Goal: Transaction & Acquisition: Purchase product/service

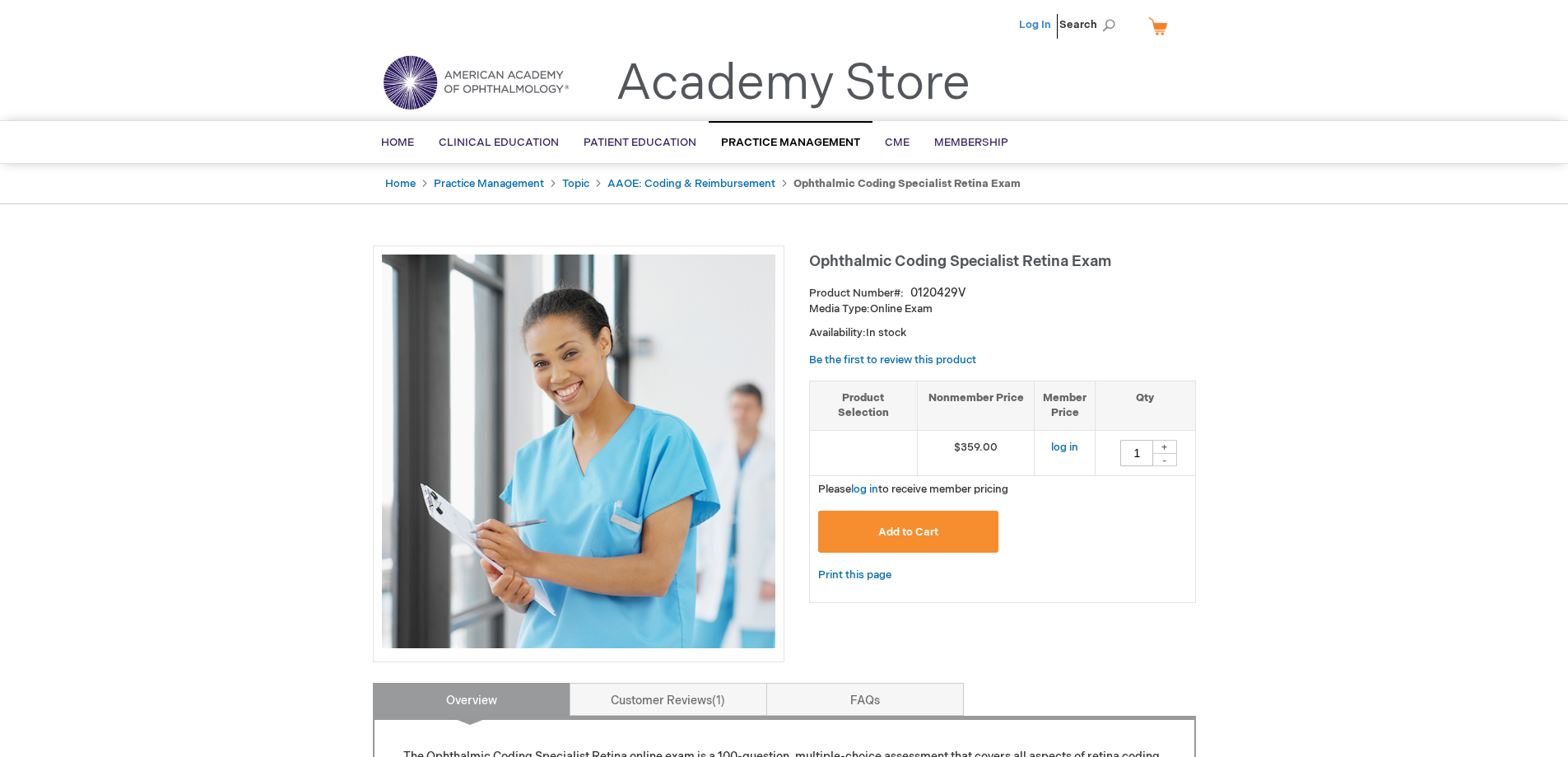
click at [1033, 25] on link "Log In" at bounding box center [1035, 25] width 32 height 14
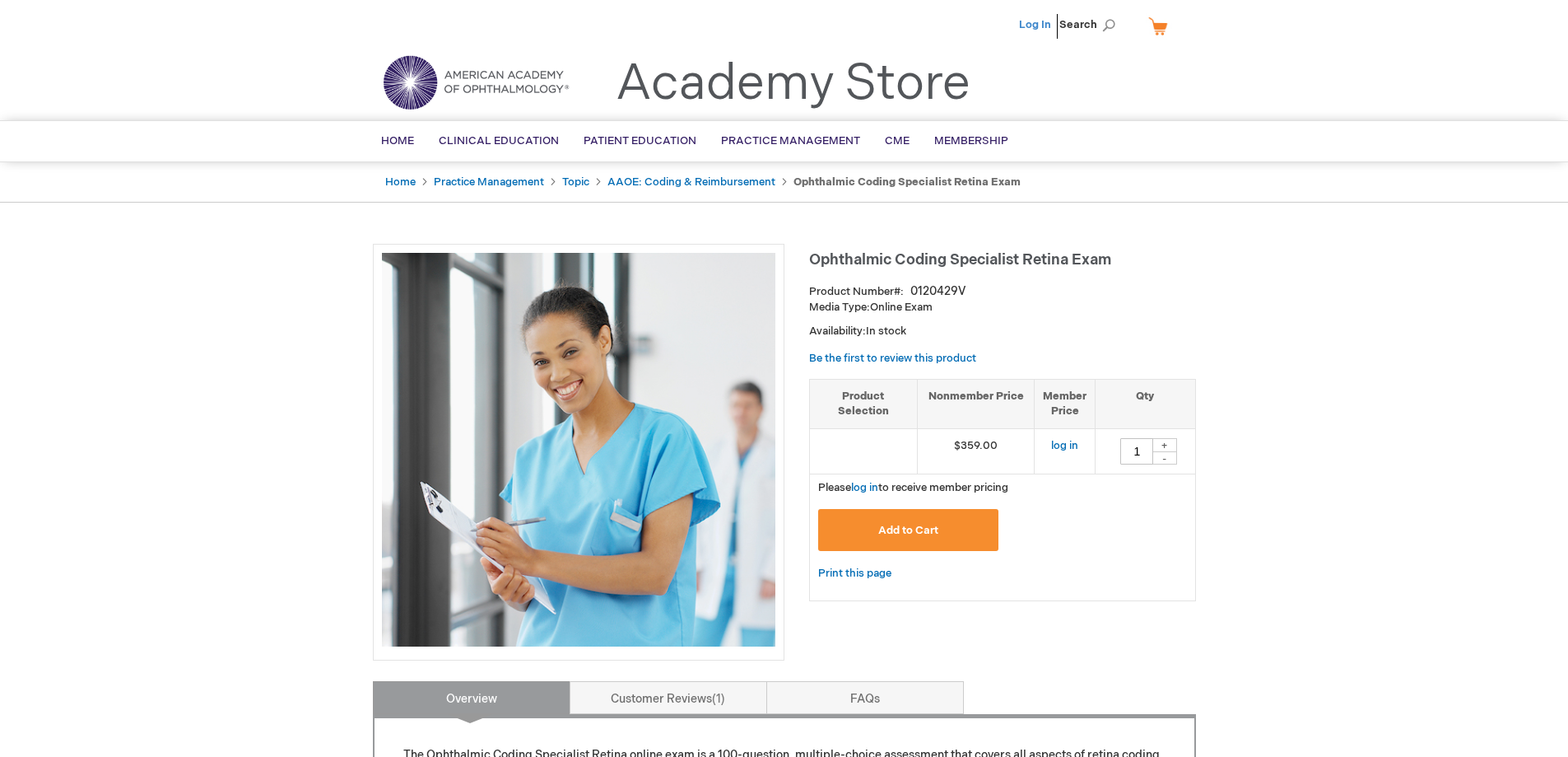
click at [1043, 25] on link "Log In" at bounding box center [1035, 25] width 32 height 14
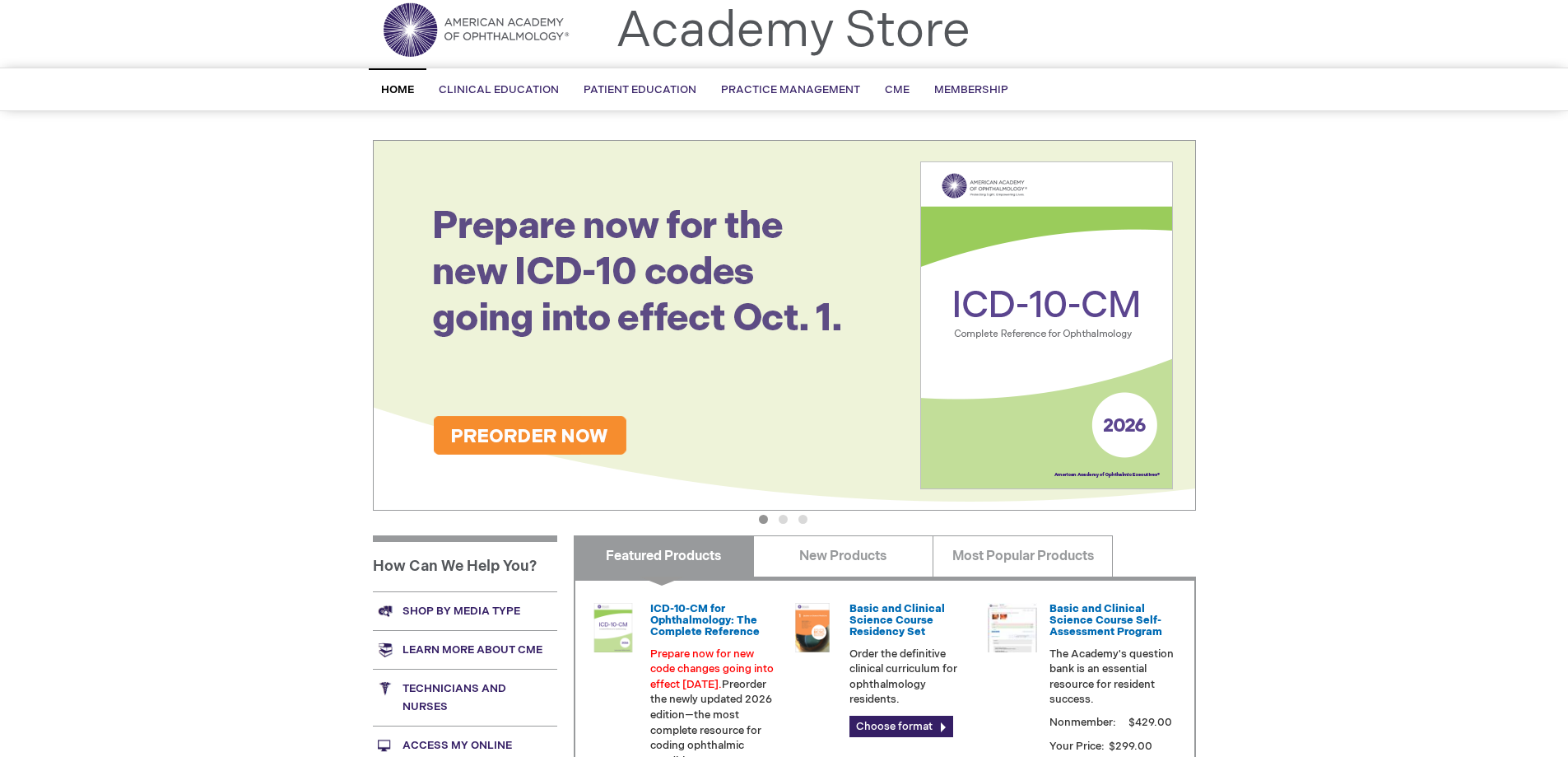
scroll to position [247, 0]
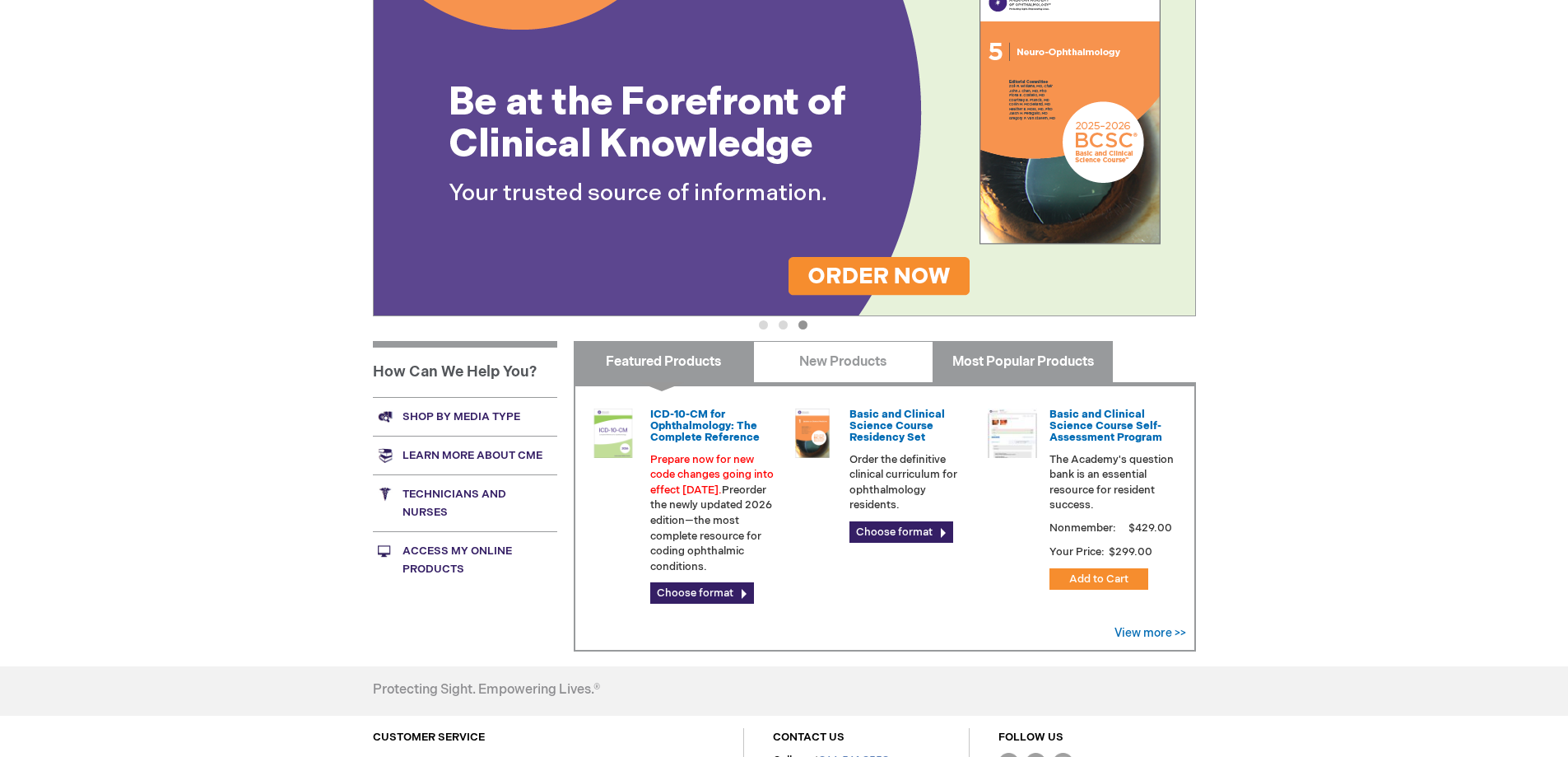
click at [1026, 360] on link "Most Popular Products" at bounding box center [1022, 361] width 180 height 41
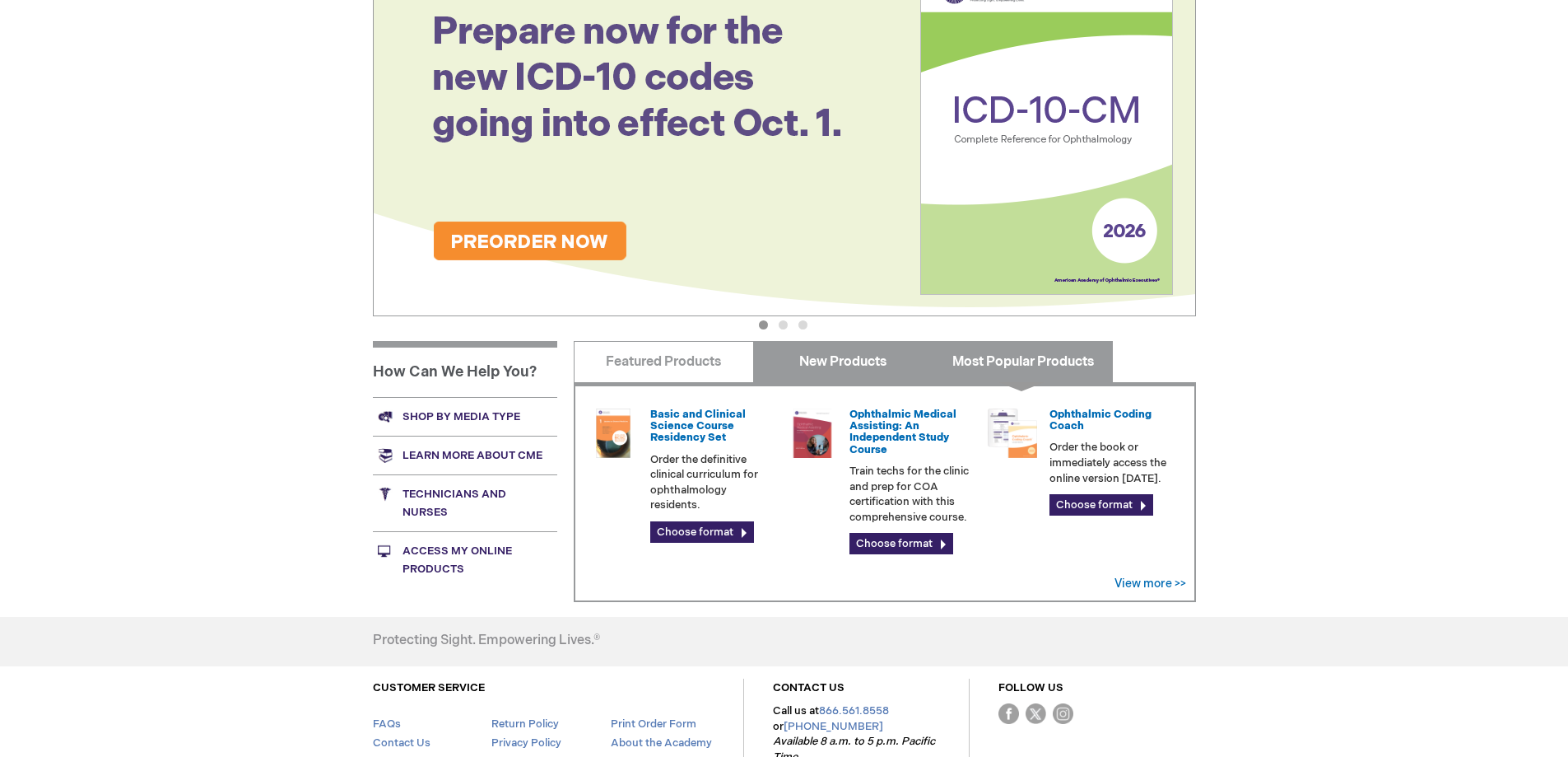
click at [858, 368] on link "New Products" at bounding box center [842, 361] width 180 height 41
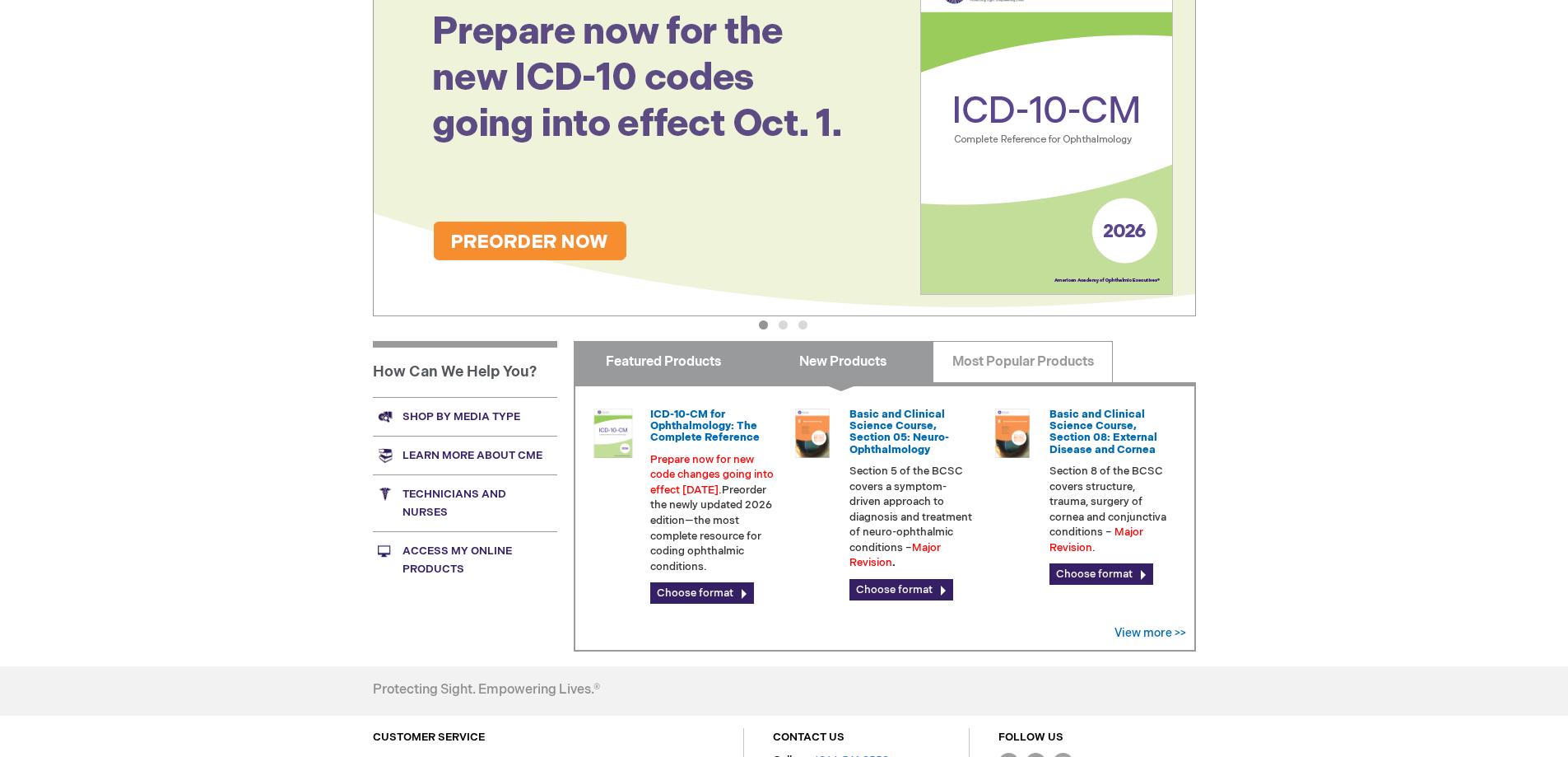
click at [694, 363] on link "Featured Products" at bounding box center [663, 361] width 180 height 41
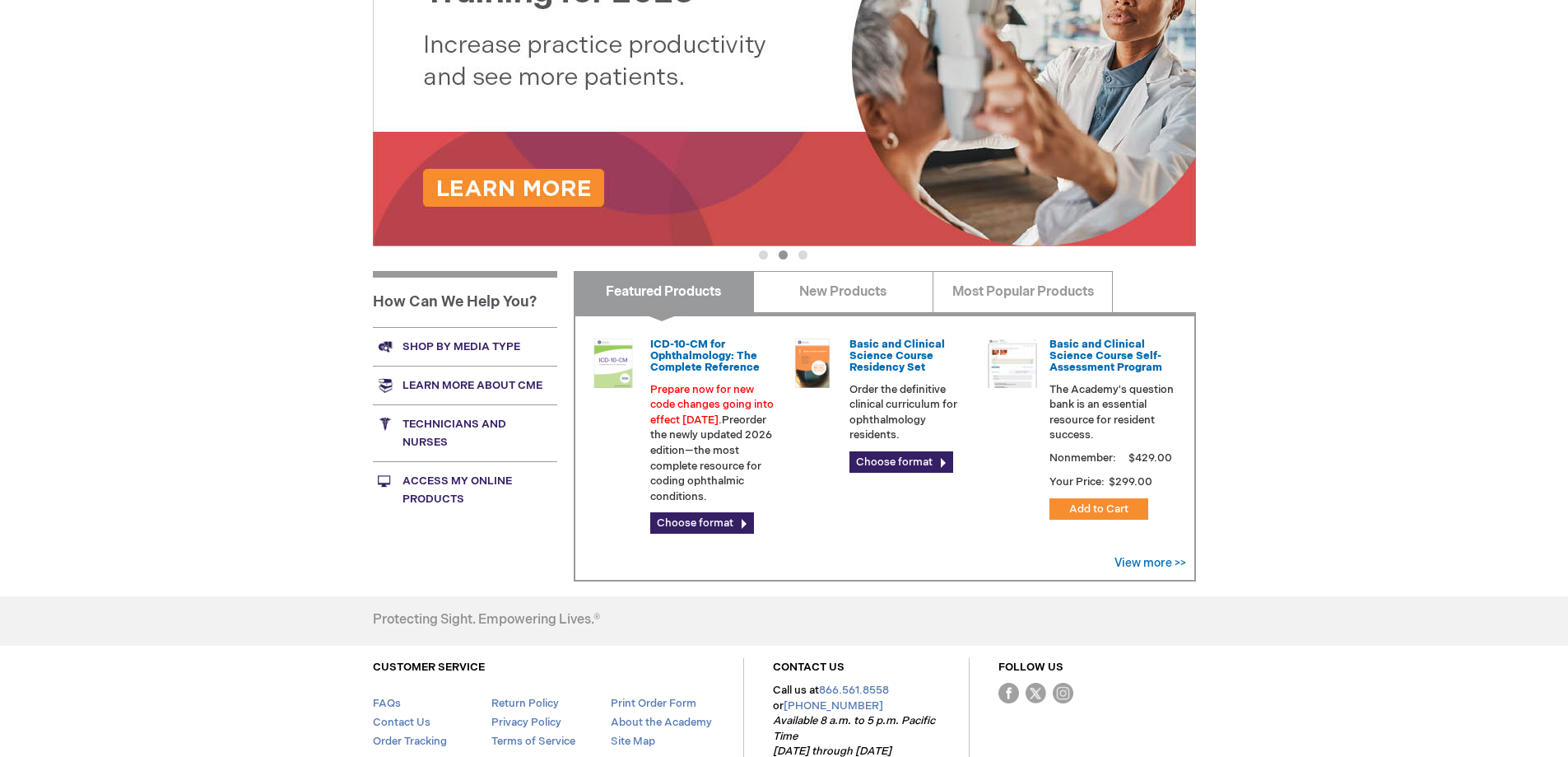
scroll to position [412, 0]
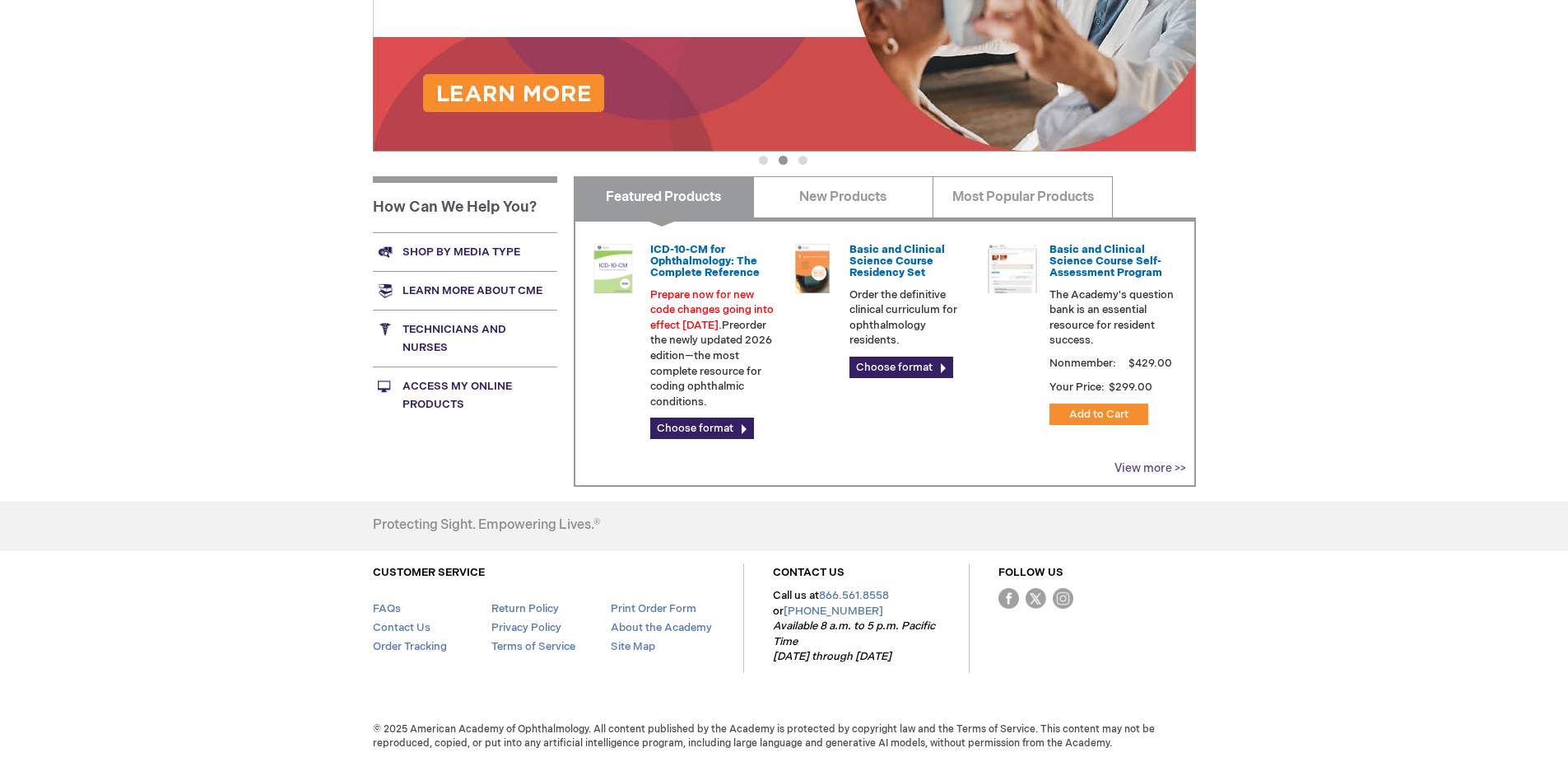
click at [1151, 468] on link "View more >>" at bounding box center [1151, 468] width 72 height 14
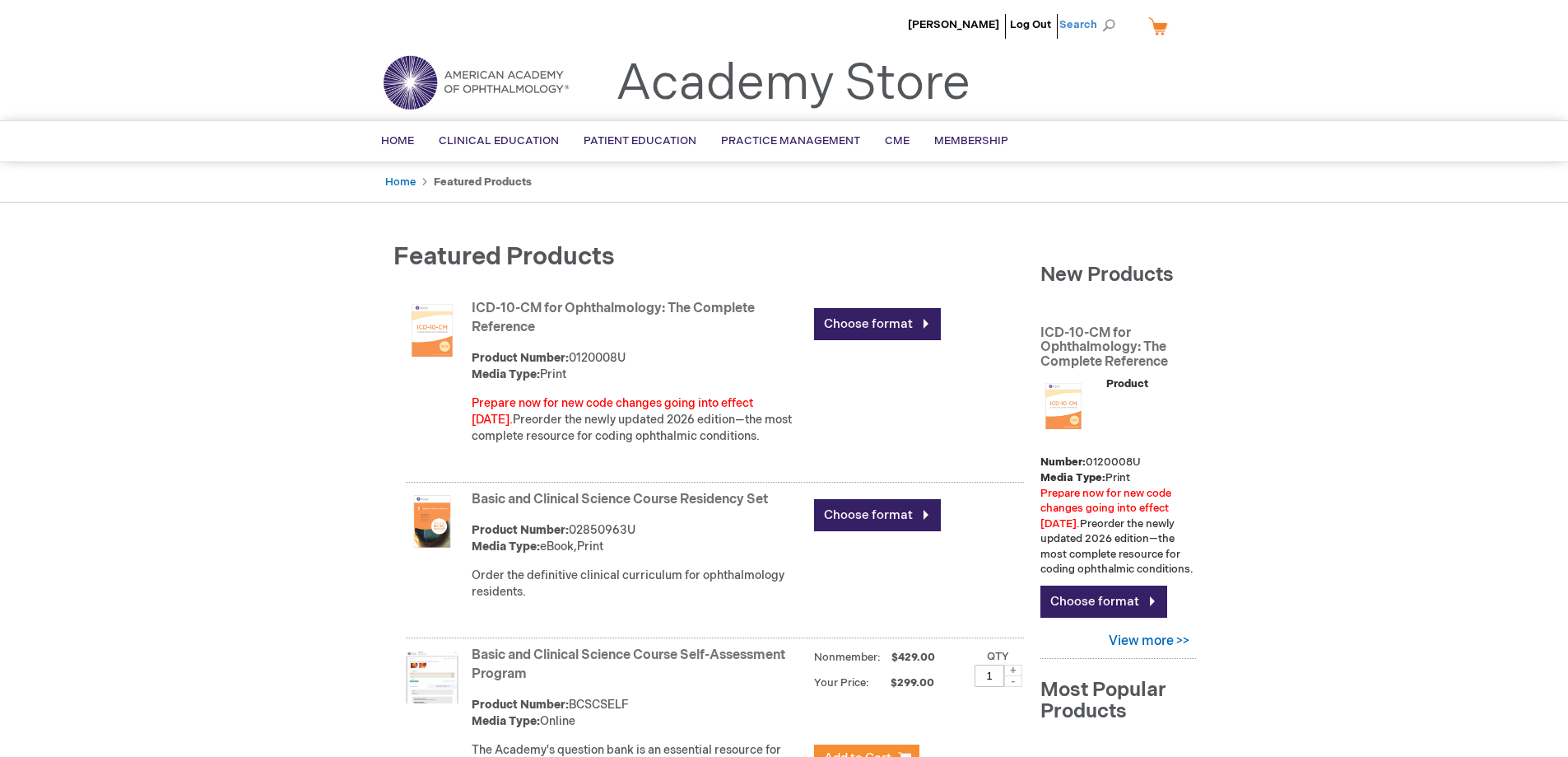
click at [1080, 22] on span "Search" at bounding box center [1090, 24] width 62 height 33
type input "s"
type input "e"
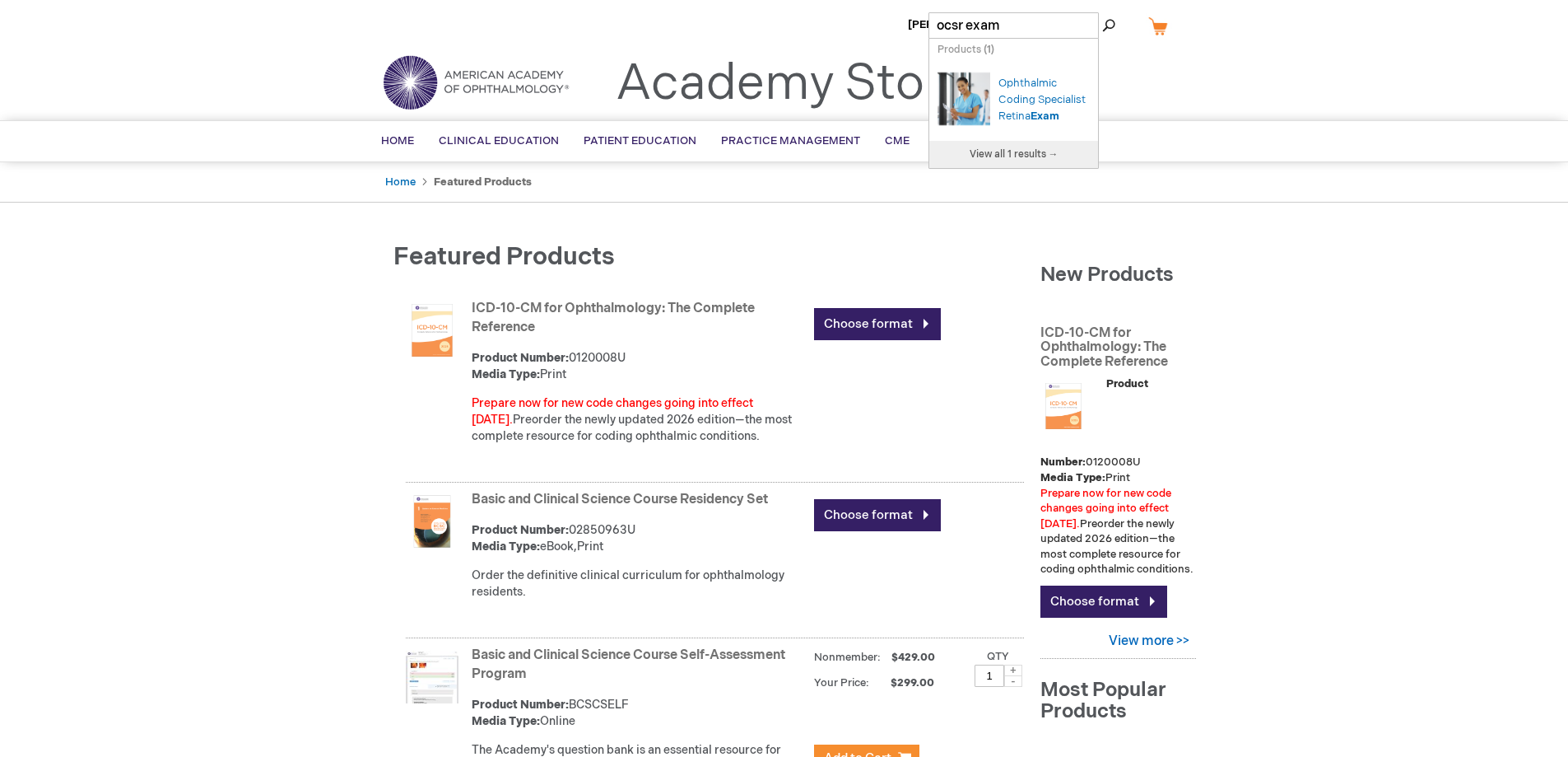
type input "ocsr exam"
click at [1102, 13] on button "Search" at bounding box center [1109, 25] width 14 height 26
click at [1014, 83] on div "Ophthalmic Coding Specialist Retina Exam" at bounding box center [1045, 99] width 91 height 50
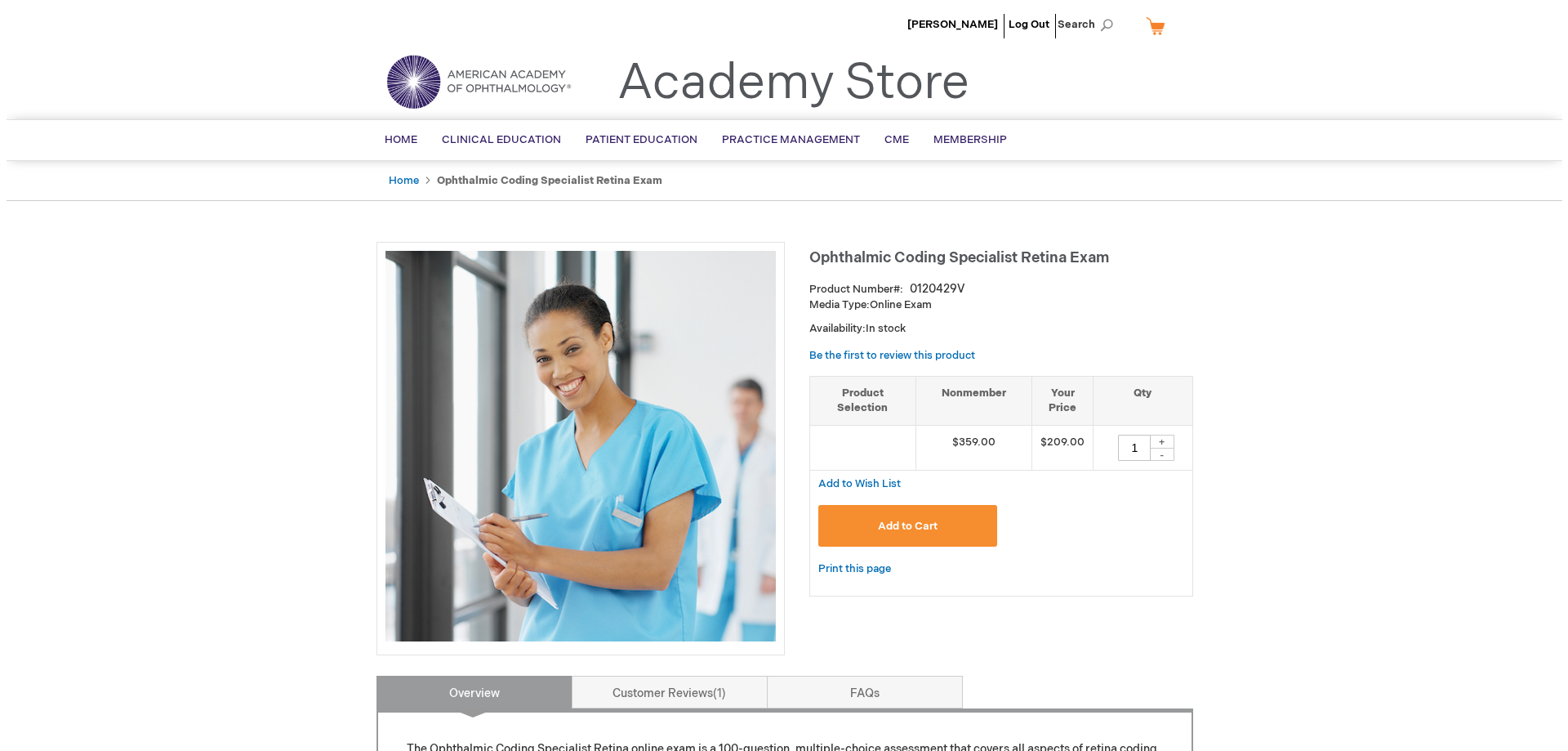
scroll to position [82, 0]
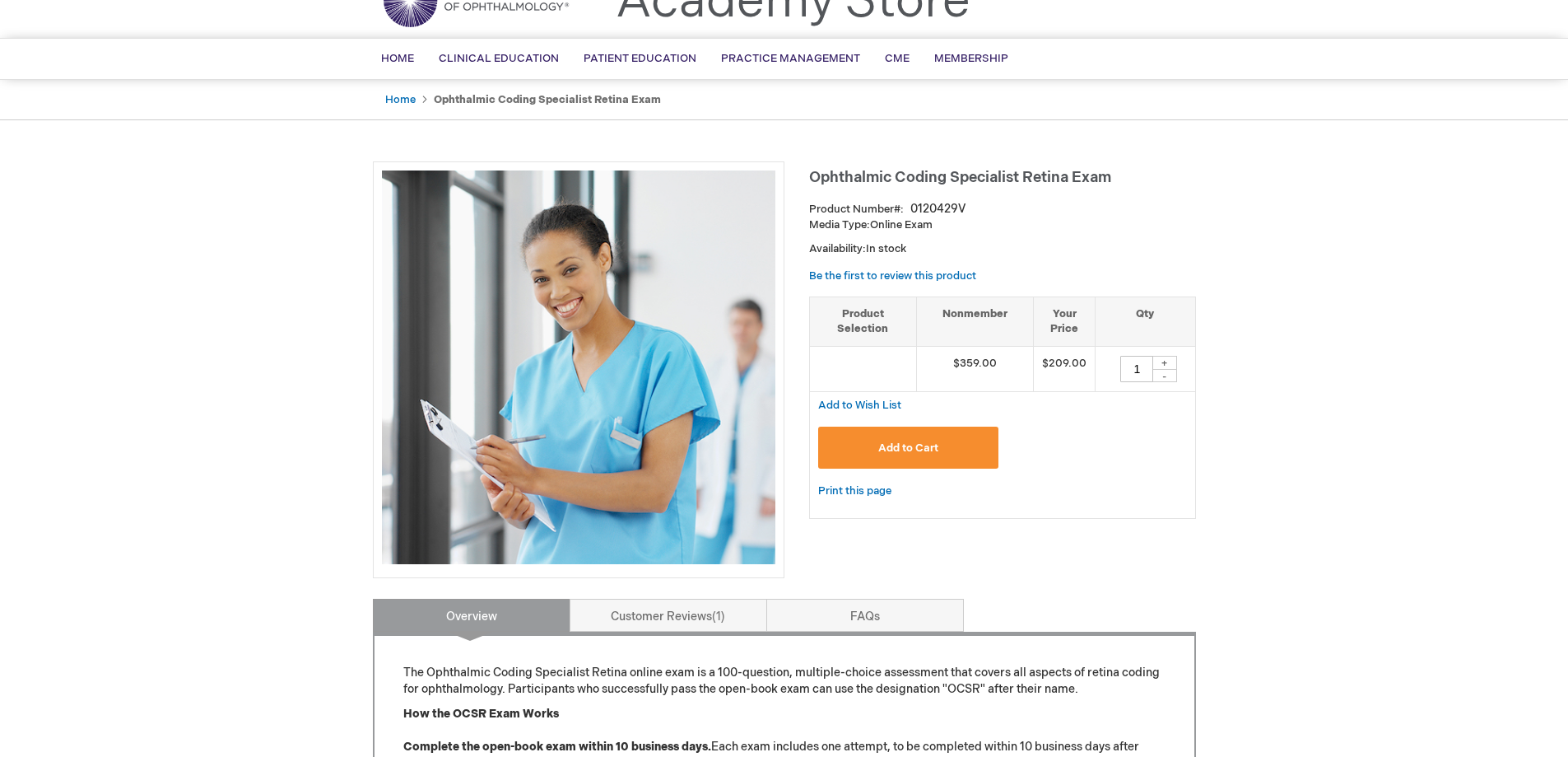
click at [955, 450] on button "Add to Cart" at bounding box center [909, 447] width 181 height 42
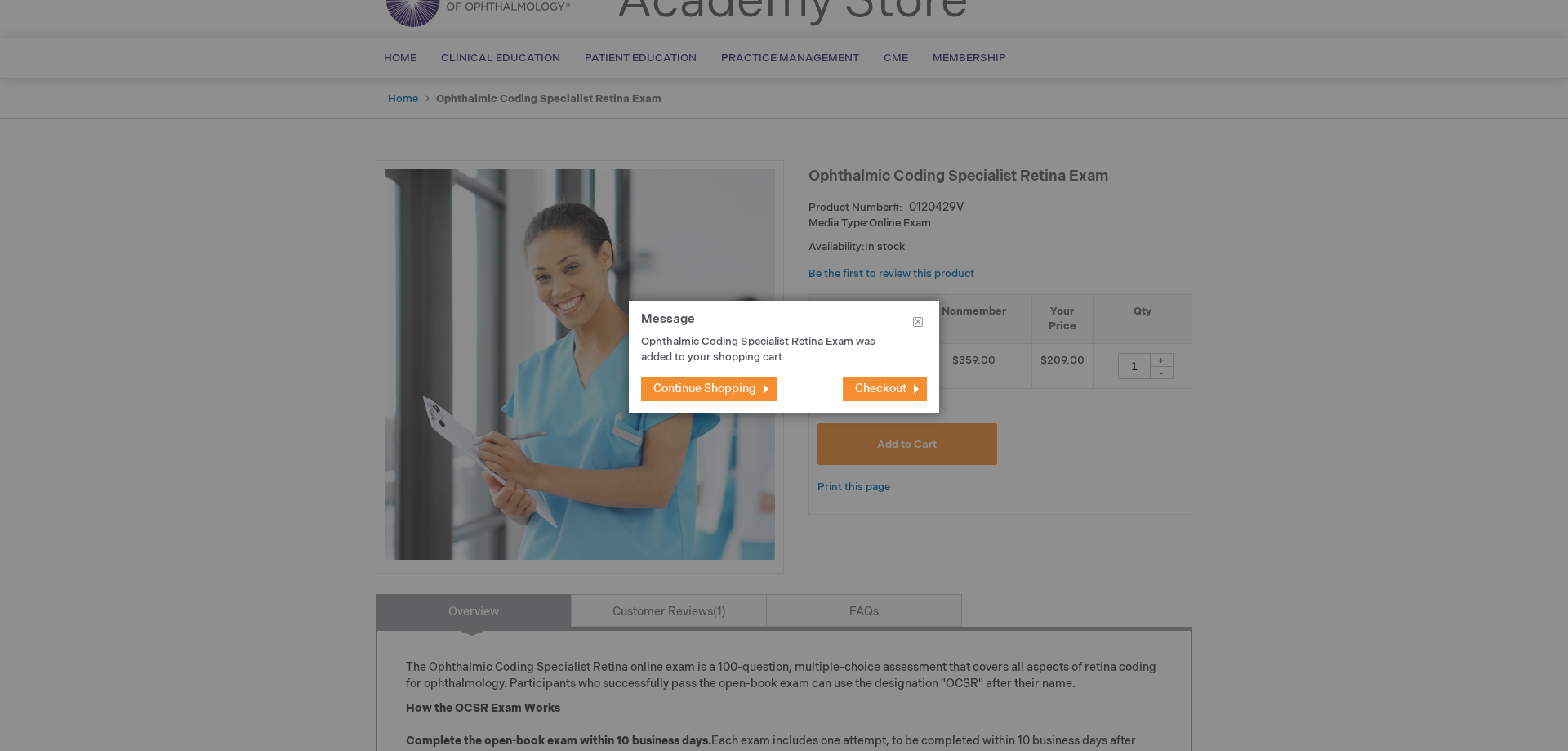
click at [876, 392] on span "Checkout" at bounding box center [880, 388] width 51 height 14
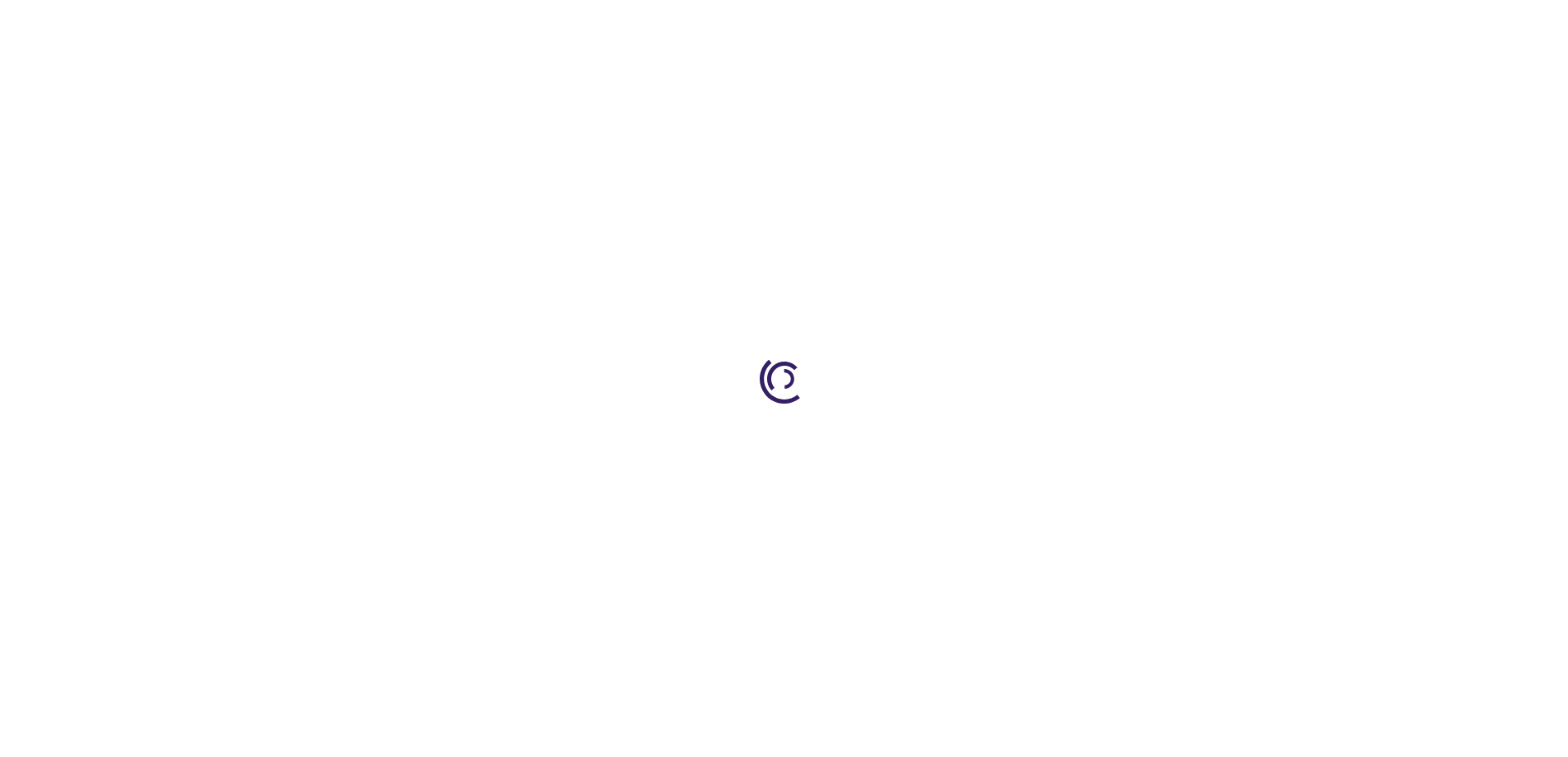
select select "US"
select select "18"
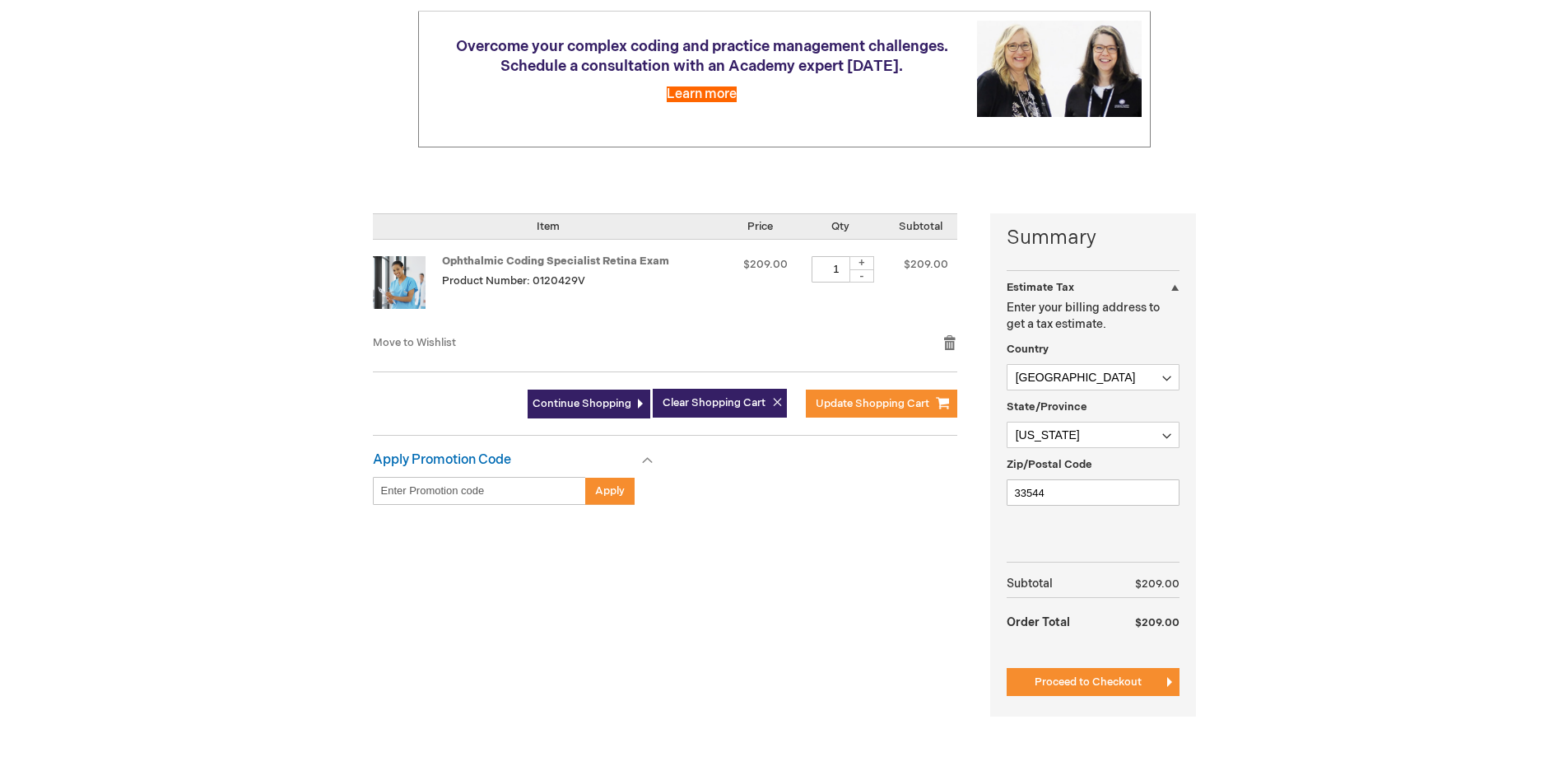
scroll to position [247, 0]
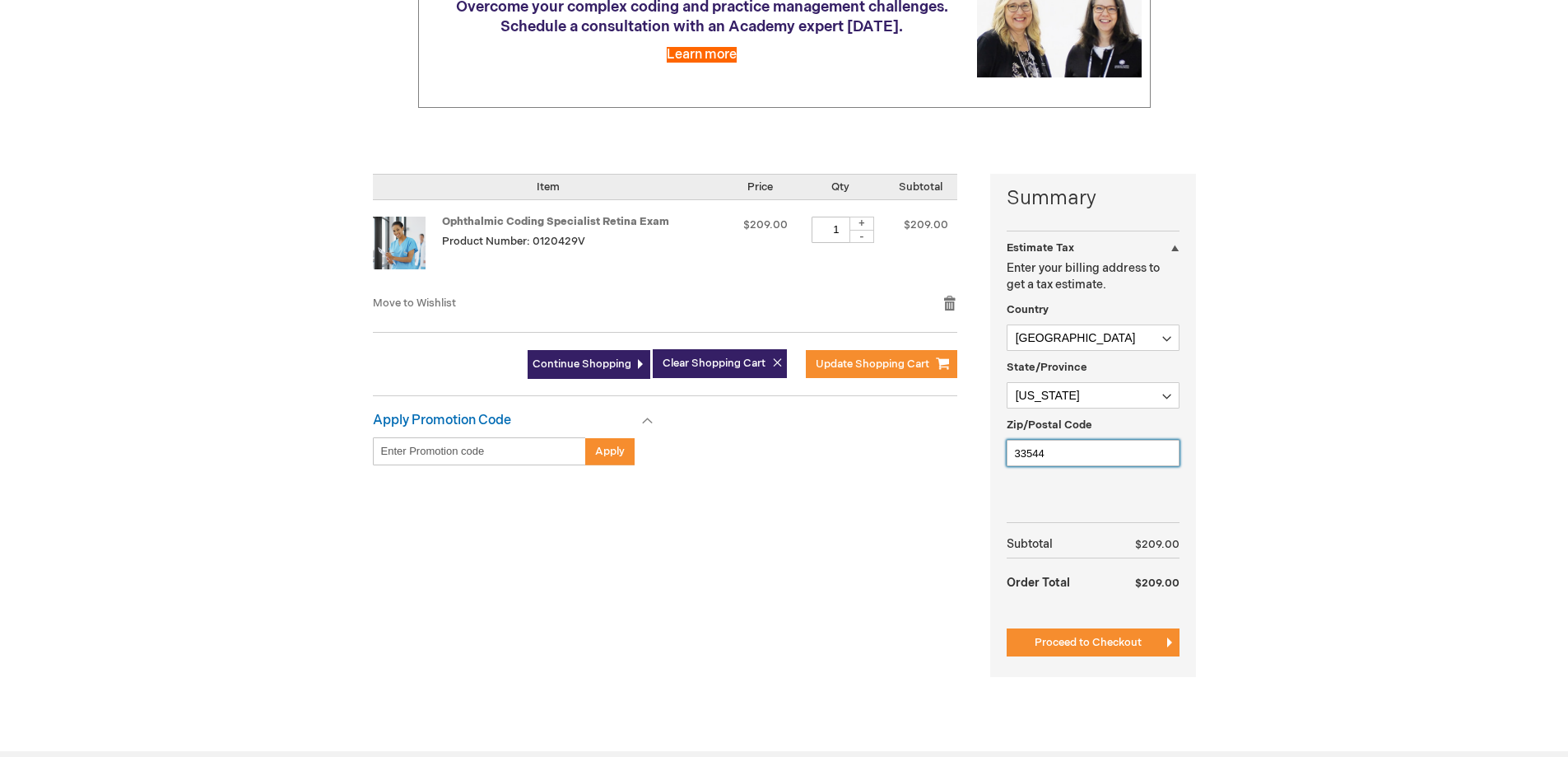
drag, startPoint x: 1087, startPoint y: 446, endPoint x: 893, endPoint y: 452, distance: 194.1
click at [893, 452] on div "Summary Estimate Tax Estimate Tax Enter your billing address to get a tax estim…" at bounding box center [784, 436] width 823 height 523
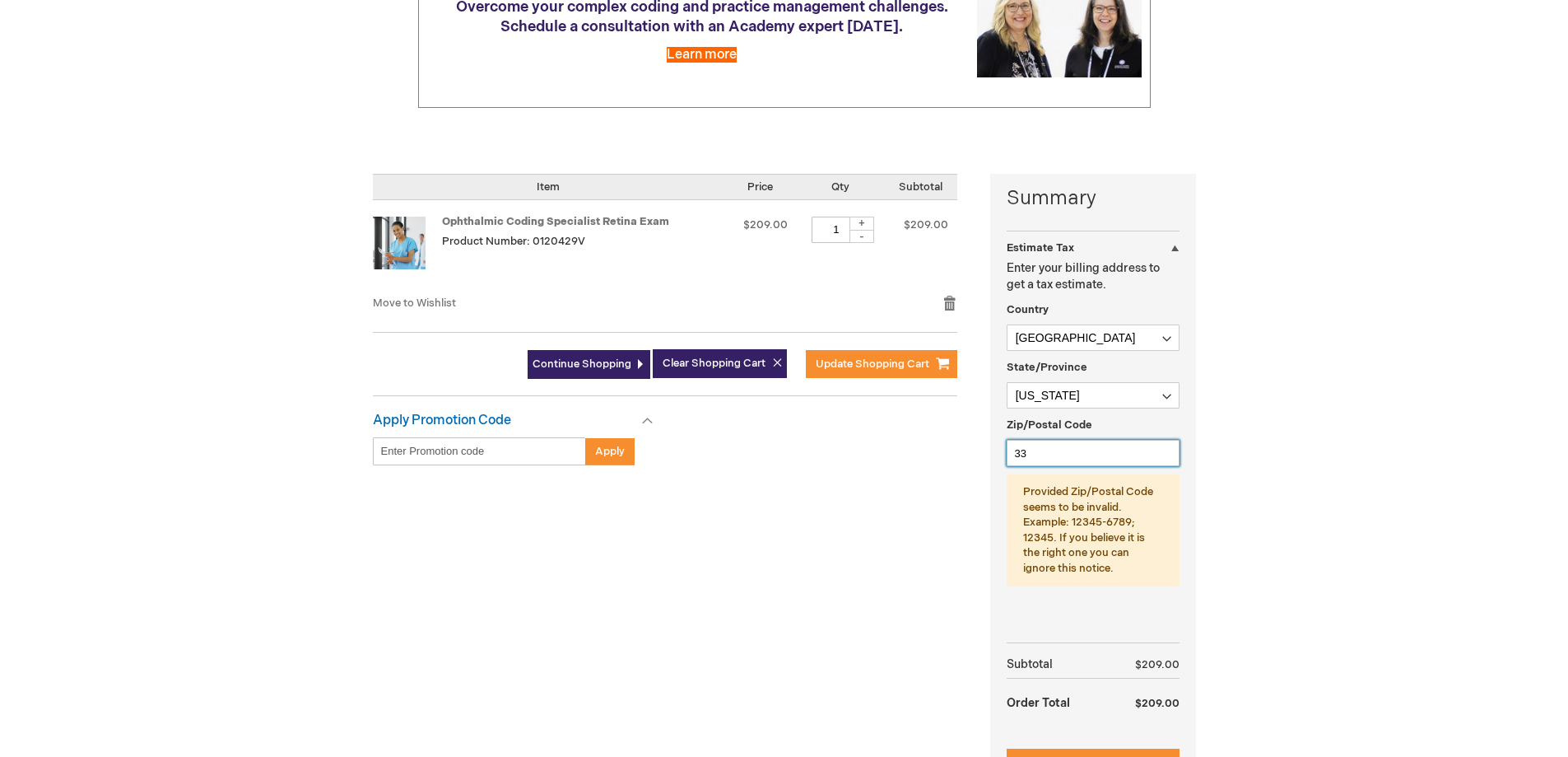
type input "3"
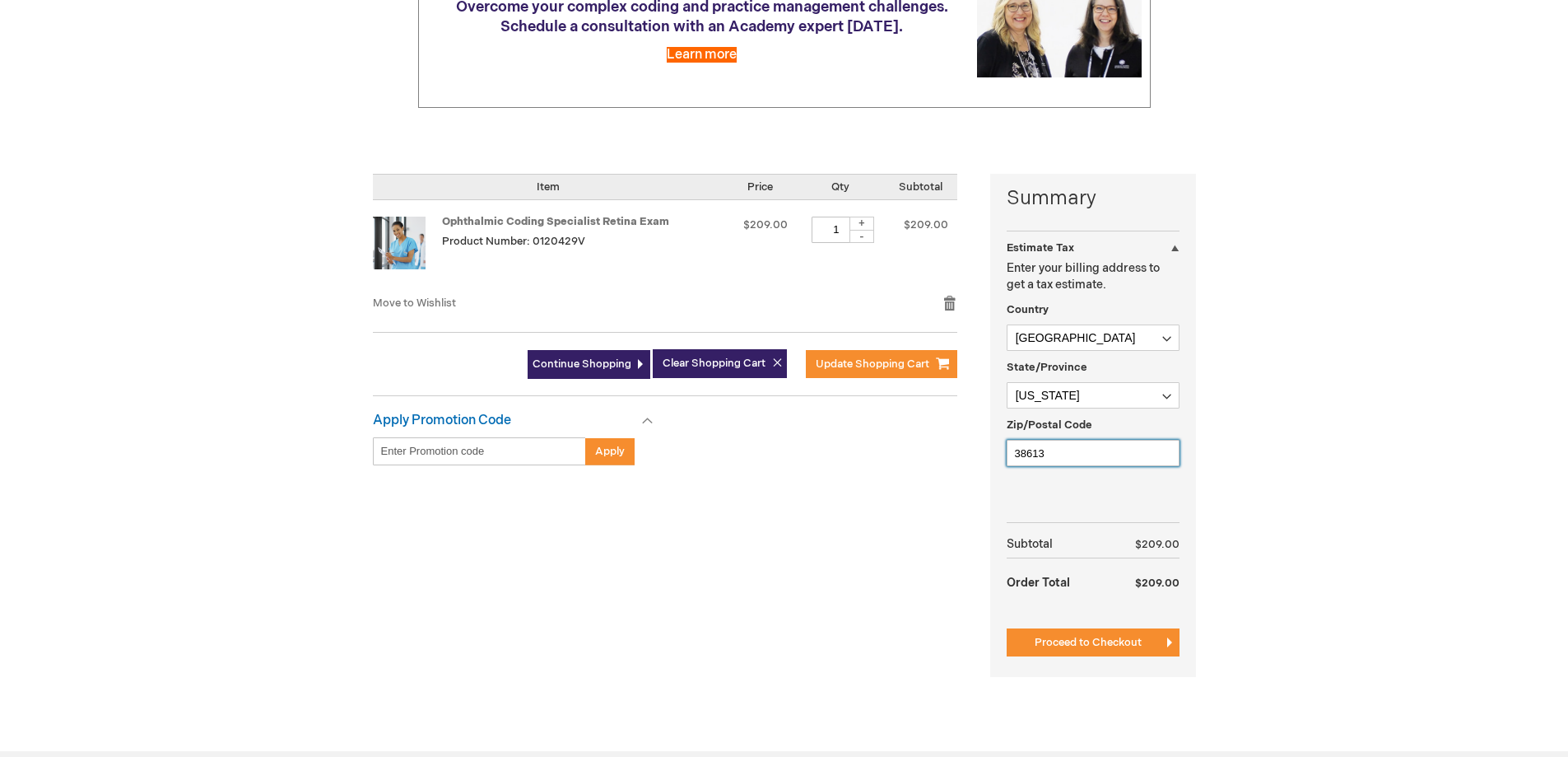
type input "38613"
click at [1142, 641] on button "Proceed to Checkout" at bounding box center [1093, 642] width 173 height 28
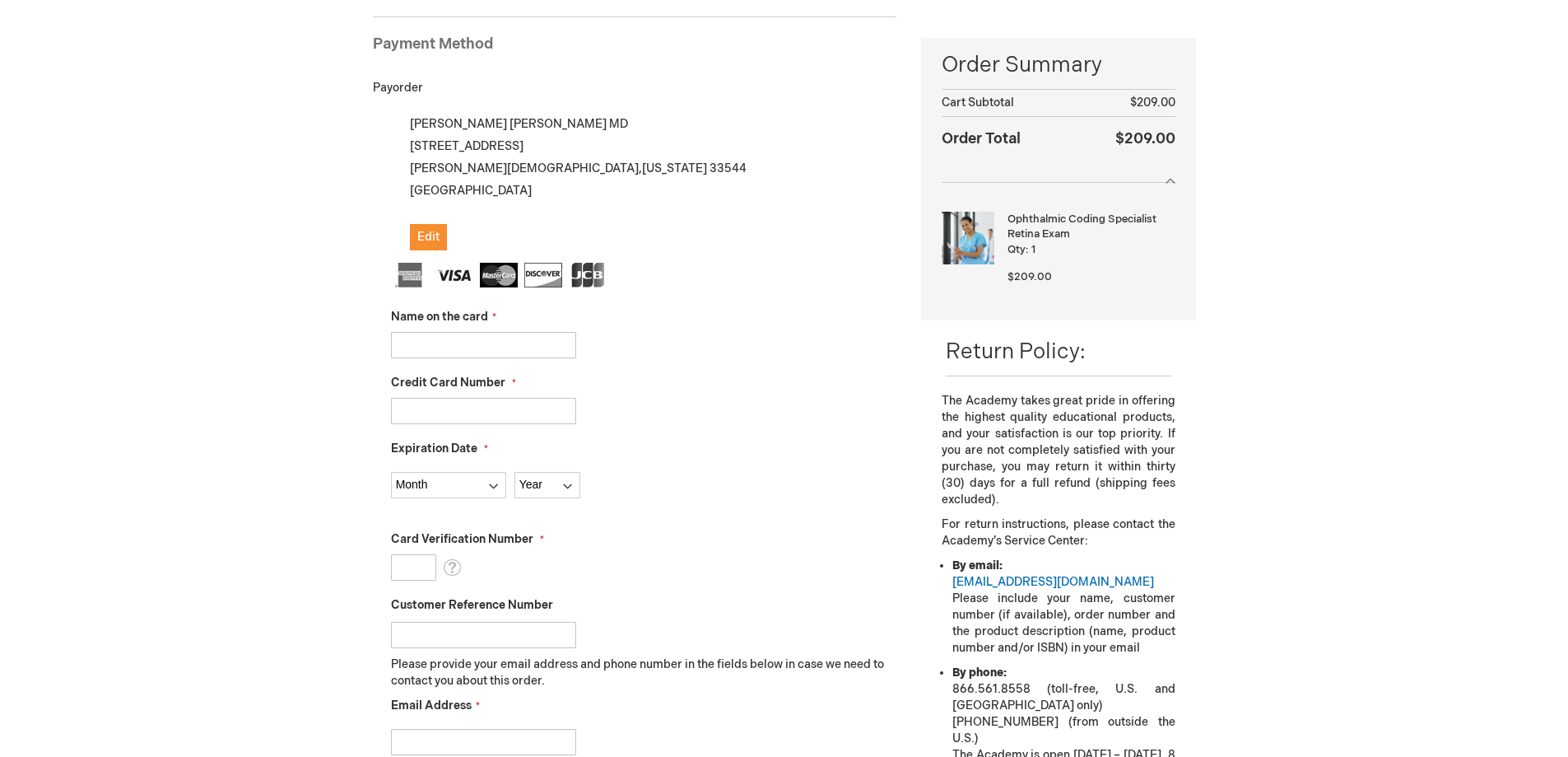
click at [512, 340] on input "Name on the card" at bounding box center [483, 344] width 185 height 26
type input "[PERSON_NAME]"
type input "4833120166168873"
click at [472, 486] on select "Month 01 - January 02 - February 03 - March 04 - April 05 - May 06 - June 07 - …" at bounding box center [448, 485] width 115 height 26
select select "10"
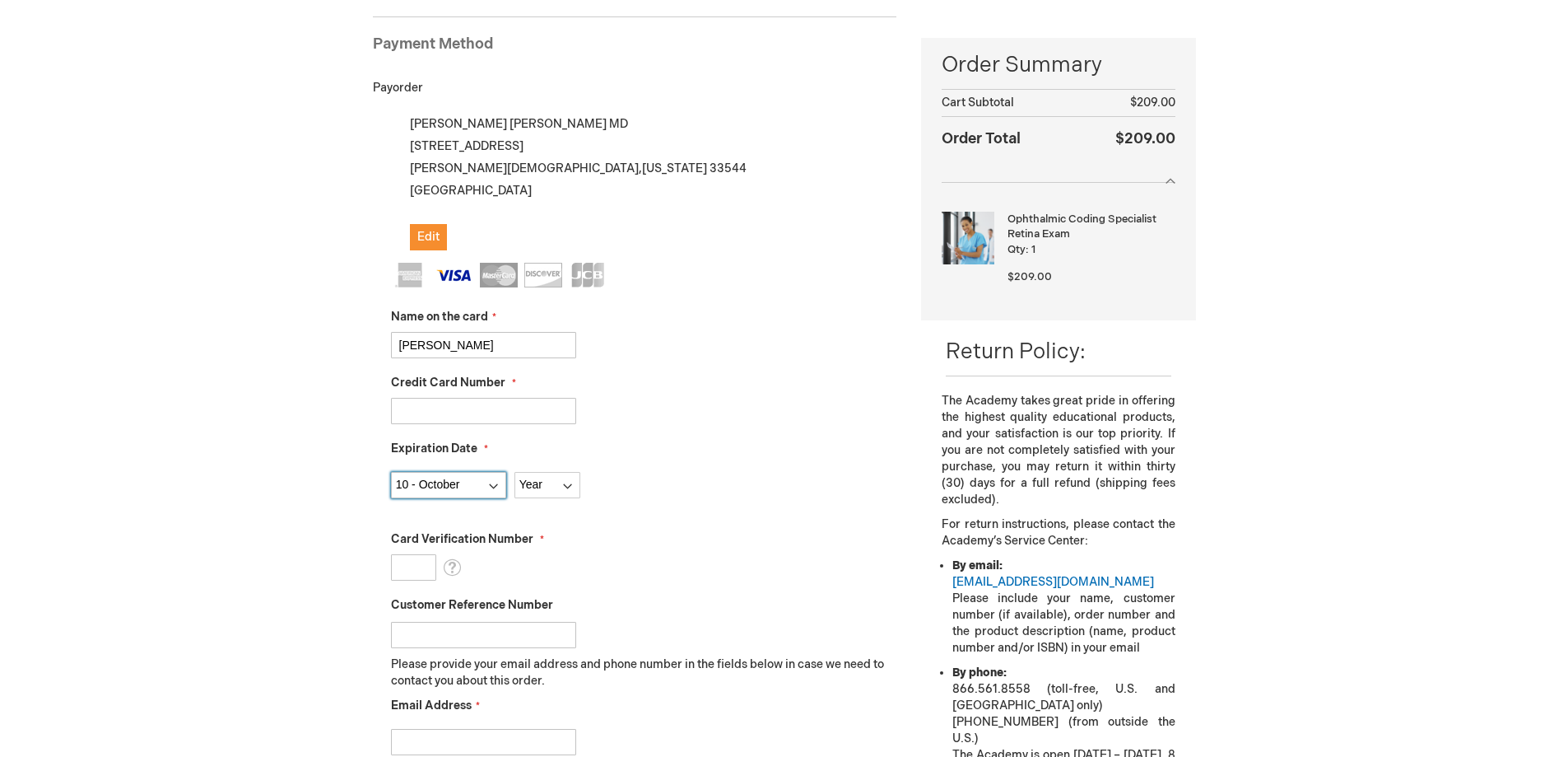
click at [391, 472] on select "Month 01 - January 02 - February 03 - March 04 - April 05 - May 06 - June 07 - …" at bounding box center [448, 485] width 115 height 26
click at [561, 484] on select "Year 2025 2026 2027 2028 2029 2030 2031 2032 2033 2034 2035" at bounding box center [548, 485] width 66 height 26
select select "2027"
click at [515, 472] on select "Year 2025 2026 2027 2028 2029 2030 2031 2032 2033 2034 2035" at bounding box center [548, 485] width 66 height 26
click at [407, 555] on input "Card Verification Number" at bounding box center [413, 567] width 46 height 26
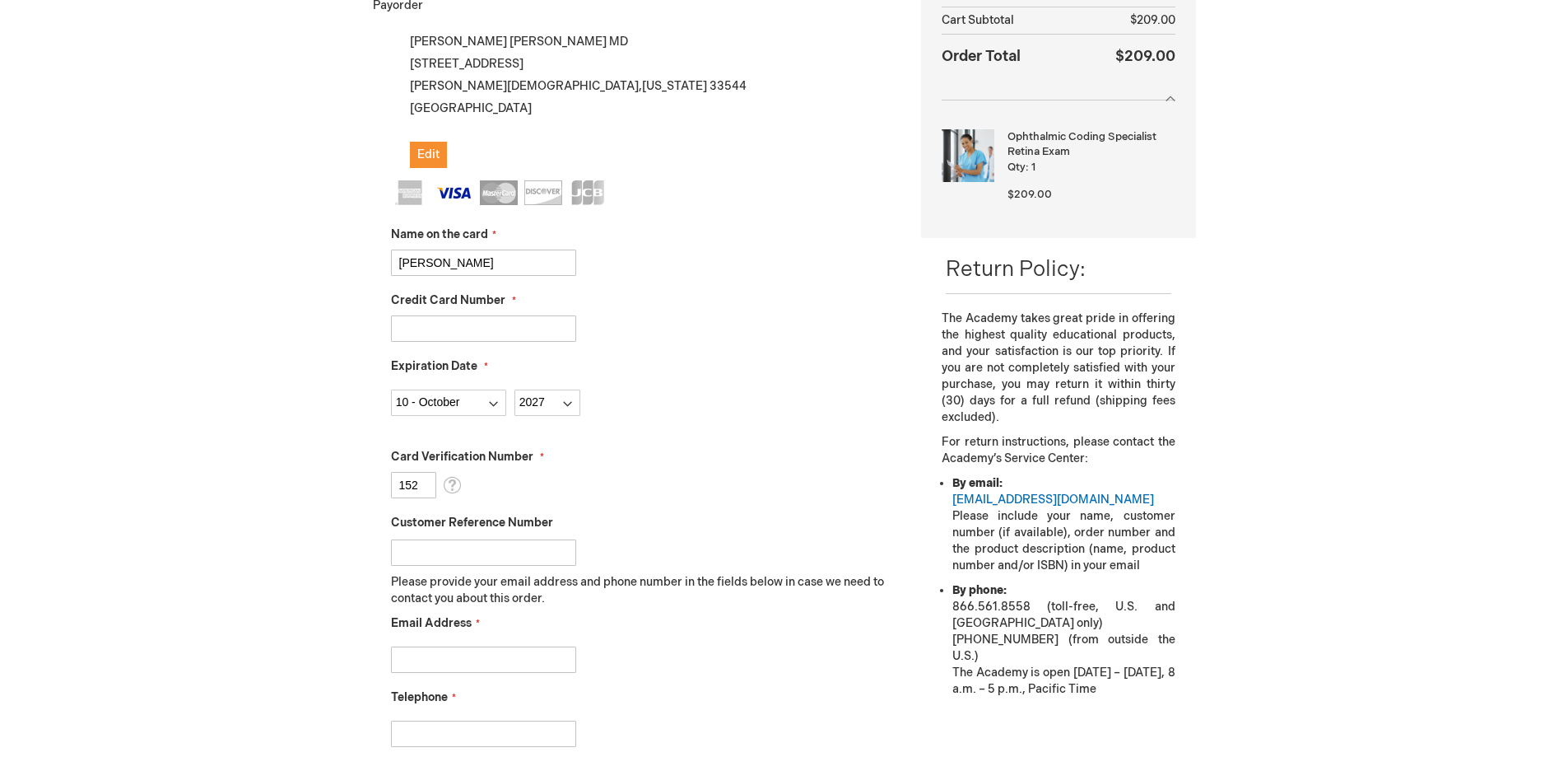
type input "152"
click at [469, 660] on input "Email Address" at bounding box center [483, 659] width 185 height 26
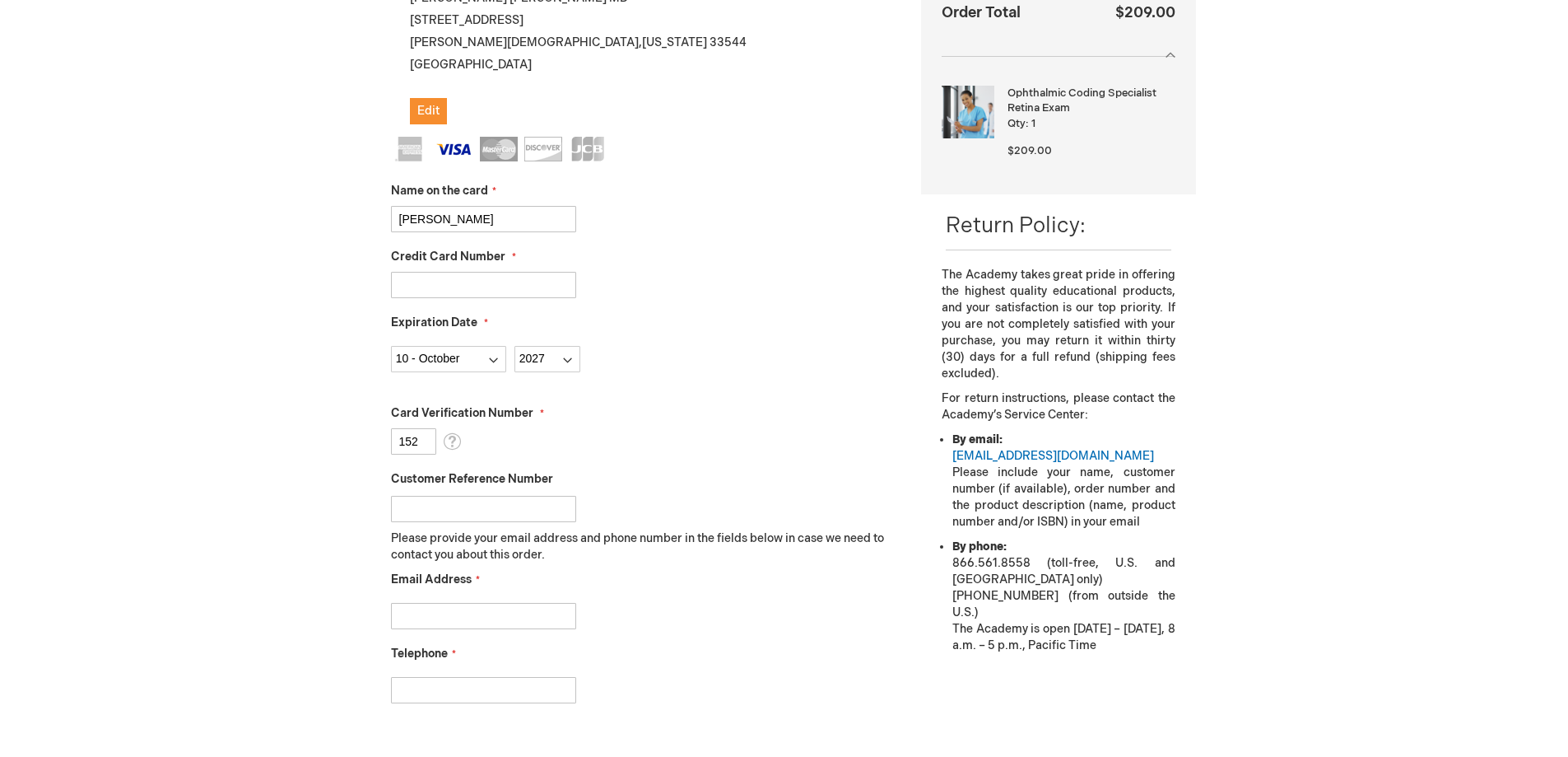
scroll to position [390, 0]
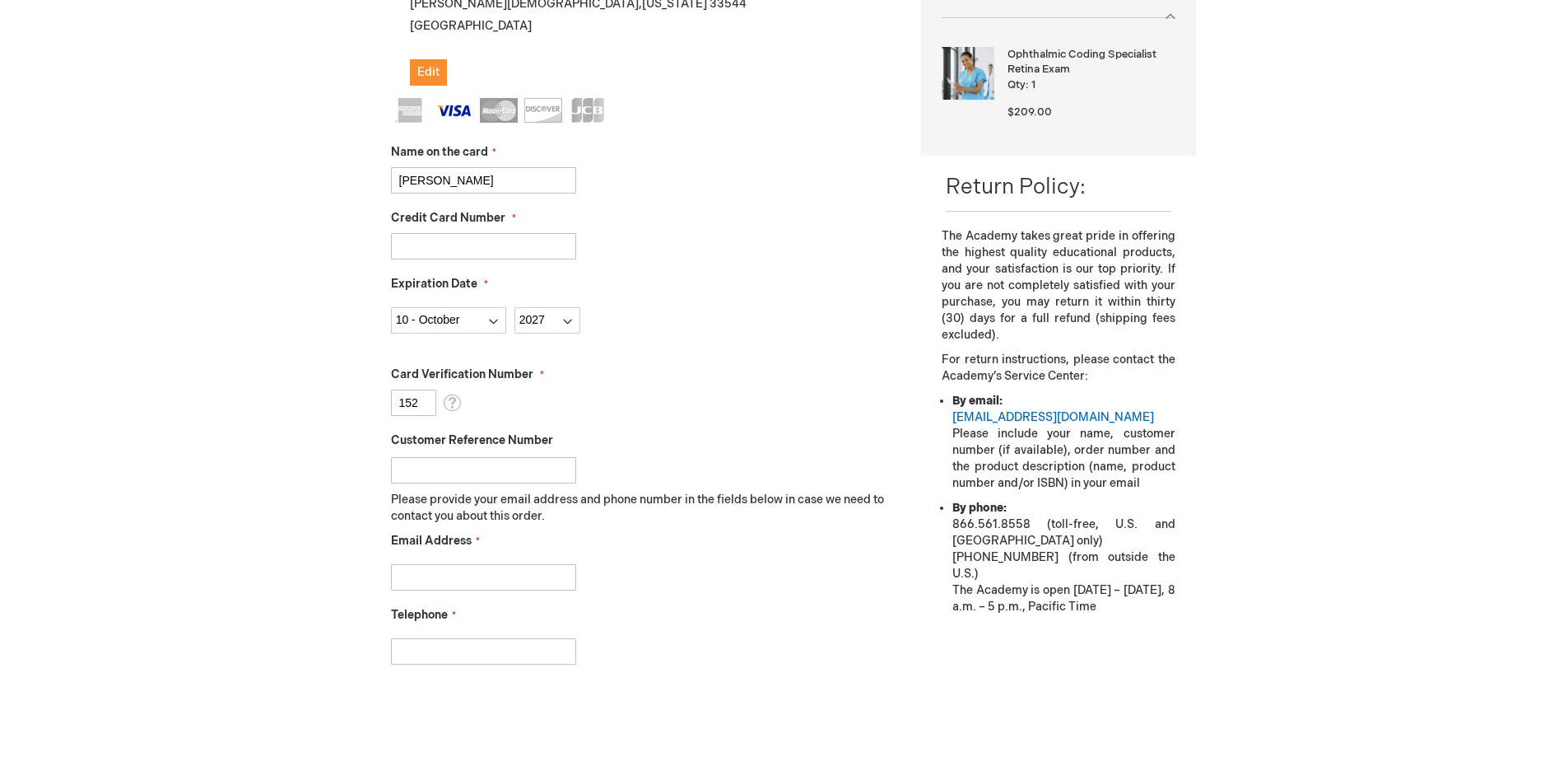
type input "mkent@retinacaretampa.com"
type input "8139733333"
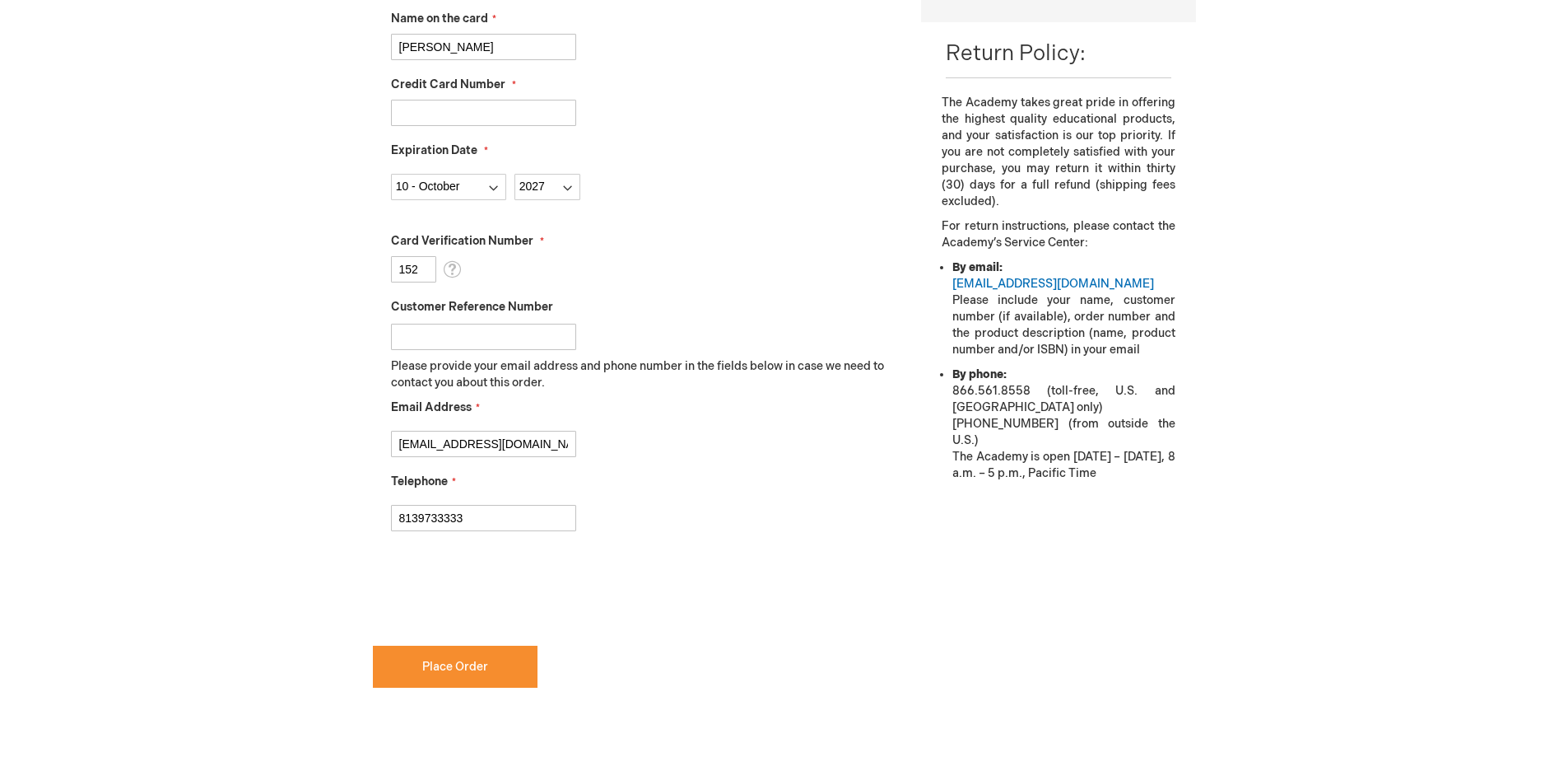
scroll to position [555, 0]
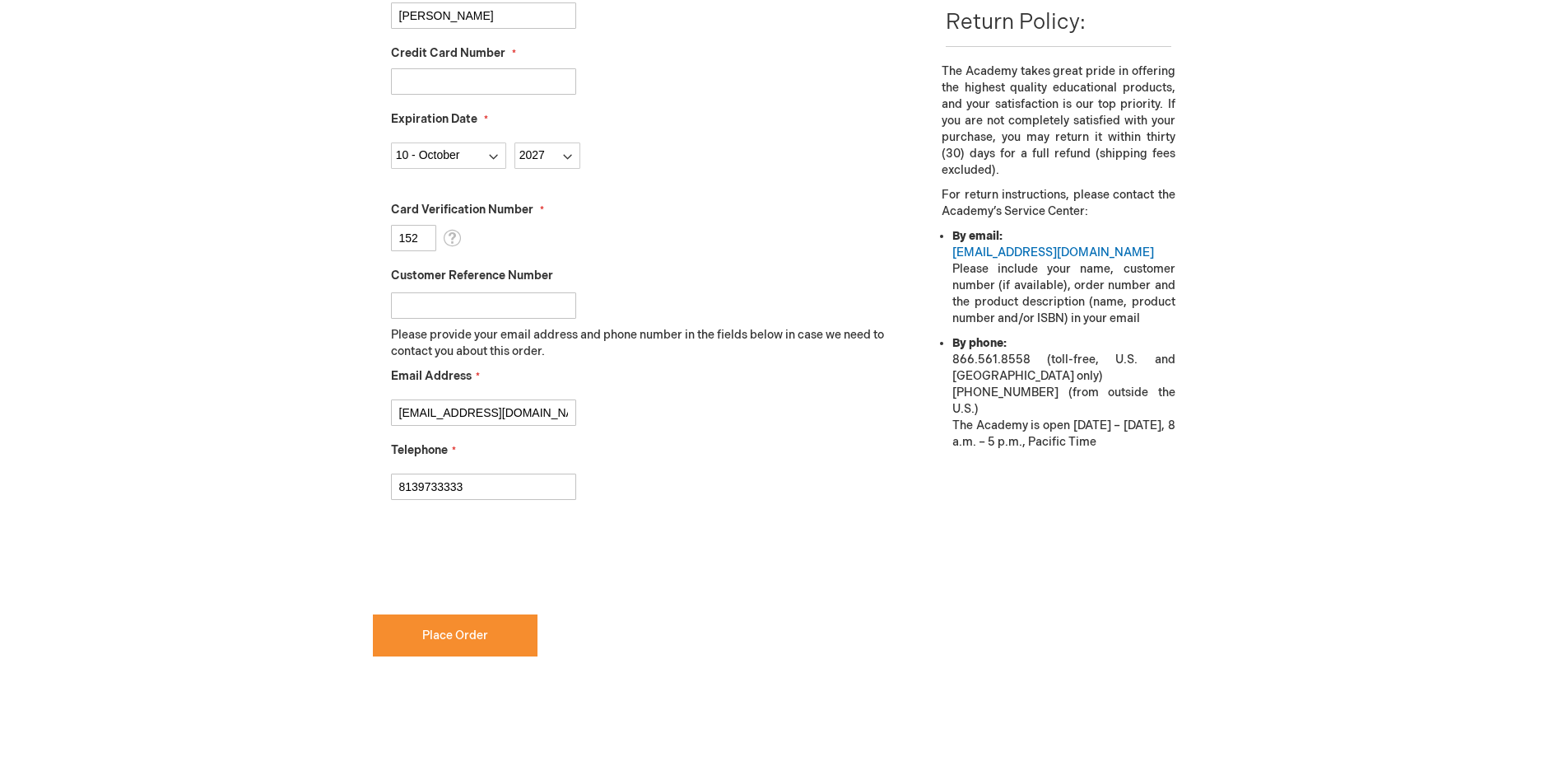
checkbox input "true"
drag, startPoint x: 488, startPoint y: 478, endPoint x: 284, endPoint y: 475, distance: 204.0
click at [284, 475] on div "Alex Schneider Log Out Search My Cart 1 1 items CLOSE RECENTLY ADDED ITEM(S) Cl…" at bounding box center [784, 266] width 1568 height 1641
type input "6165020057"
drag, startPoint x: 720, startPoint y: 480, endPoint x: 675, endPoint y: 597, distance: 125.4
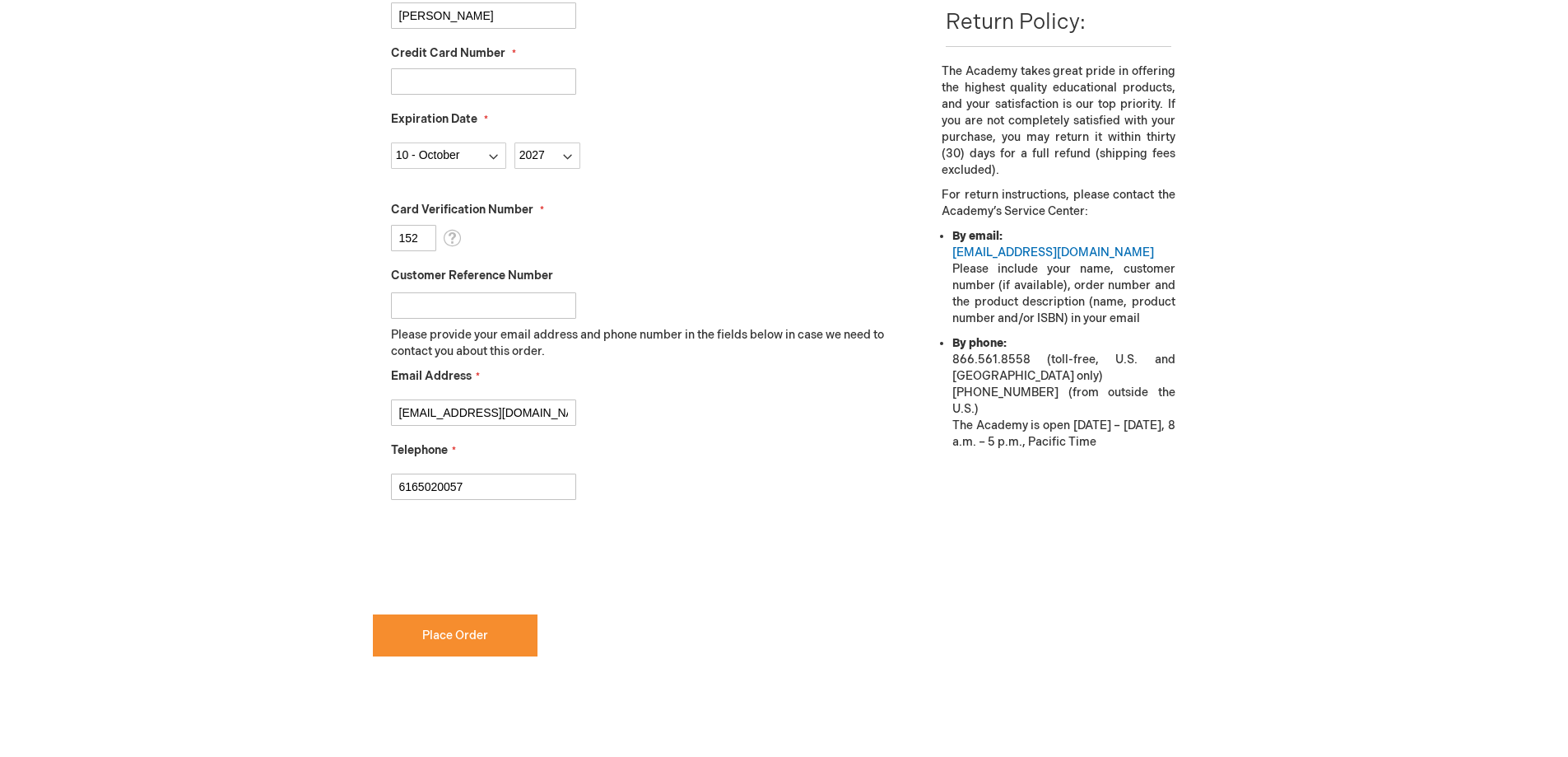
click at [723, 481] on div "6165020057" at bounding box center [644, 483] width 507 height 35
drag, startPoint x: 489, startPoint y: 639, endPoint x: 510, endPoint y: 633, distance: 21.8
click at [490, 639] on button "Place Order" at bounding box center [454, 634] width 164 height 42
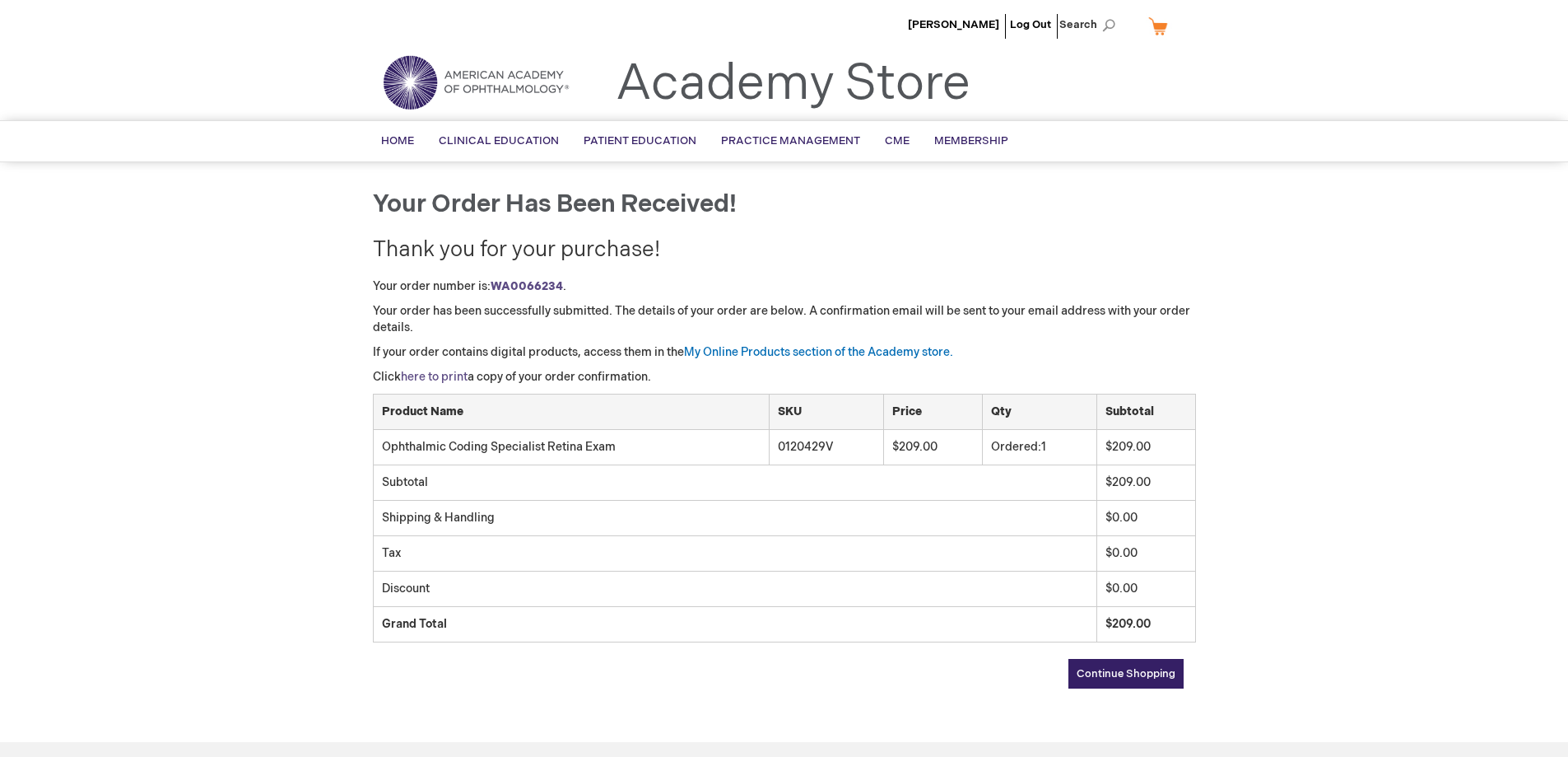
click at [453, 378] on link "here to print" at bounding box center [434, 377] width 67 height 14
drag, startPoint x: 1160, startPoint y: 671, endPoint x: 1187, endPoint y: 665, distance: 27.7
click at [1160, 670] on span "Continue Shopping" at bounding box center [1126, 674] width 99 height 14
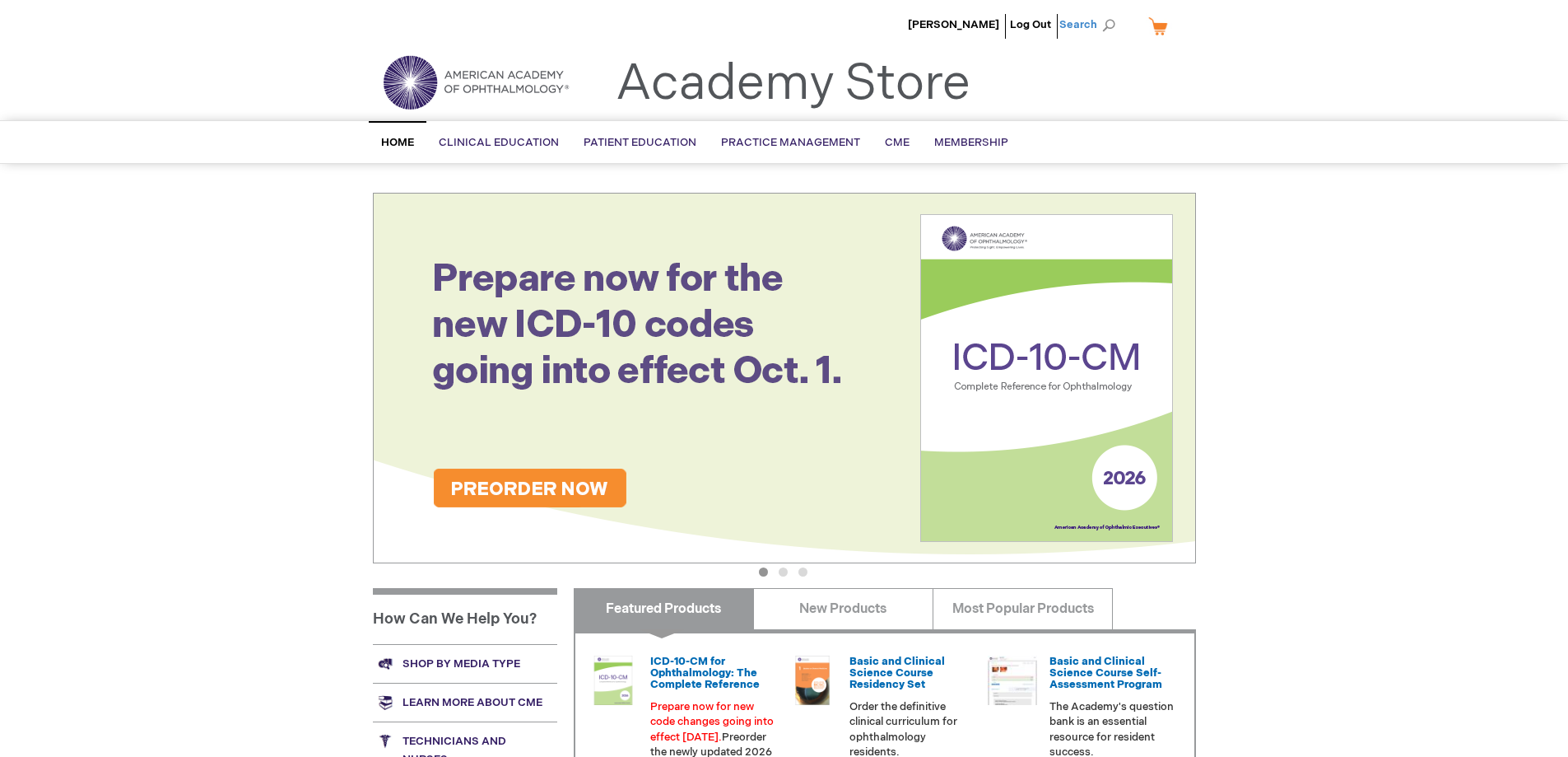
click at [1080, 26] on span "Search" at bounding box center [1090, 24] width 62 height 33
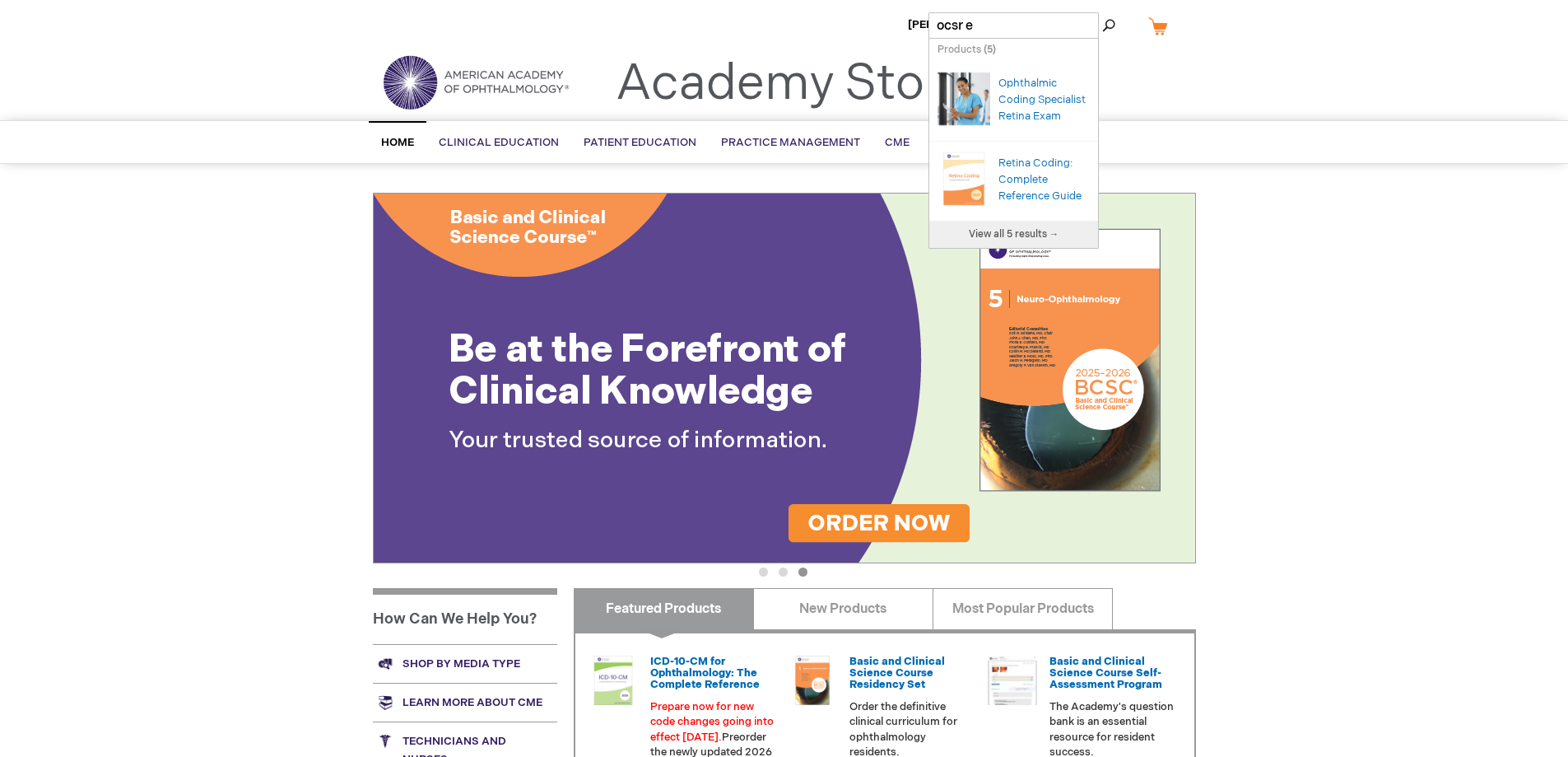
type input "ocsr ex"
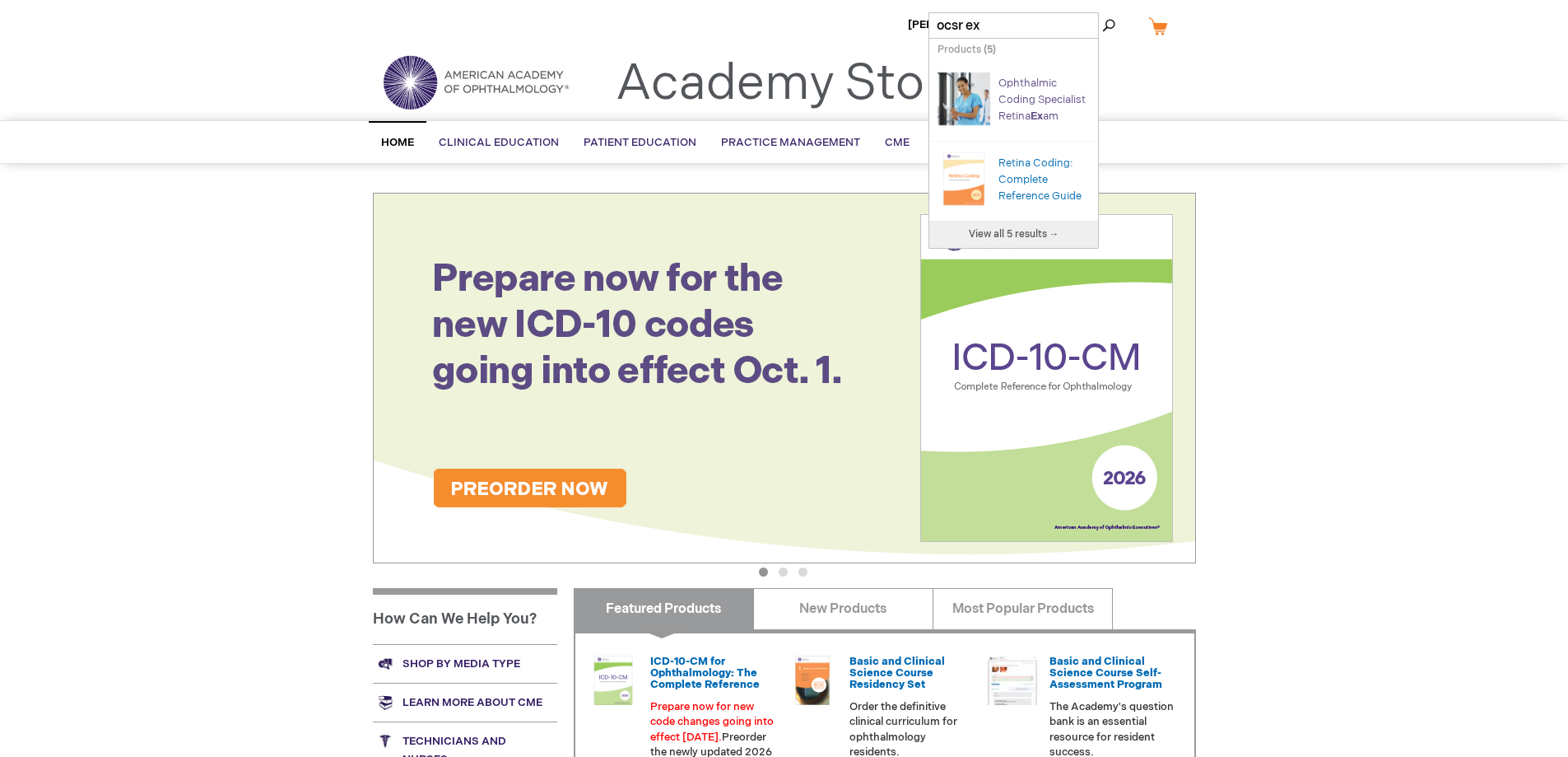
click at [1034, 95] on link "Ophthalmic Coding Specialist Retina Ex am" at bounding box center [1043, 99] width 88 height 46
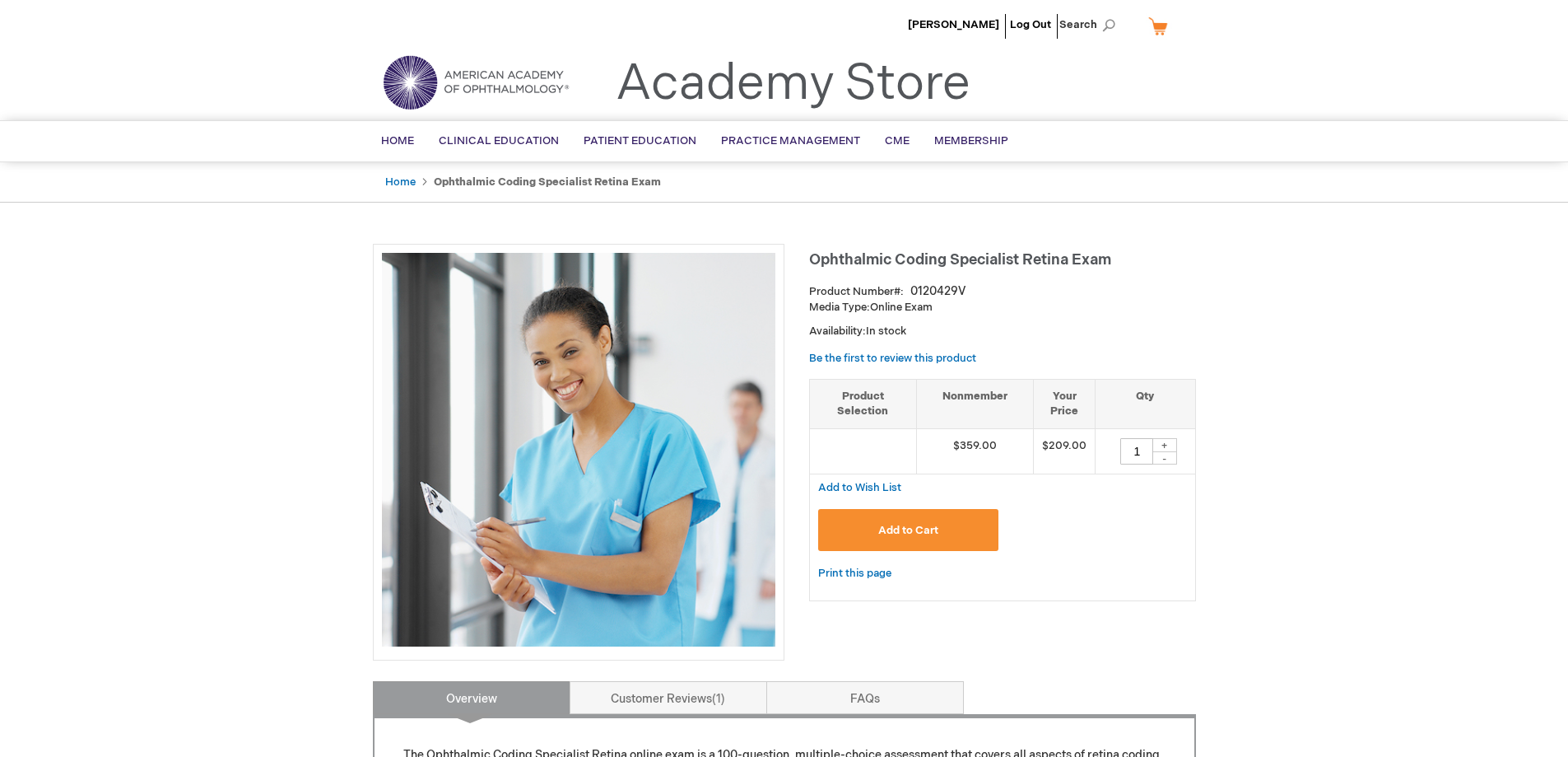
click at [958, 534] on button "Add to Cart" at bounding box center [909, 529] width 181 height 42
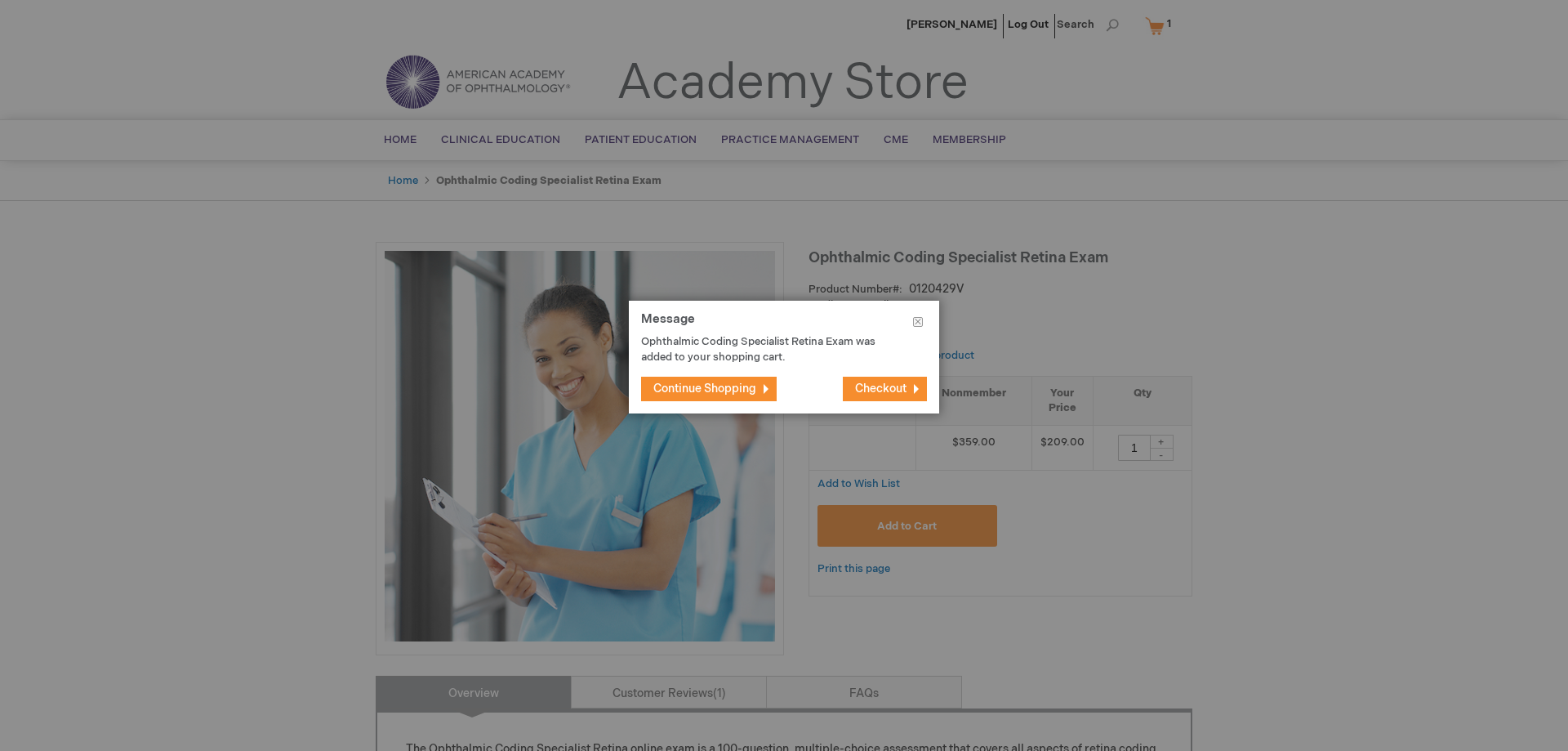
click at [891, 395] on span "Checkout" at bounding box center [880, 388] width 51 height 14
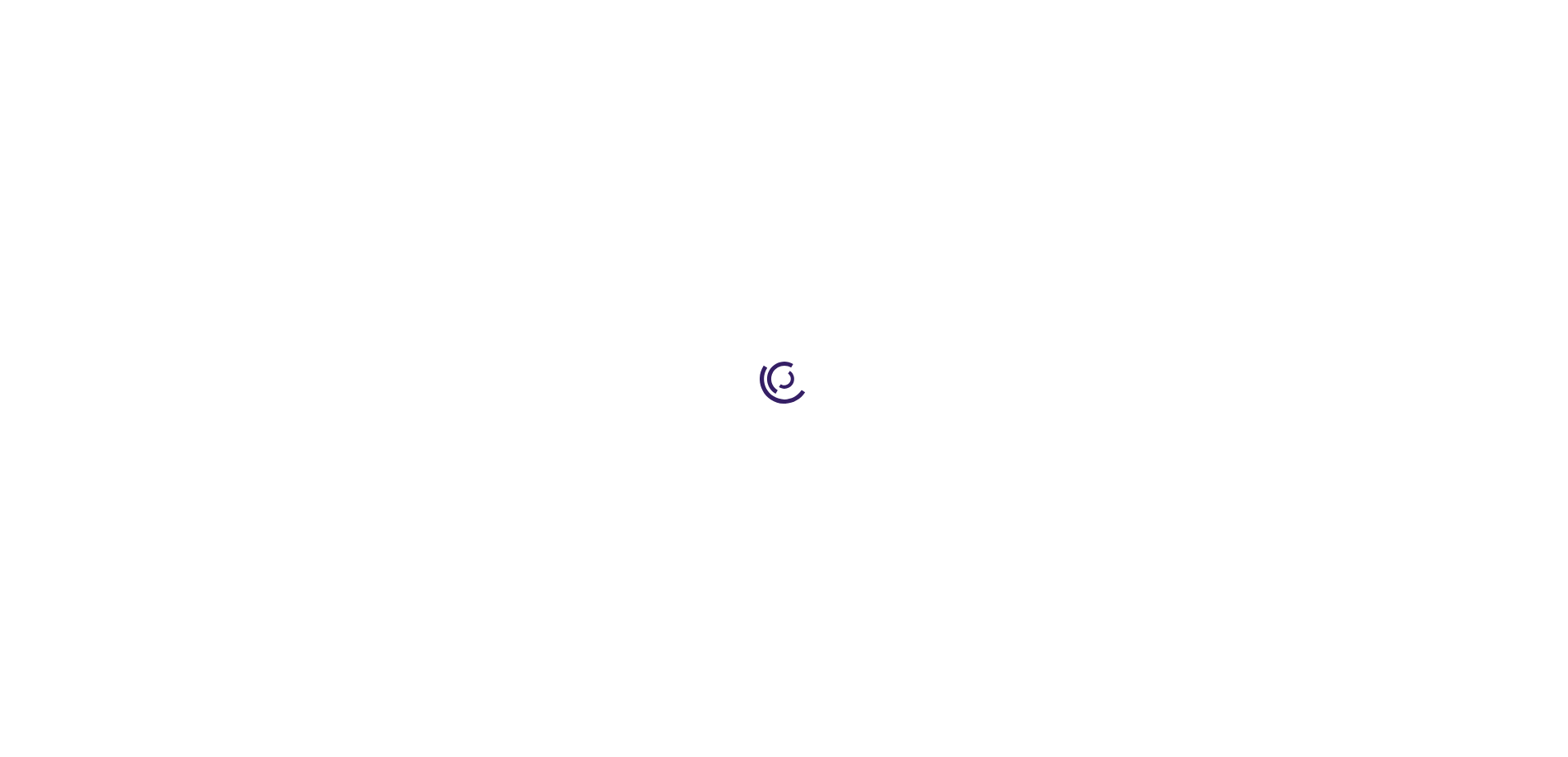
select select "US"
select select "18"
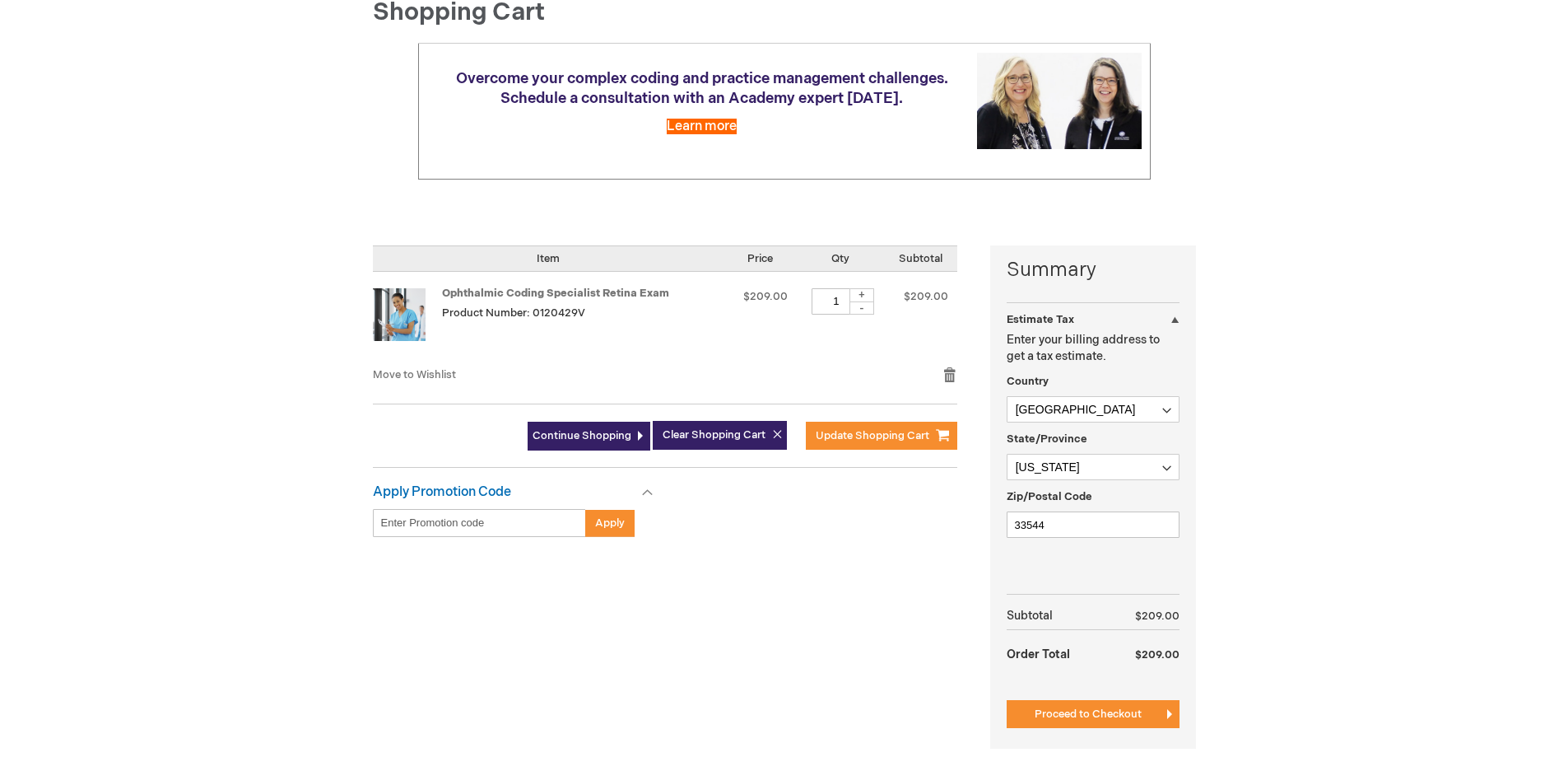
scroll to position [247, 0]
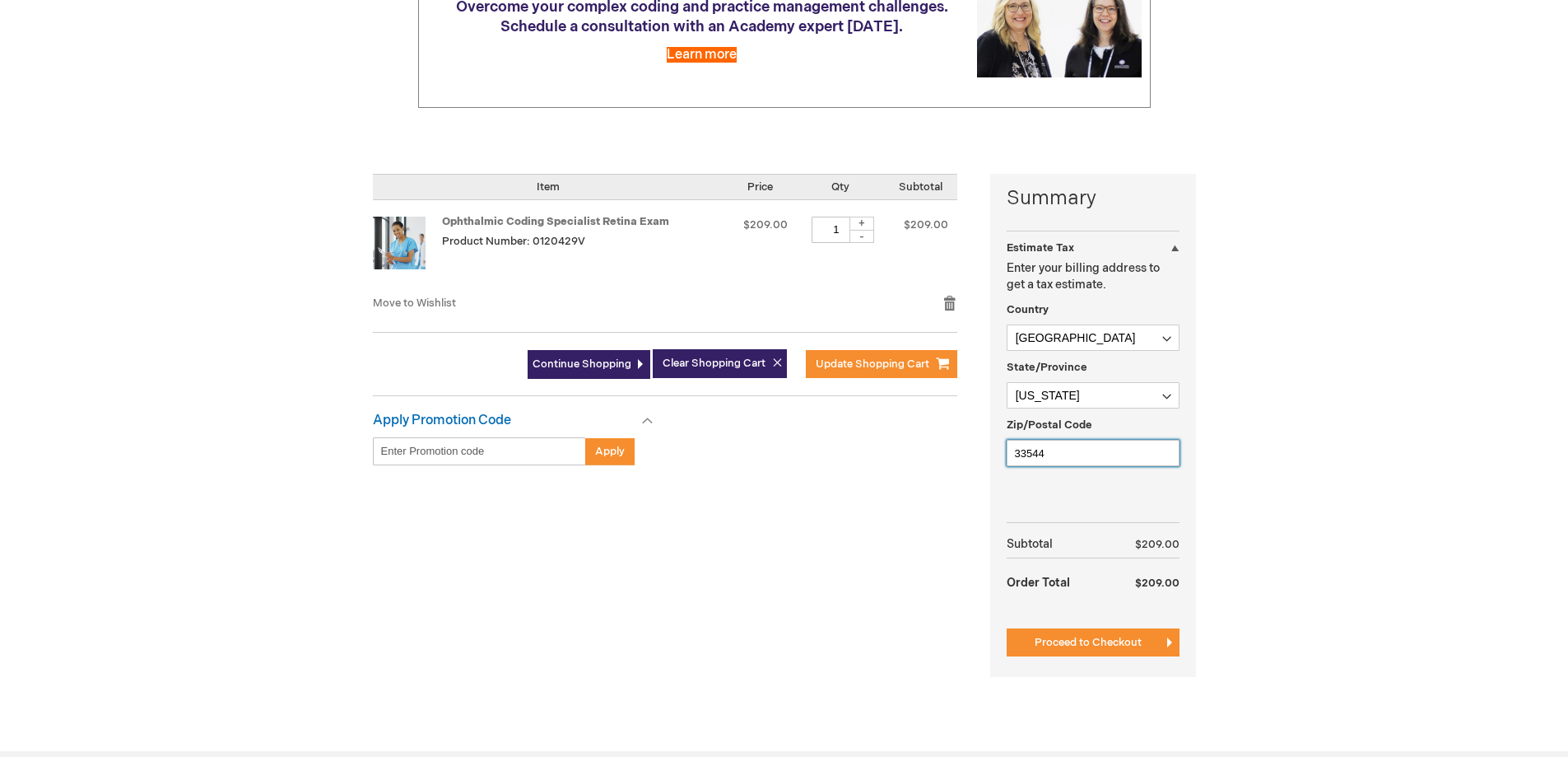
drag, startPoint x: 1074, startPoint y: 451, endPoint x: 911, endPoint y: 453, distance: 163.0
click at [911, 453] on div "Summary Estimate Tax Estimate Tax Enter your billing address to get a tax estim…" at bounding box center [784, 436] width 823 height 523
type input "34668"
drag, startPoint x: 1046, startPoint y: 451, endPoint x: 893, endPoint y: 458, distance: 153.2
click at [893, 458] on div "Summary Estimate Tax Estimate Tax Enter your billing address to get a tax estim…" at bounding box center [784, 436] width 823 height 523
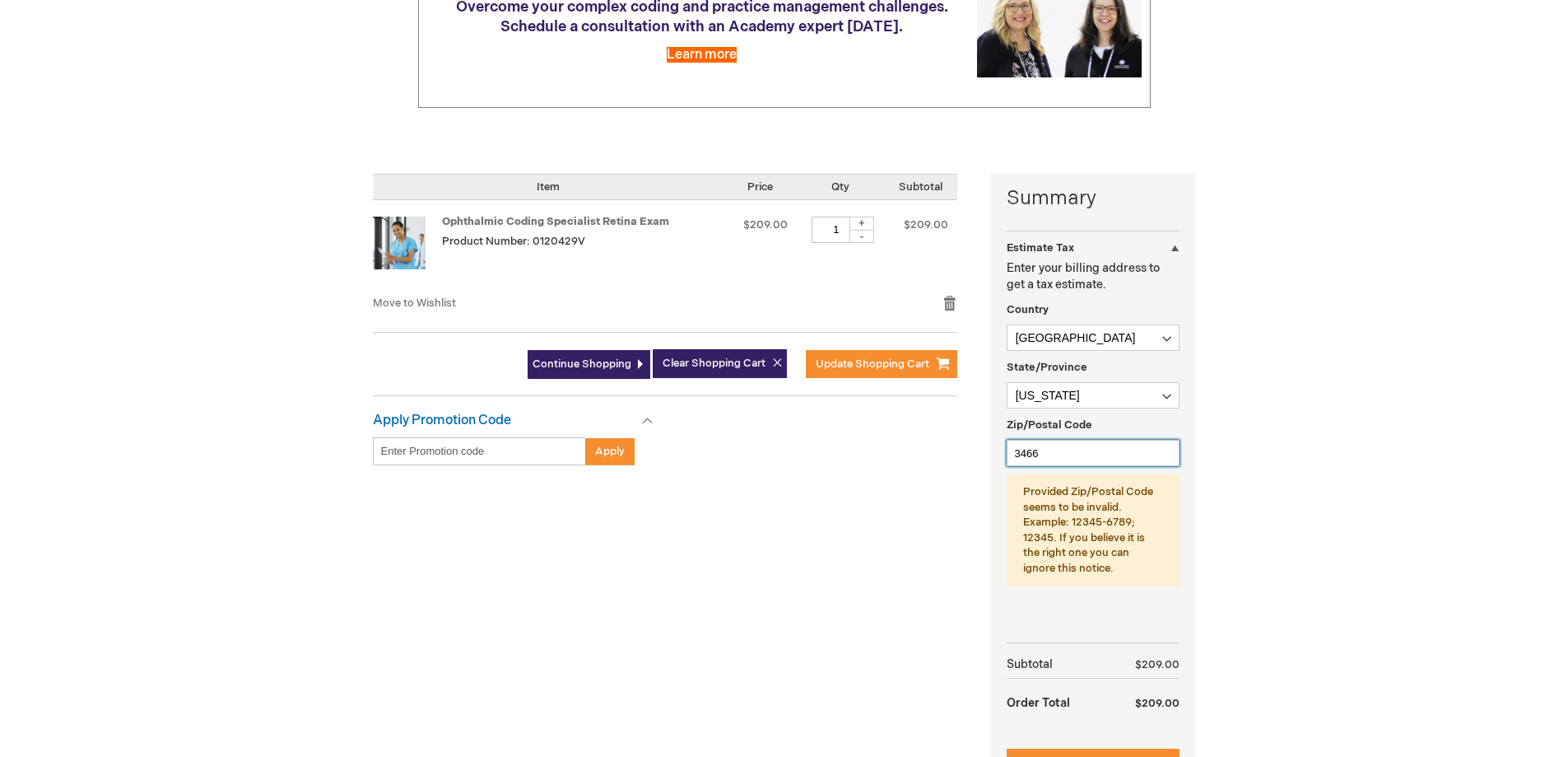
type input "34668"
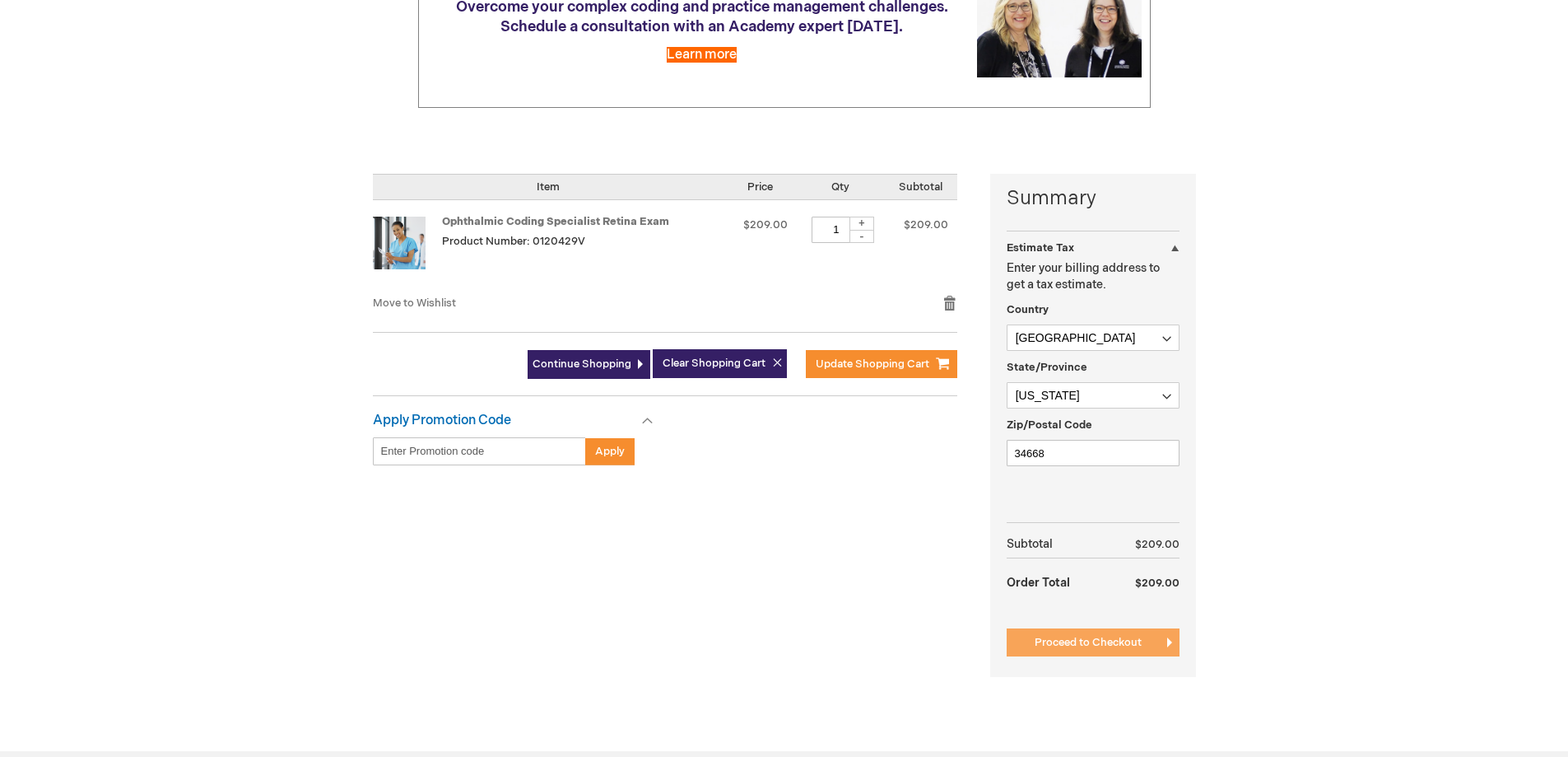
drag, startPoint x: 1160, startPoint y: 639, endPoint x: 1326, endPoint y: 608, distance: 168.9
click at [1160, 636] on button "Proceed to Checkout" at bounding box center [1093, 642] width 173 height 28
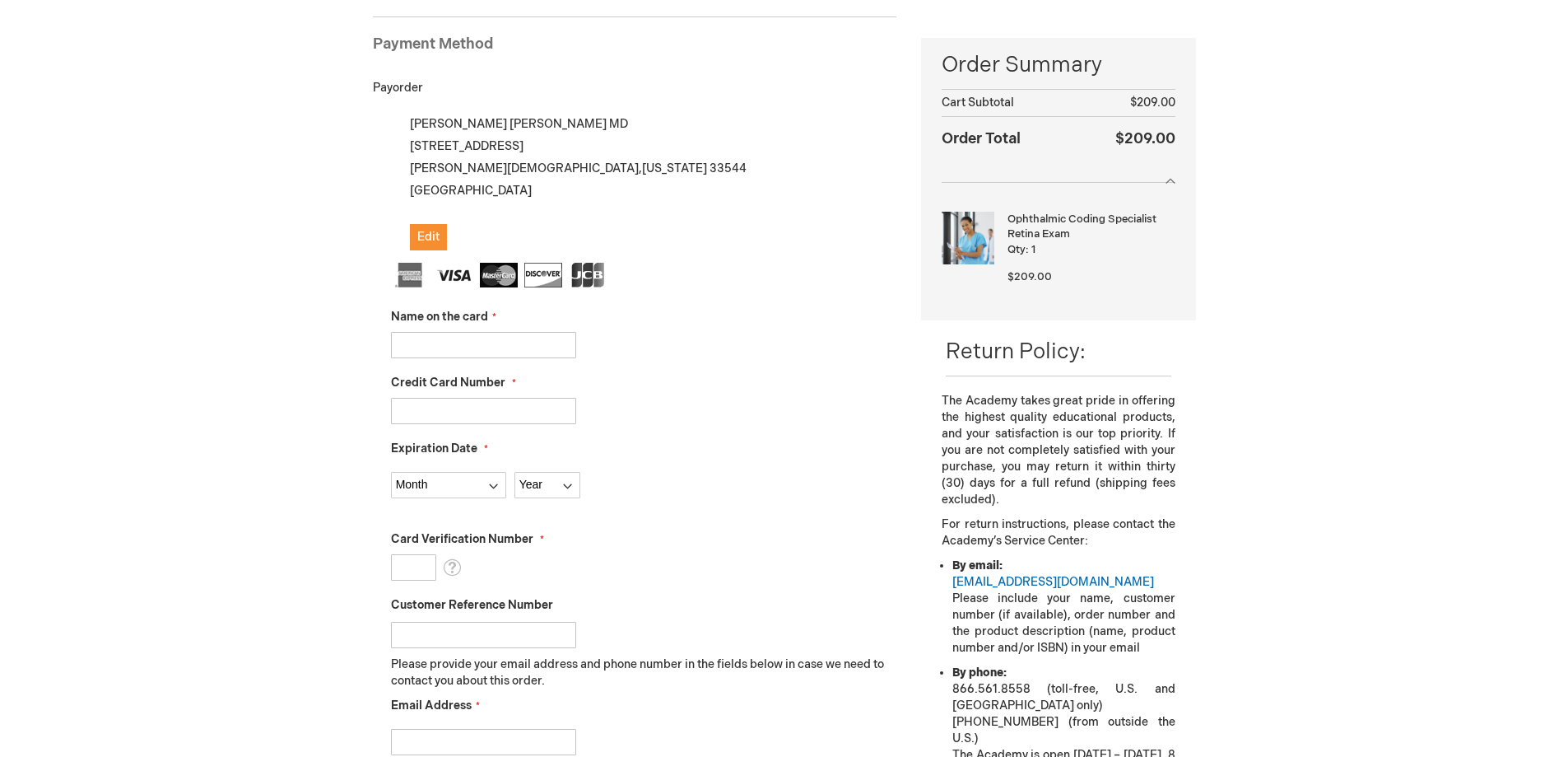
click at [496, 342] on input "Name on the card" at bounding box center [483, 344] width 185 height 26
type input "Morningstar [PERSON_NAME]"
type input "[CREDIT_CARD_NUMBER]"
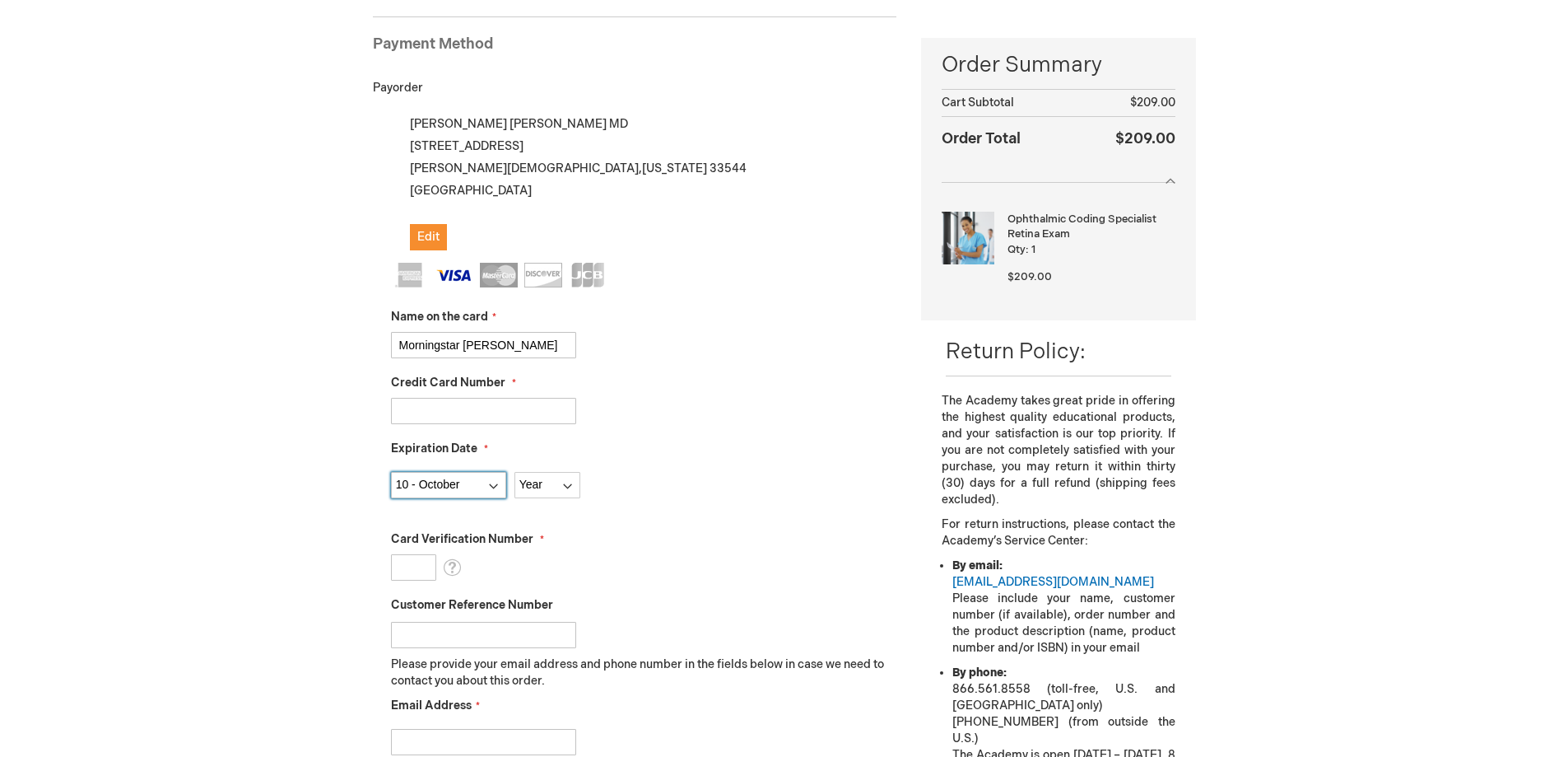
select select "11"
select select "2027"
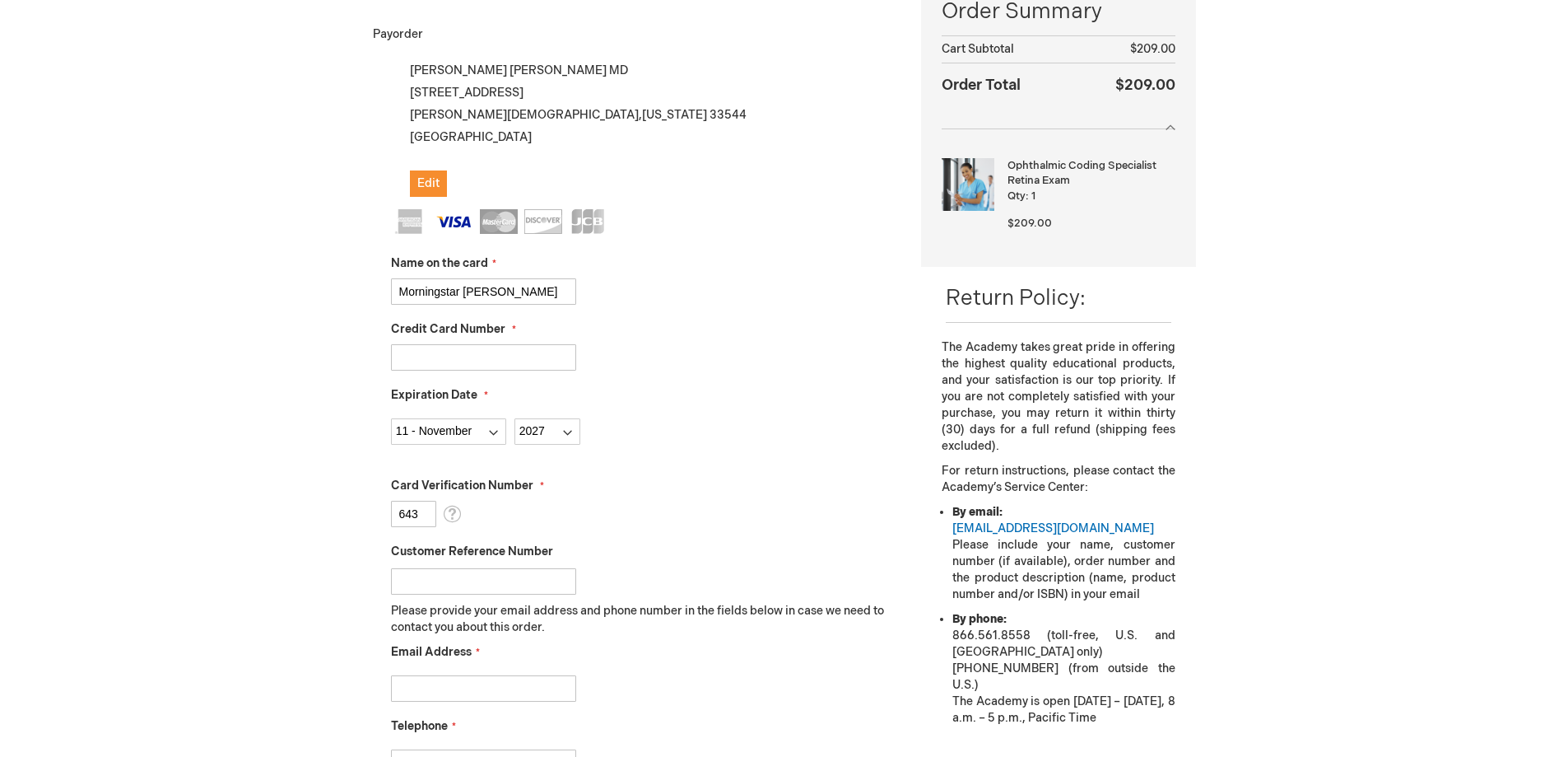
scroll to position [308, 0]
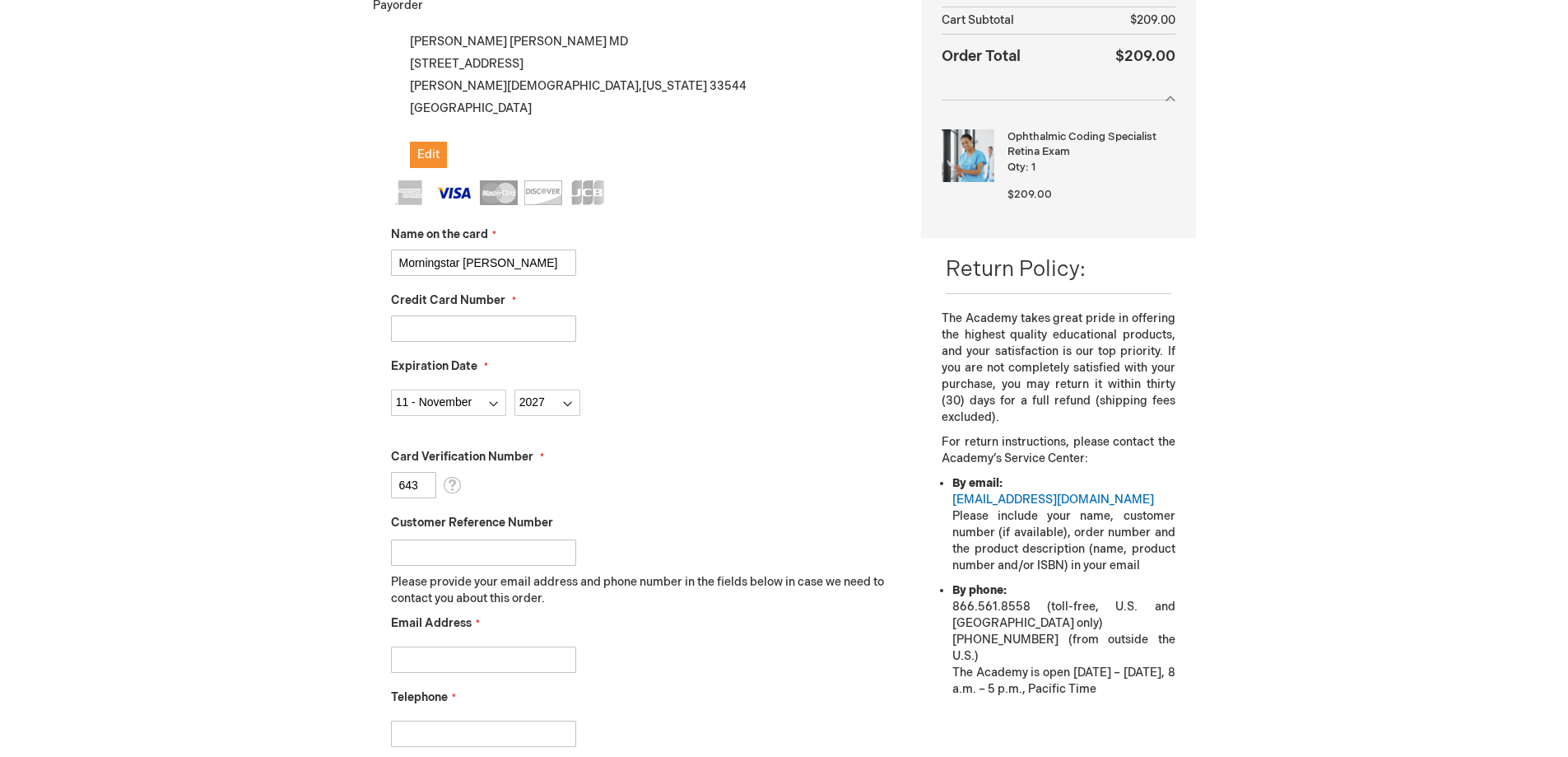
type input "643"
click at [484, 659] on input "Email Address" at bounding box center [483, 659] width 185 height 26
type input "mbarrantes@retinacaretampa.com"
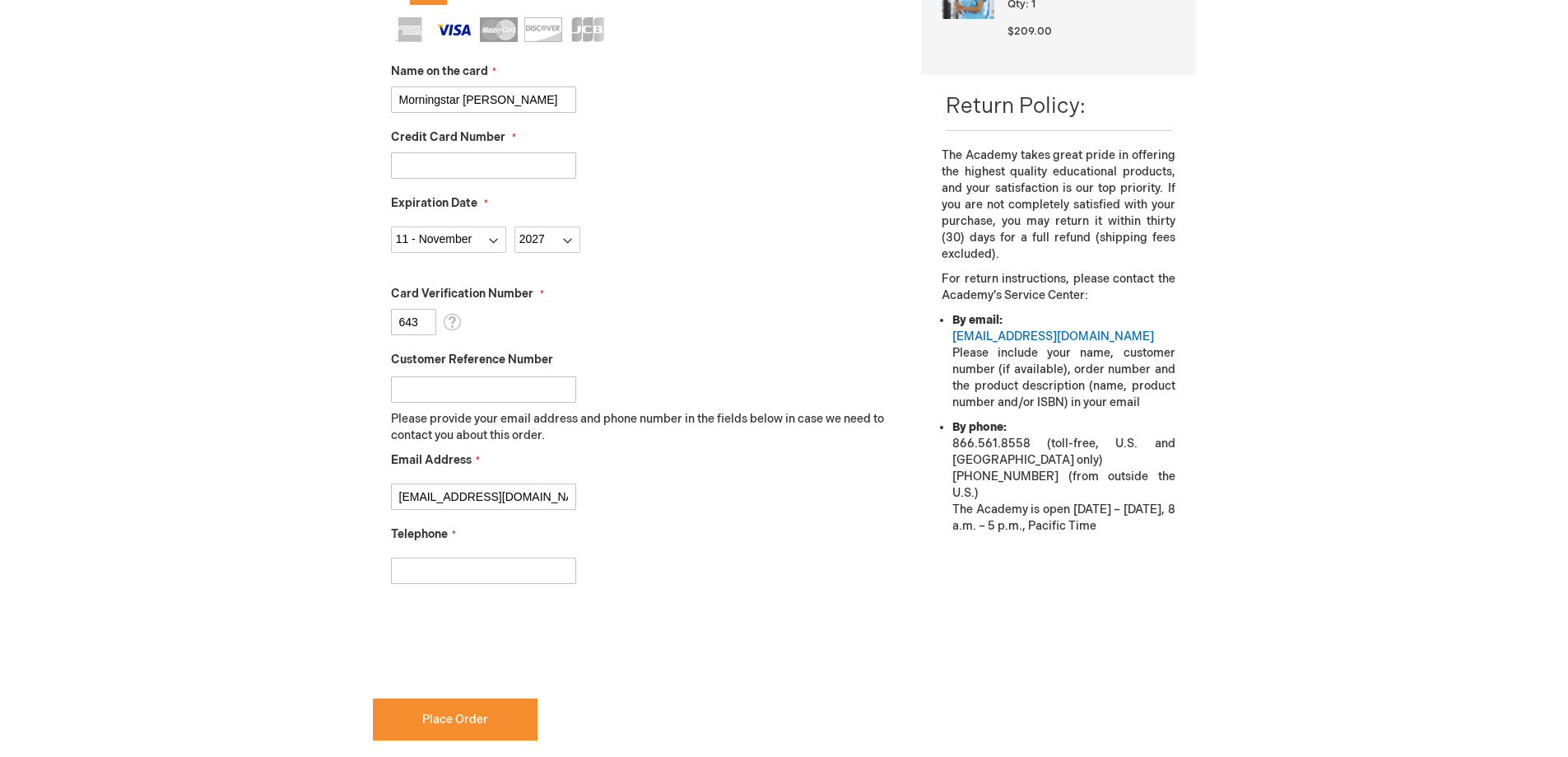
scroll to position [473, 0]
checkbox input "true"
click at [464, 566] on input "Telephone" at bounding box center [483, 568] width 185 height 26
type input "7"
type input "7865971709"
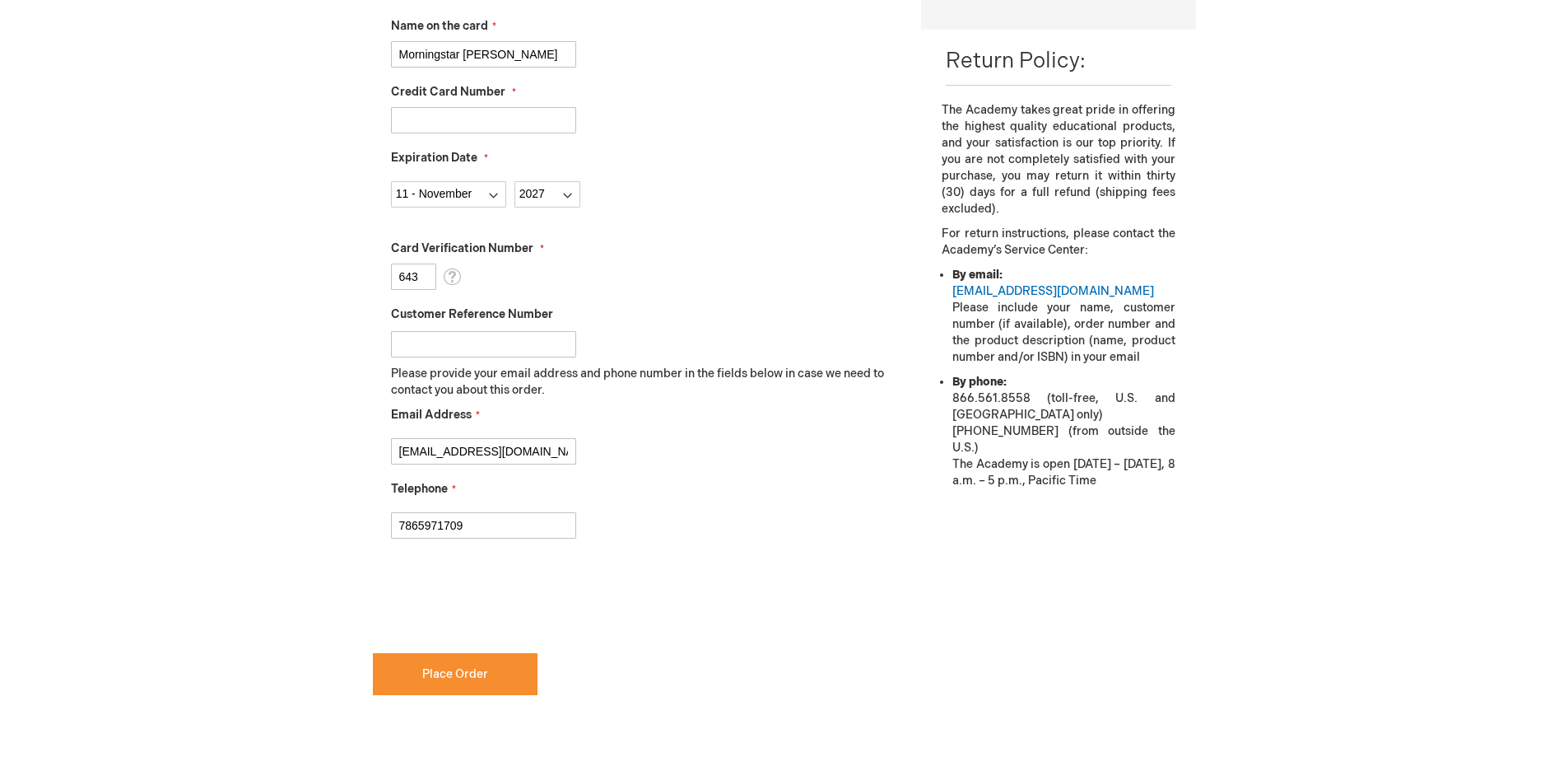
scroll to position [555, 0]
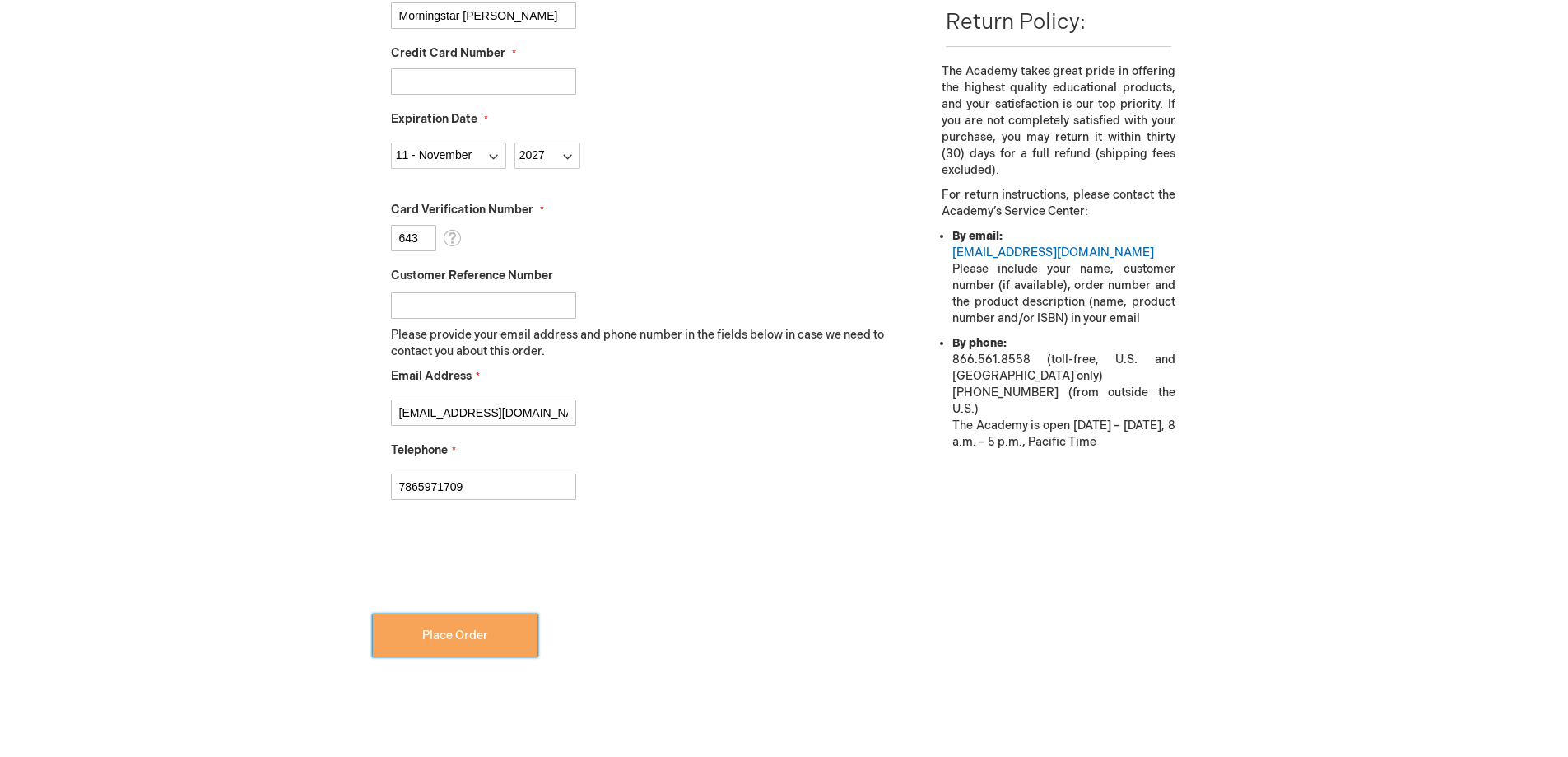
click at [496, 637] on button "Place Order" at bounding box center [454, 634] width 164 height 42
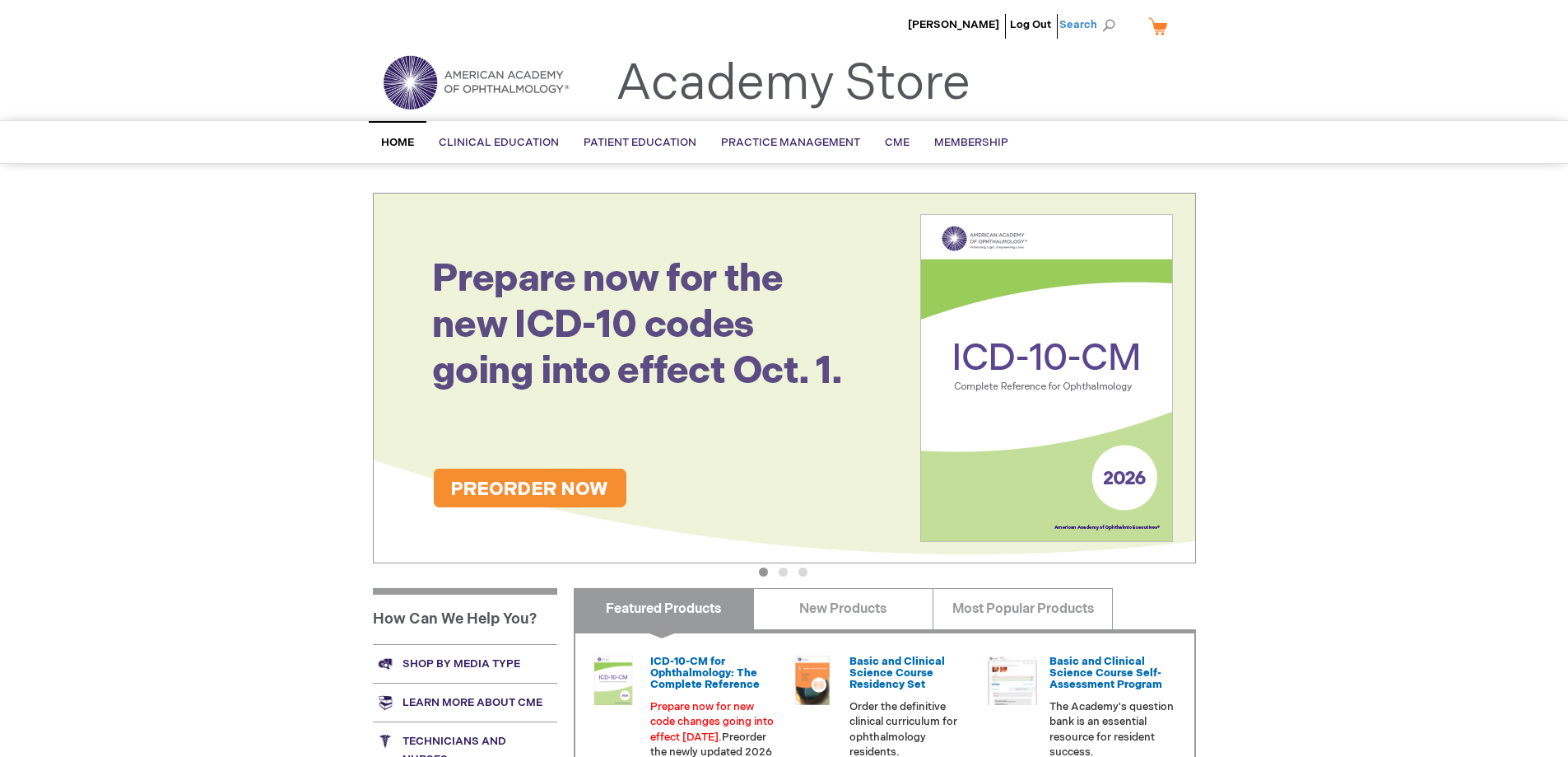
drag, startPoint x: 1082, startPoint y: 24, endPoint x: 1099, endPoint y: 25, distance: 17.0
click at [1082, 24] on span "Search" at bounding box center [1090, 24] width 62 height 33
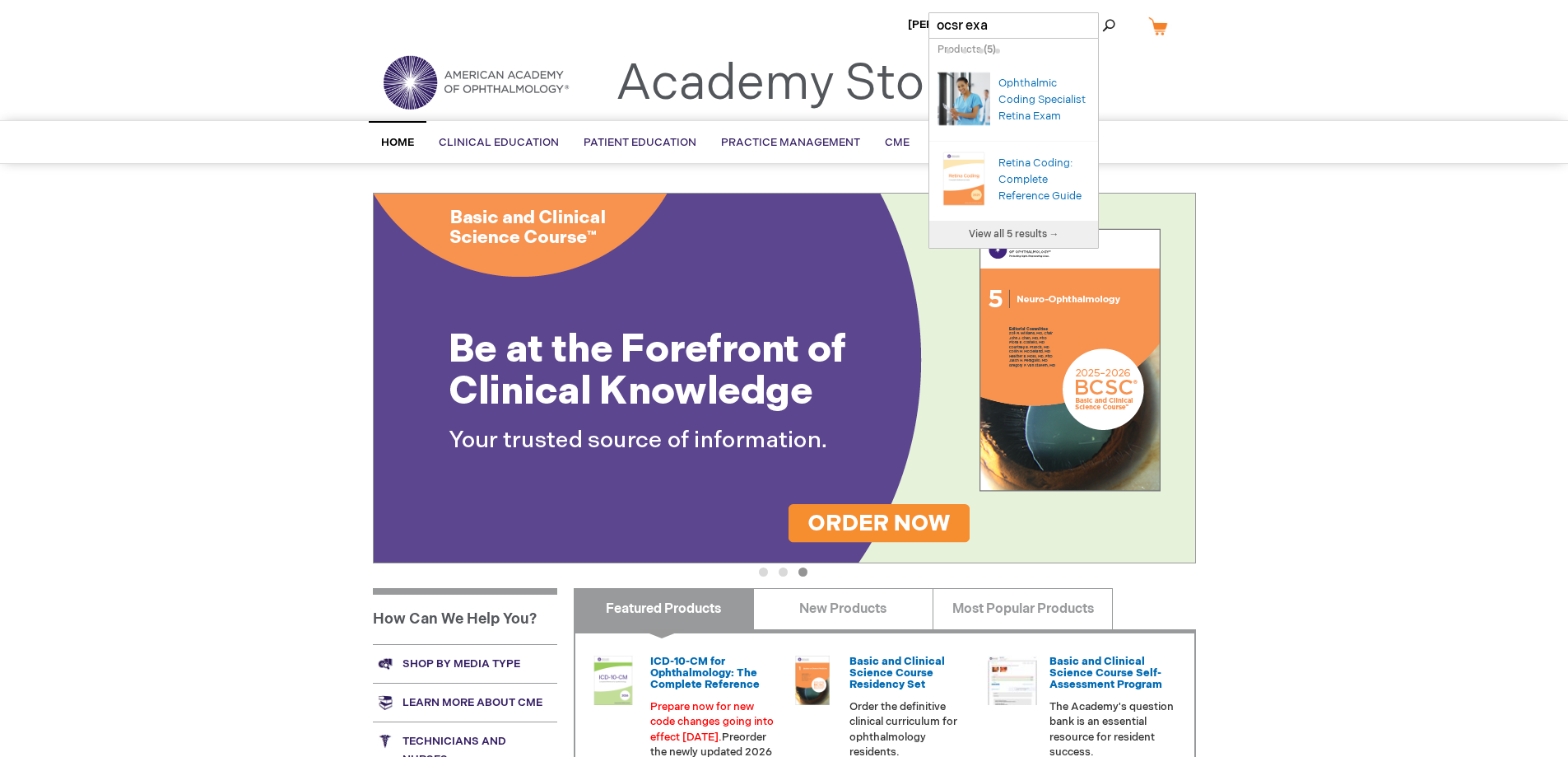
type input "ocsr exam"
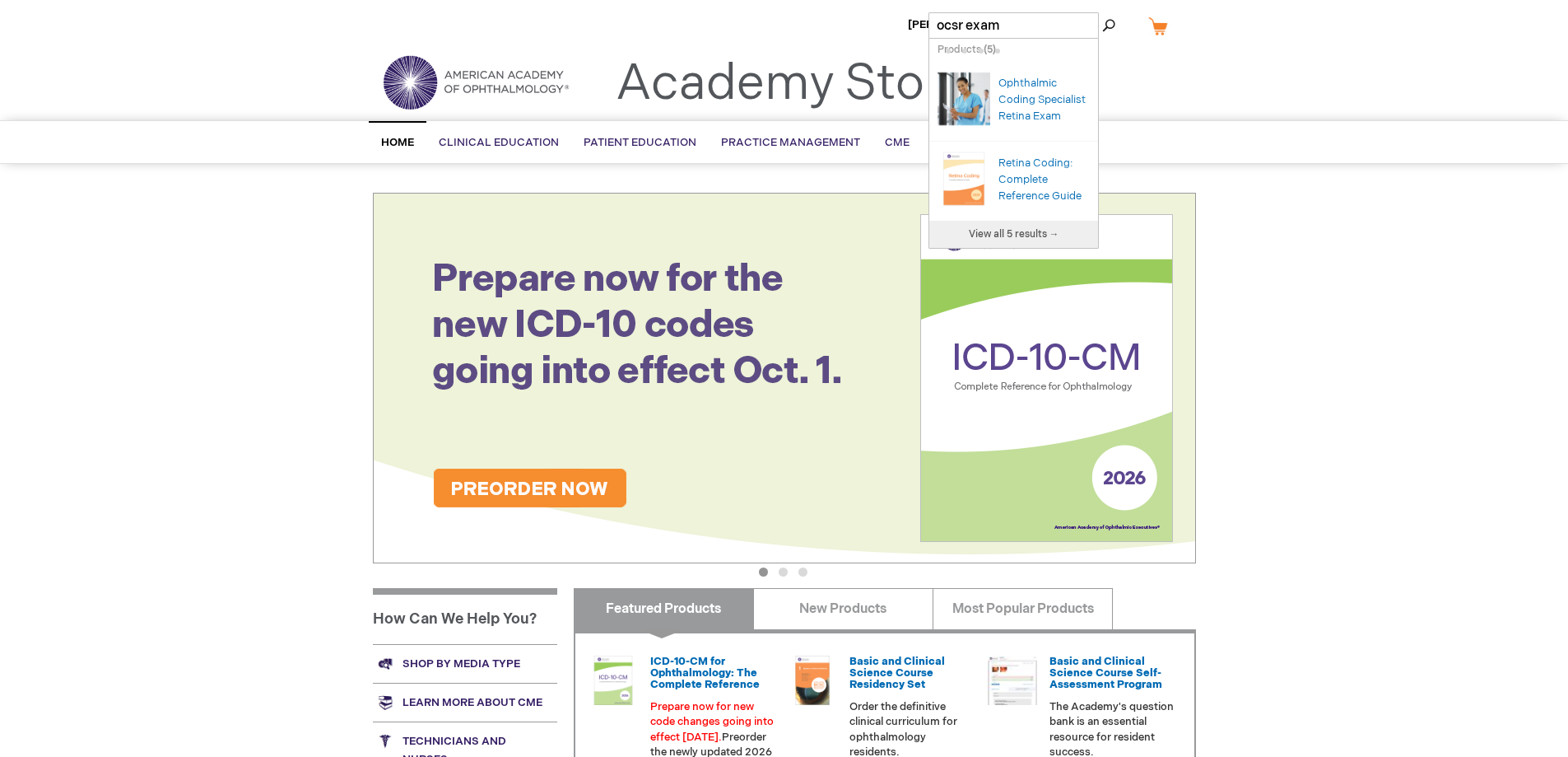
click at [1016, 98] on div "Ophthalmic Coding Specialist Retina Exam" at bounding box center [1045, 99] width 91 height 50
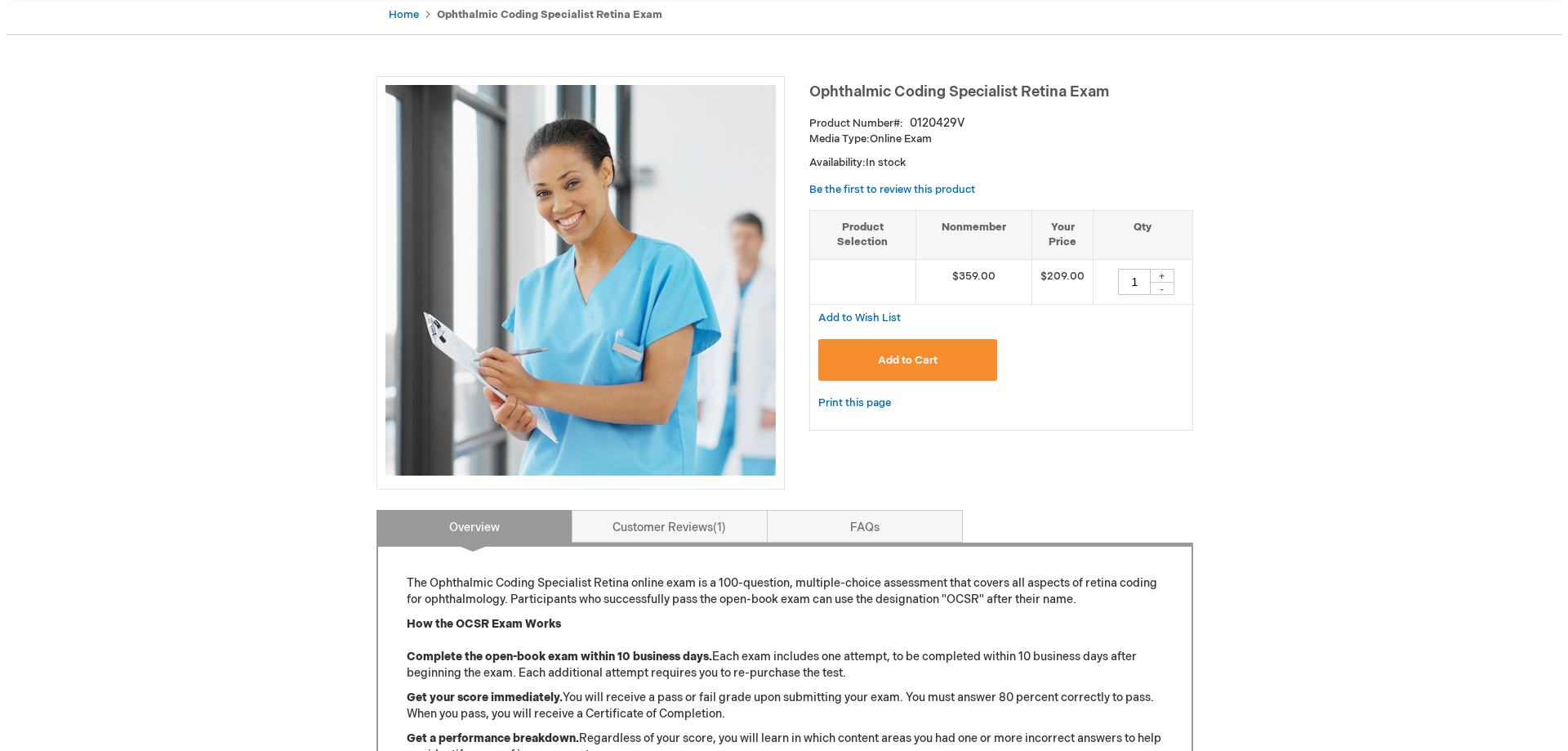
scroll to position [163, 0]
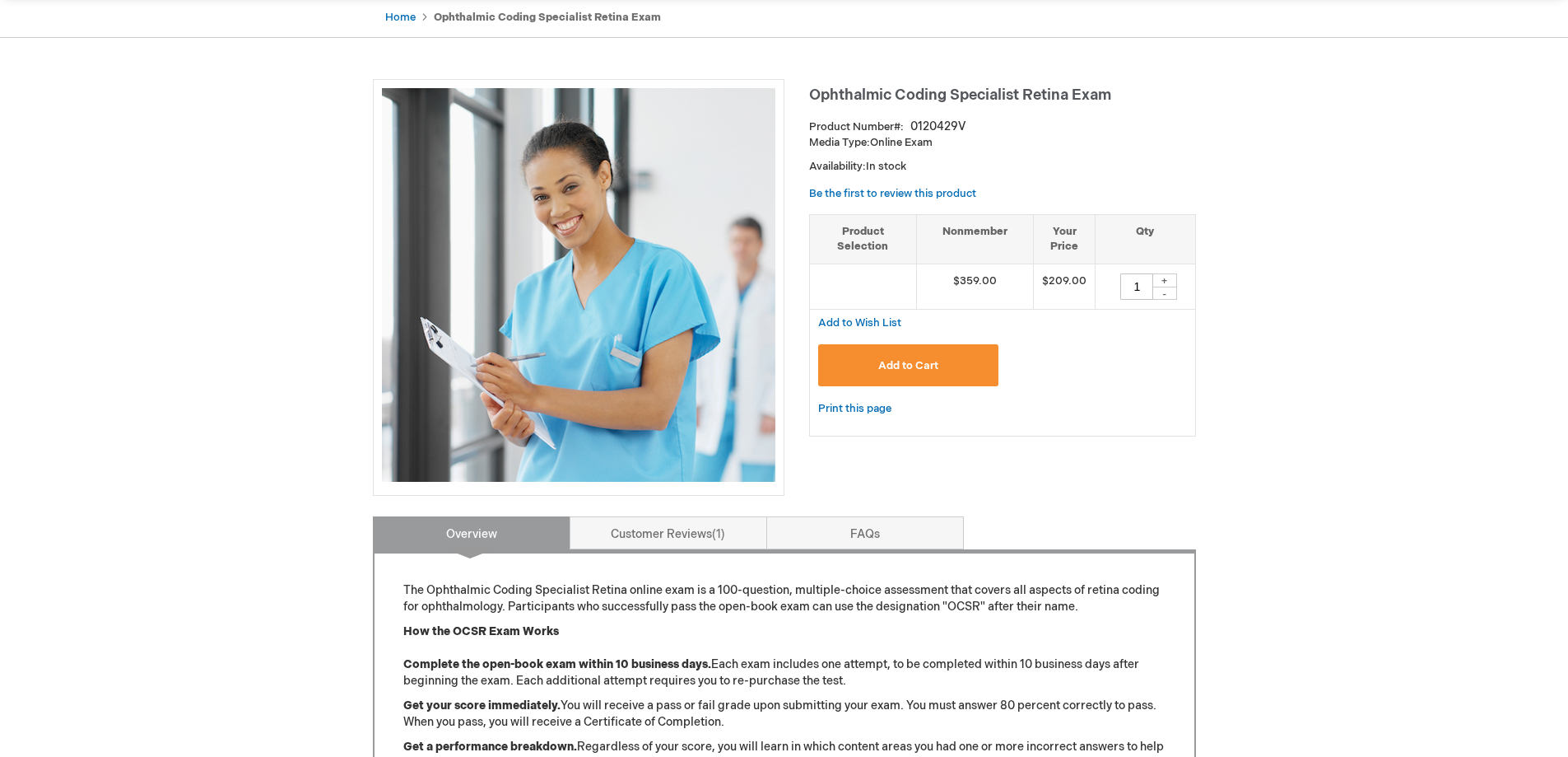
click at [947, 363] on button "Add to Cart" at bounding box center [909, 365] width 181 height 42
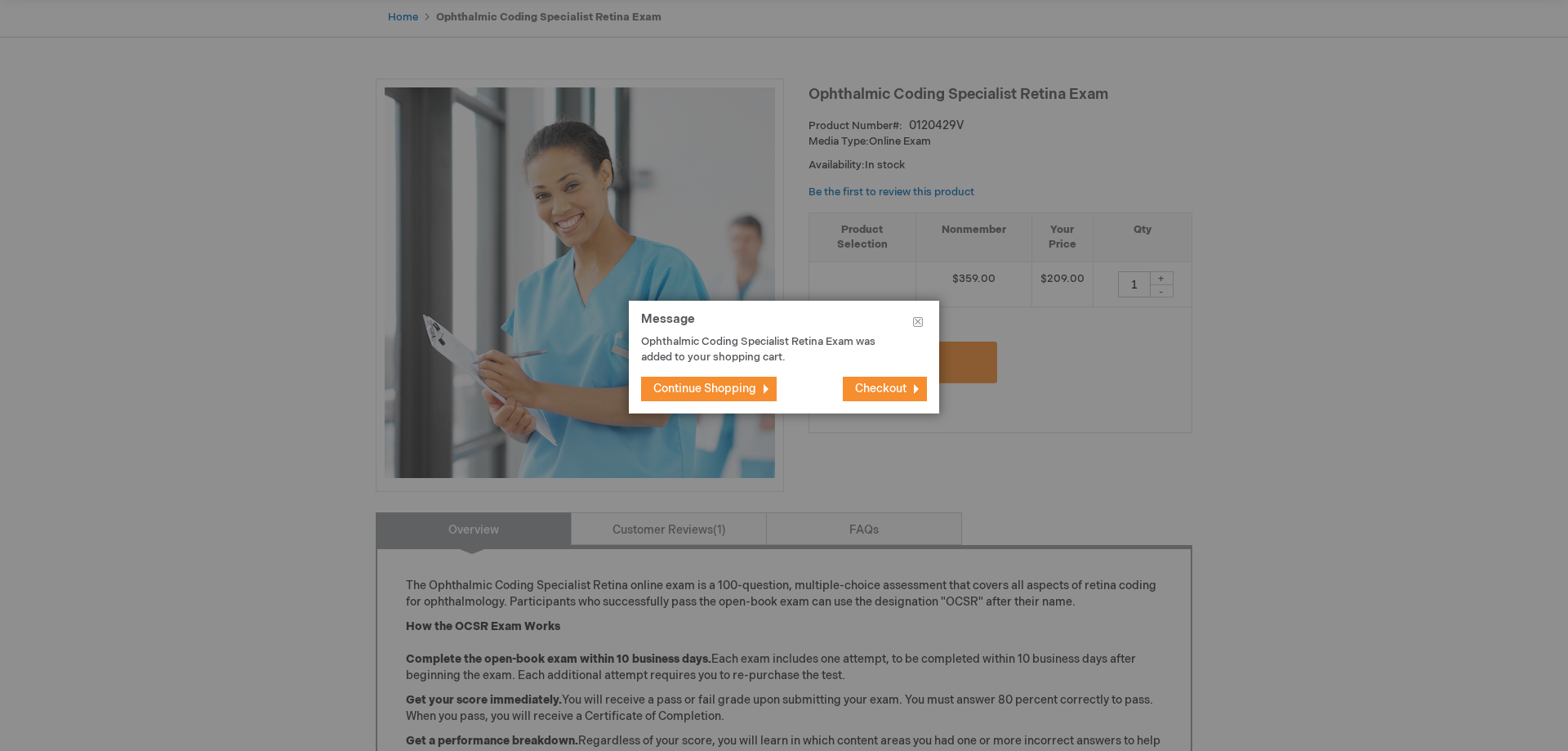
click at [890, 388] on span "Checkout" at bounding box center [880, 388] width 51 height 14
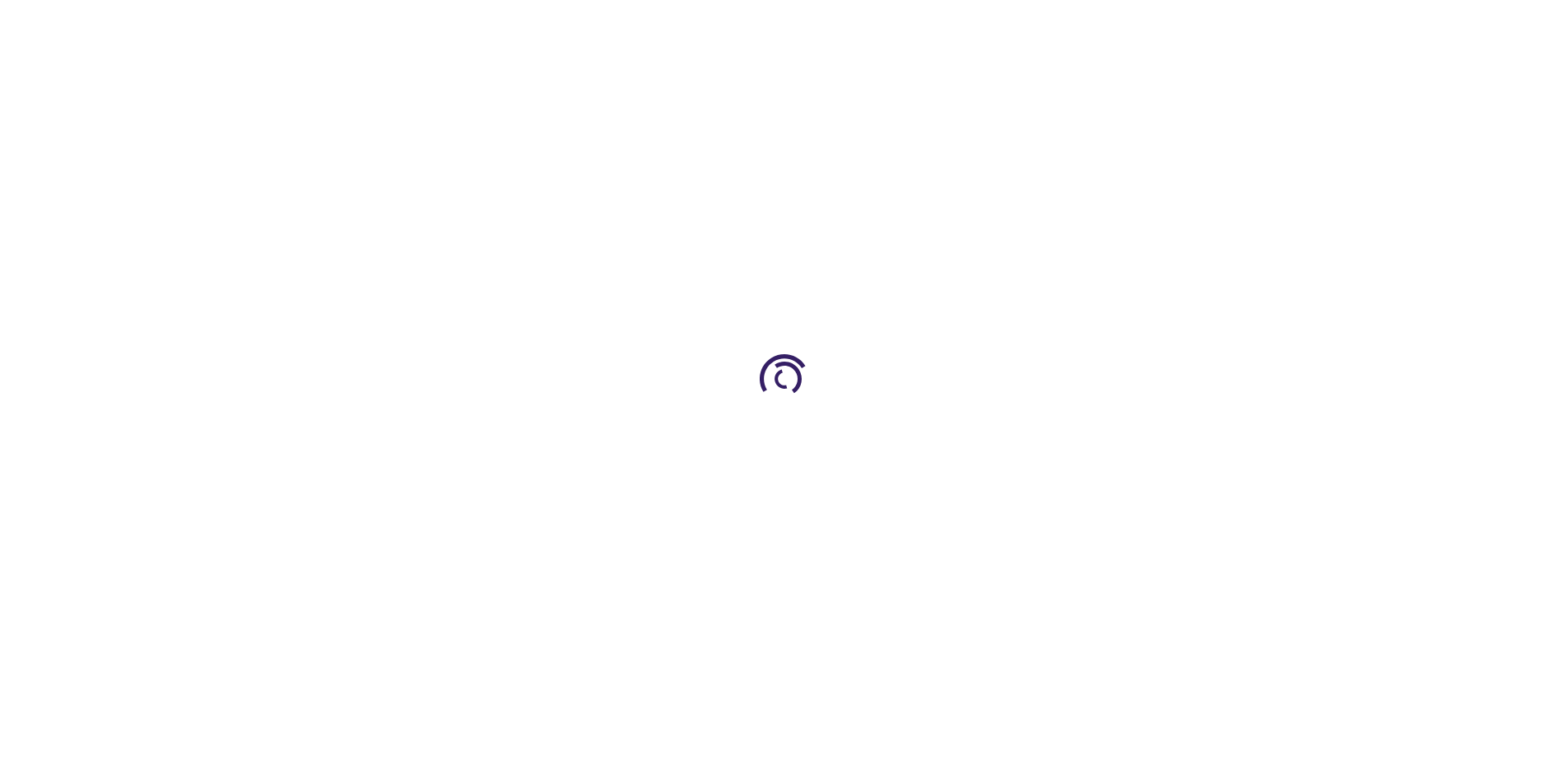
select select "US"
select select "18"
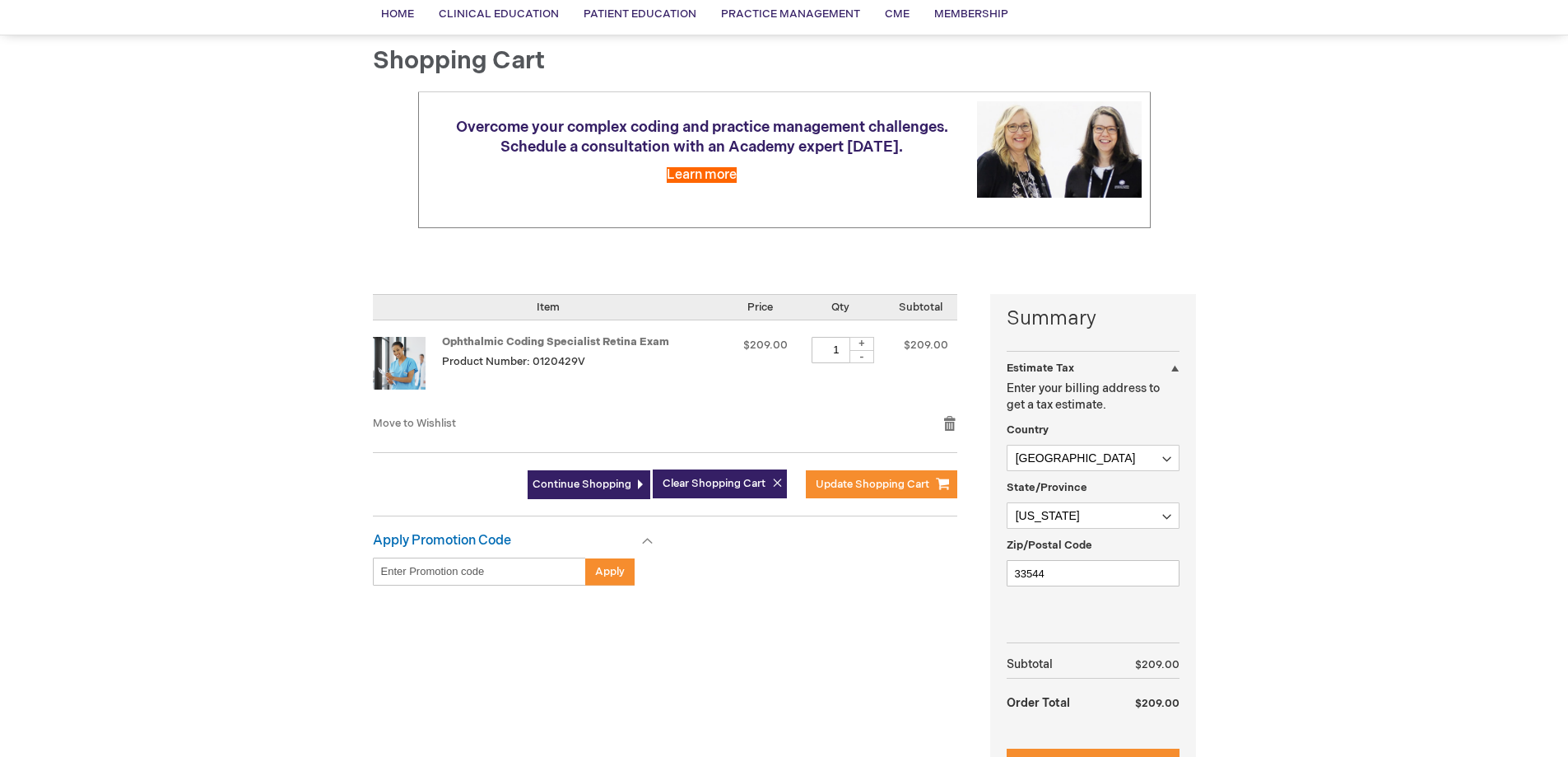
scroll to position [164, 0]
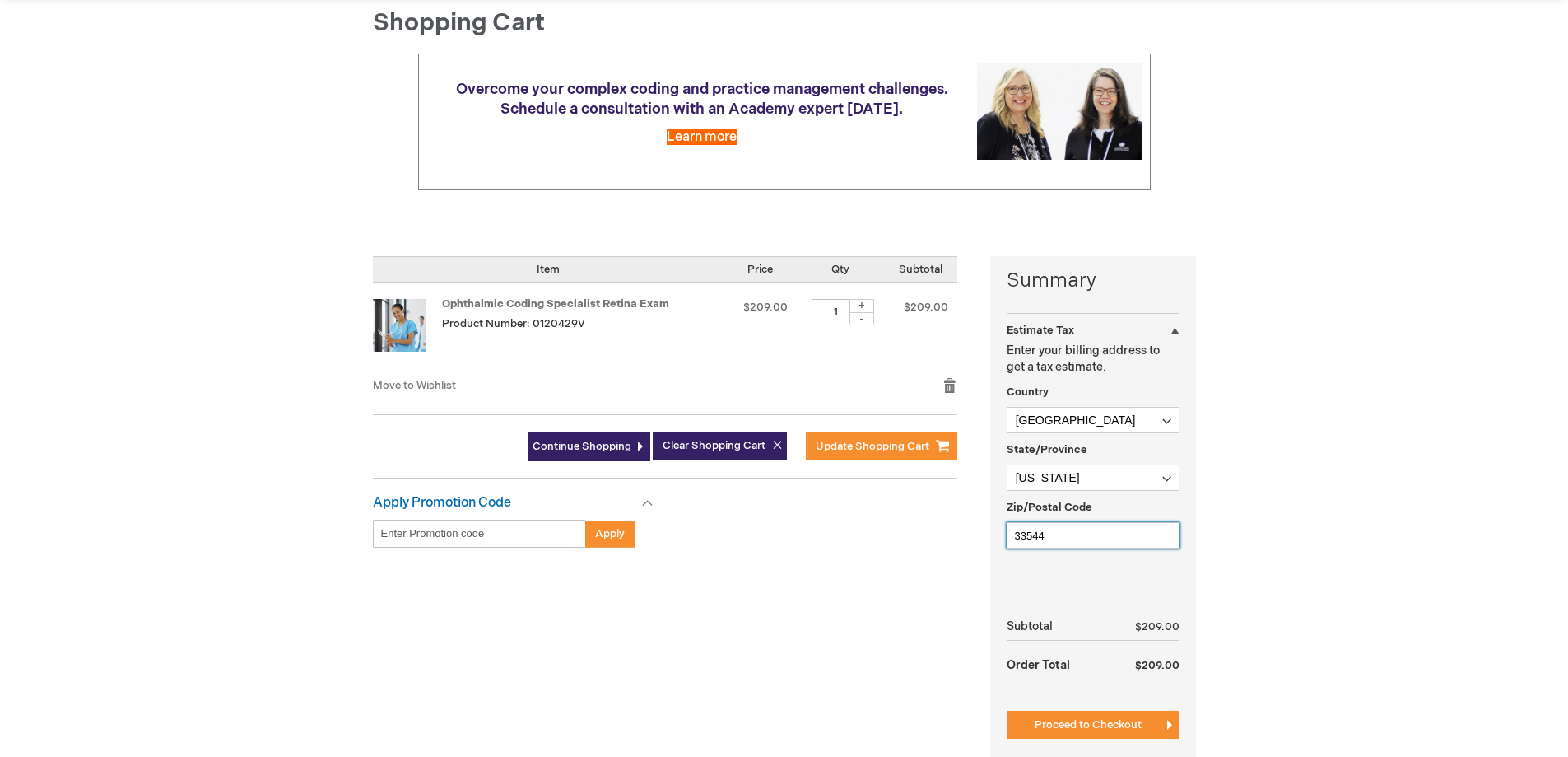
drag, startPoint x: 956, startPoint y: 537, endPoint x: 916, endPoint y: 539, distance: 40.0
click at [917, 539] on div "Summary Estimate Tax Estimate Tax Enter your billing address to get a tax estim…" at bounding box center [784, 518] width 823 height 523
type input "33540"
click at [1139, 725] on span "Proceed to Checkout" at bounding box center [1088, 725] width 107 height 14
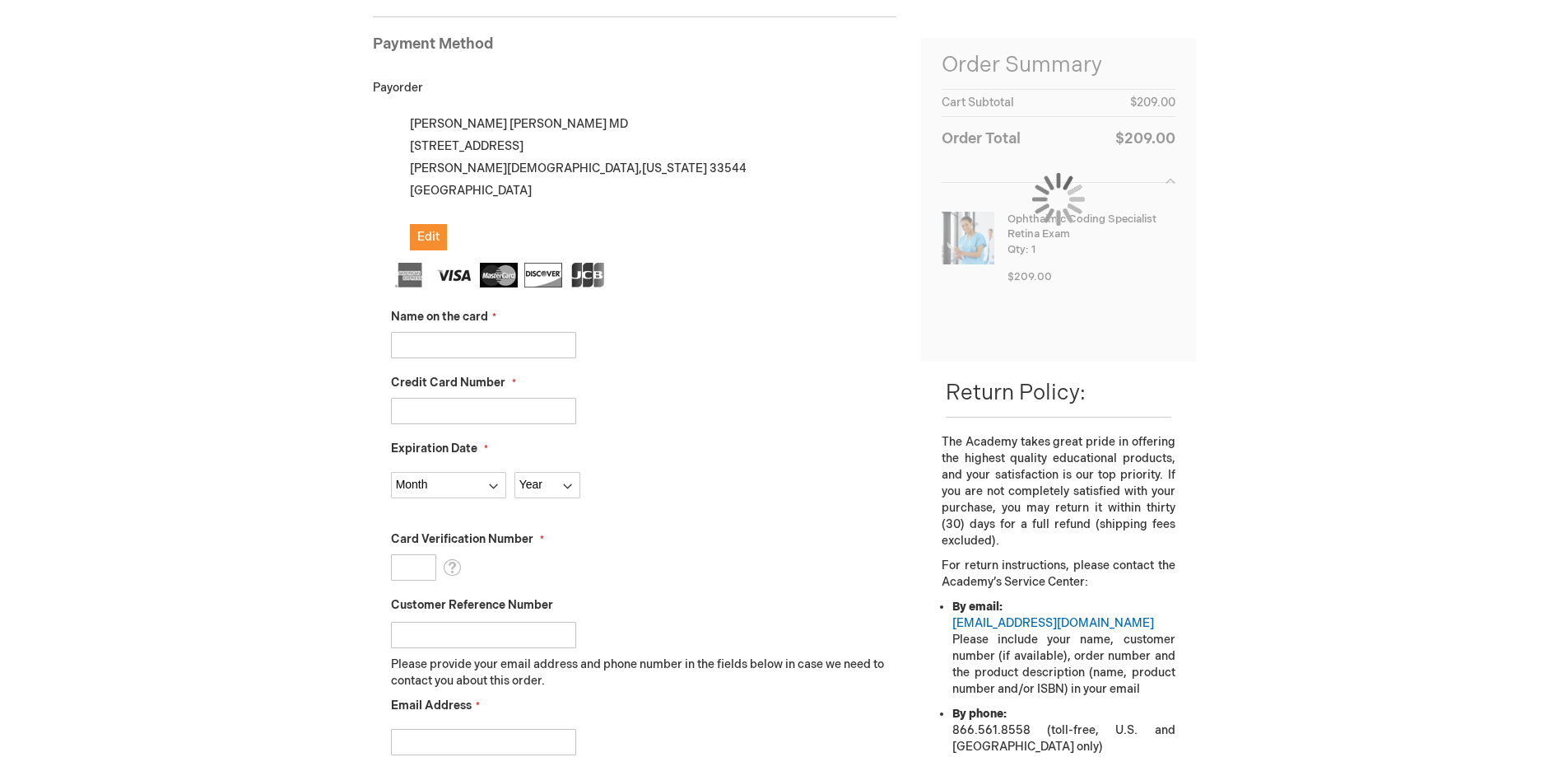
click at [499, 340] on input "Name on the card" at bounding box center [483, 344] width 185 height 26
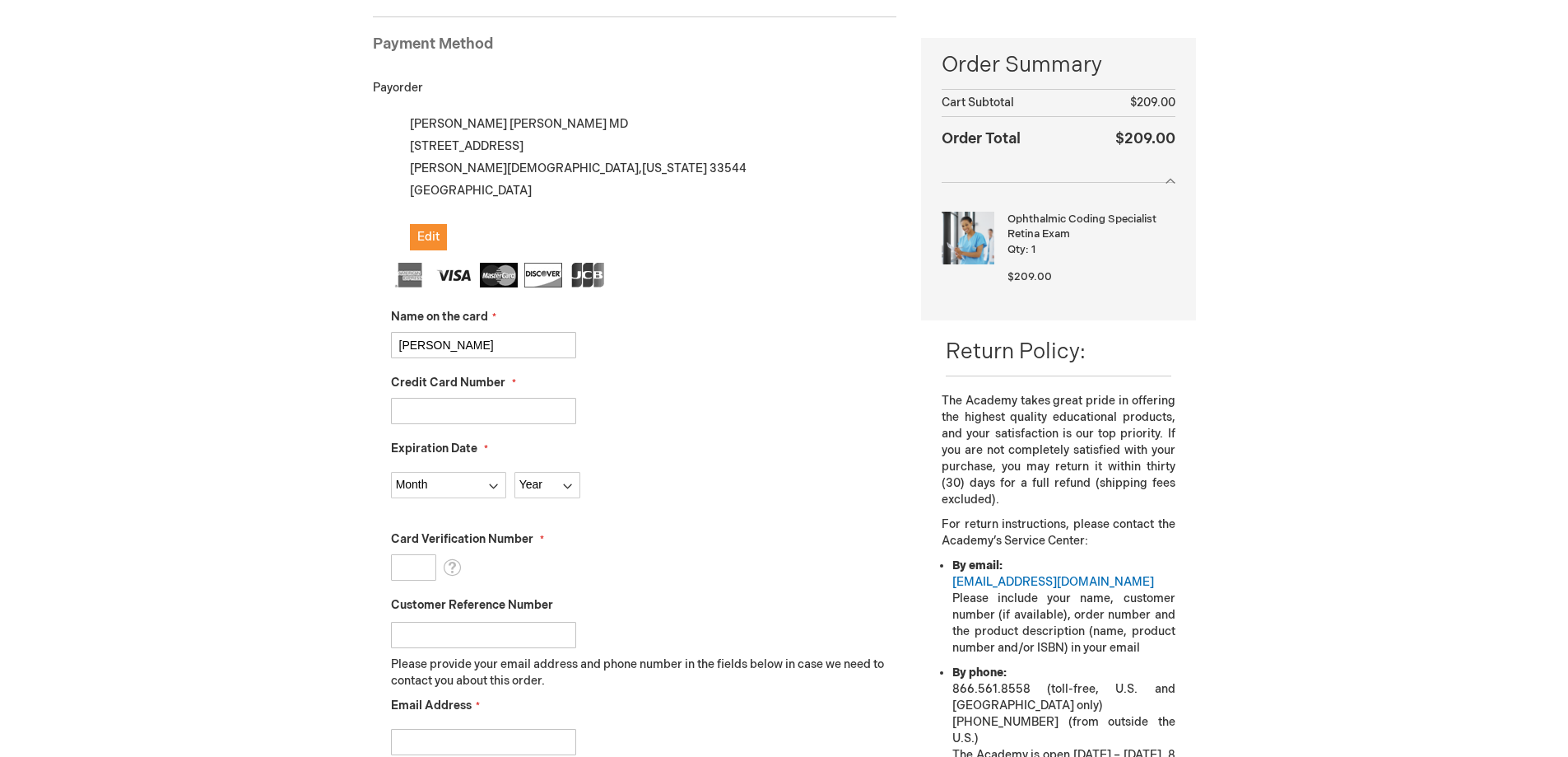
type input "Regina L Barrios"
type input "4117740069952557"
select select "5"
select select "2030"
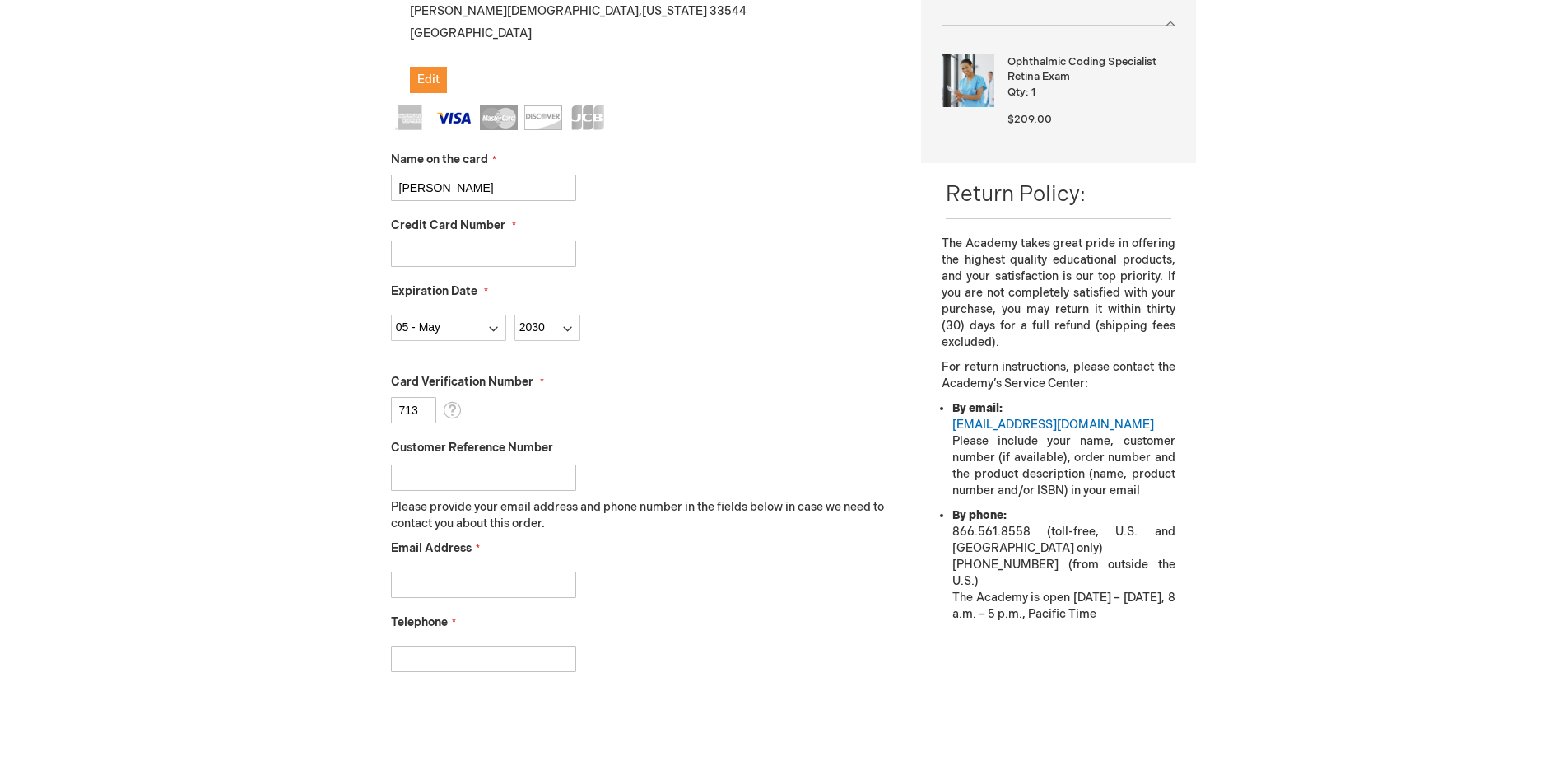
scroll to position [390, 0]
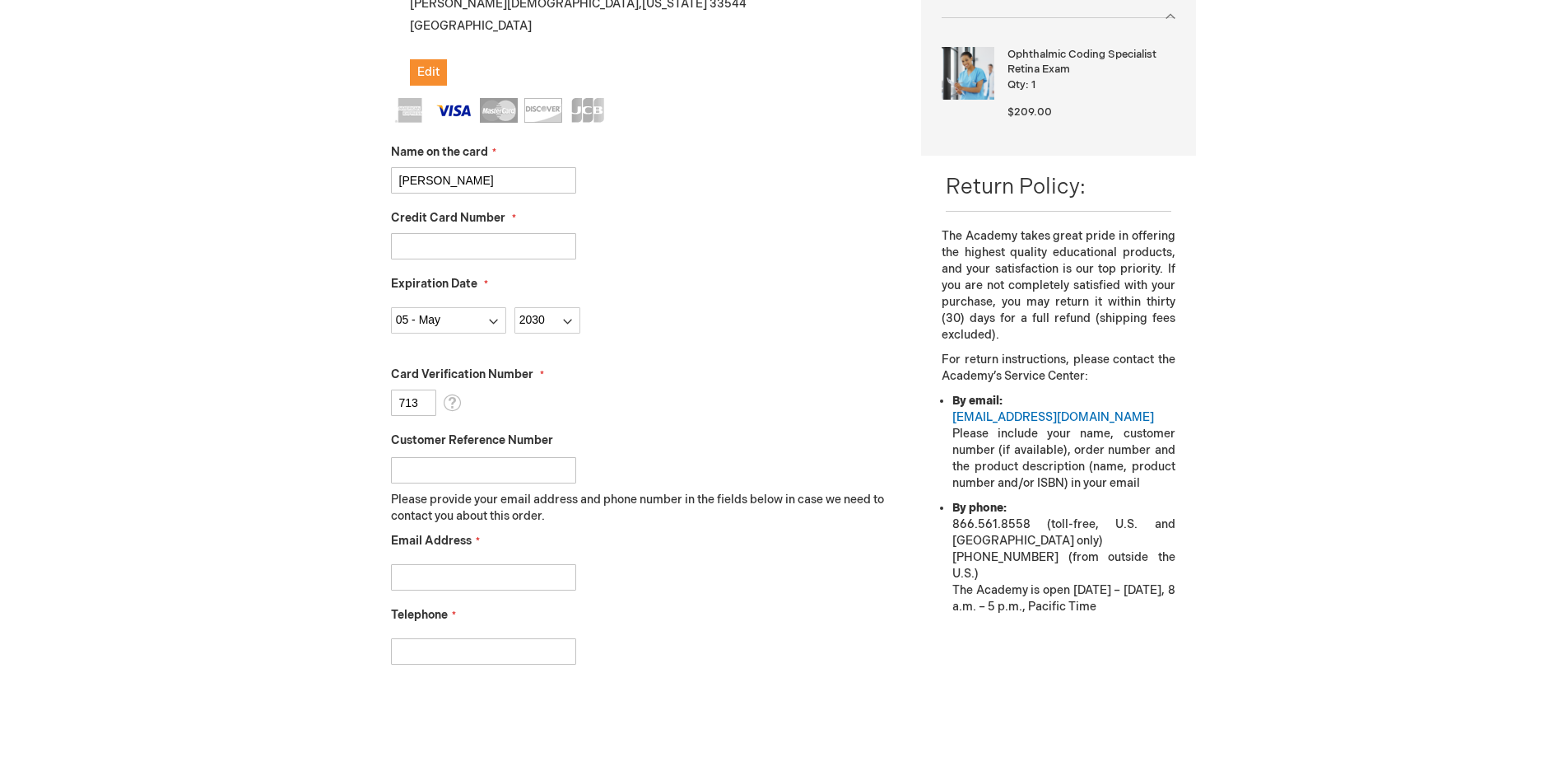
type input "713"
click at [495, 583] on input "Email Address" at bounding box center [483, 577] width 185 height 26
type input "rbarrios@retinacaretampa.com"
click at [495, 650] on input "Telephone" at bounding box center [483, 651] width 185 height 26
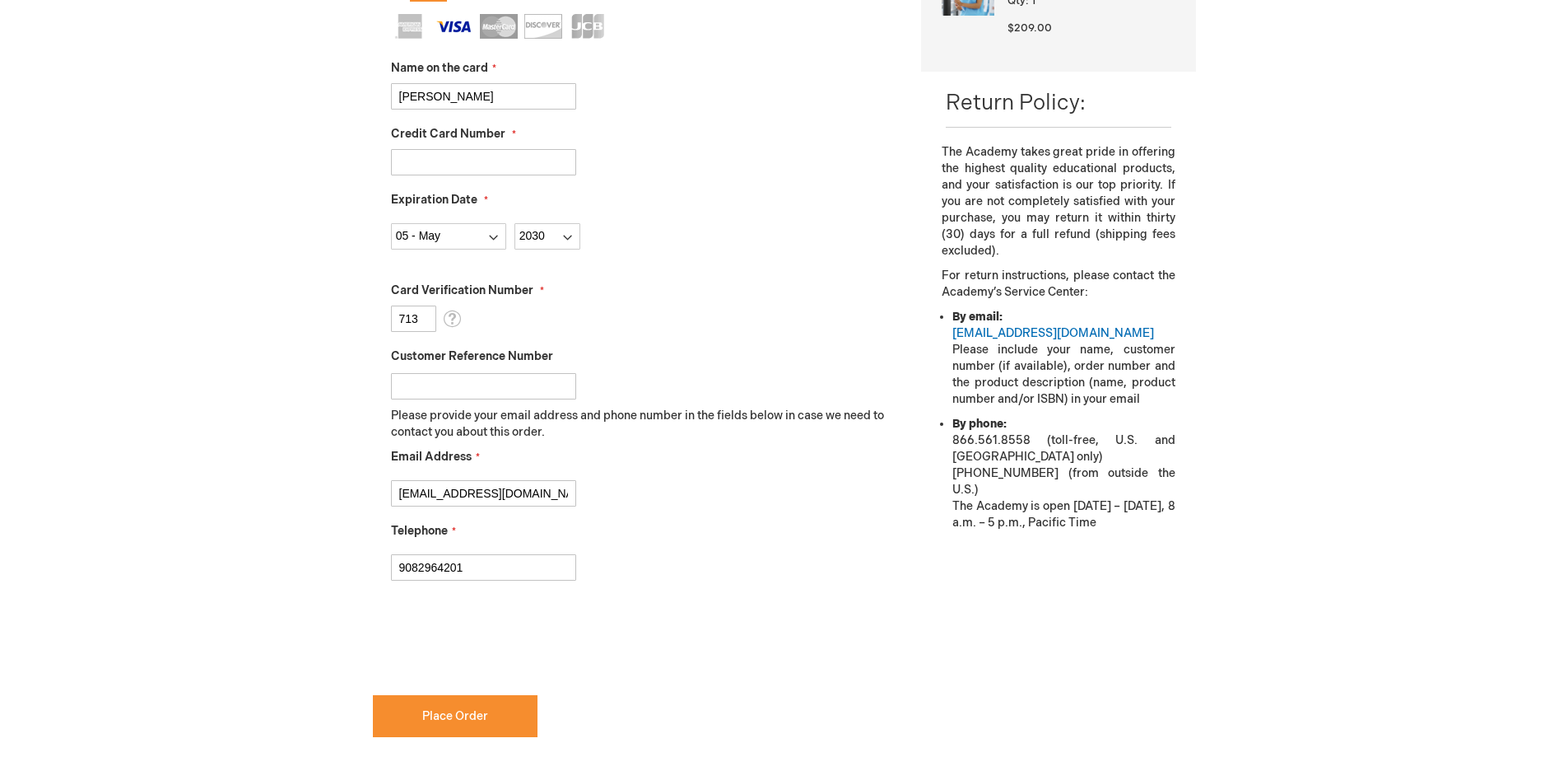
scroll to position [555, 0]
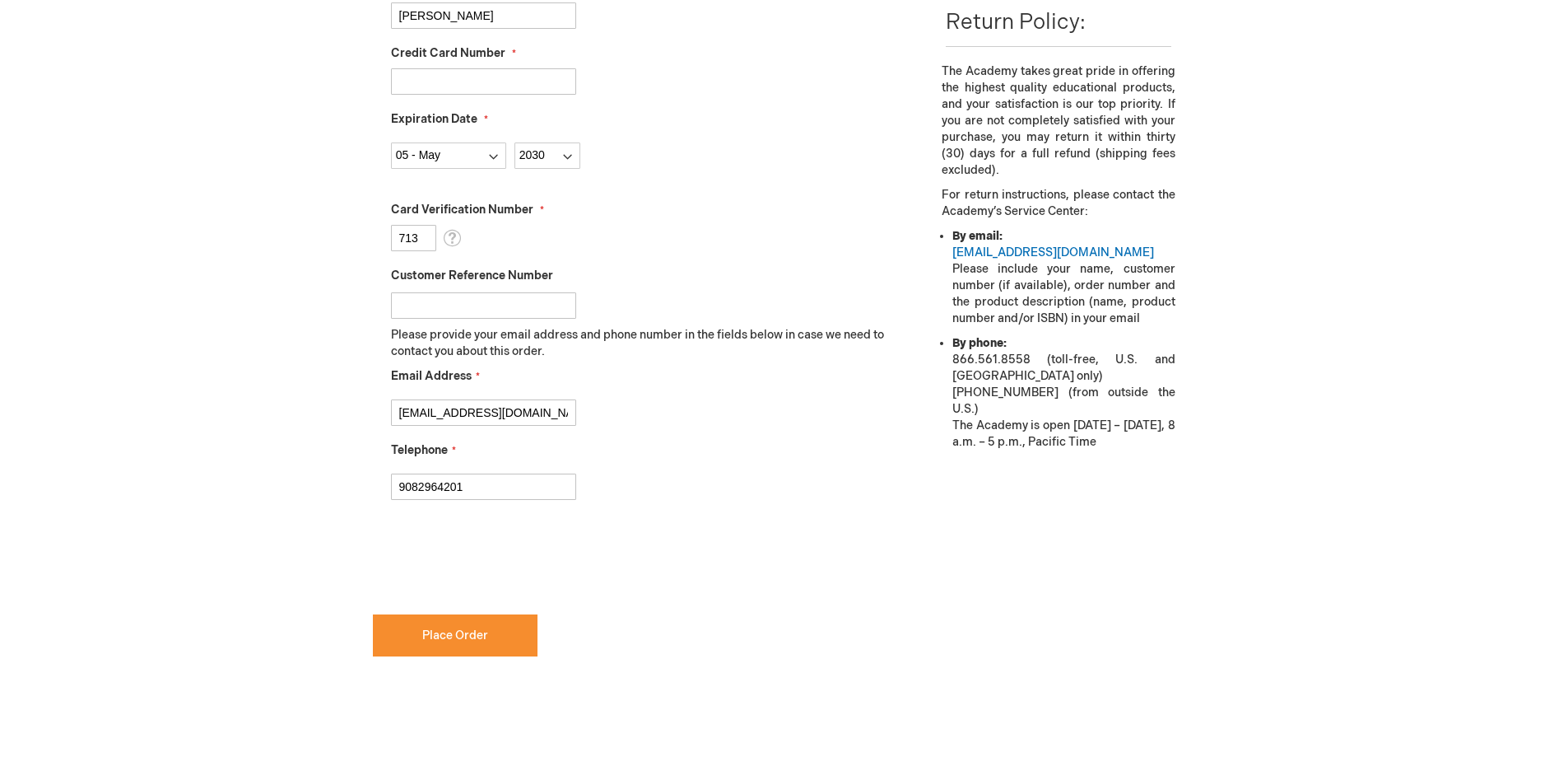
type input "9082964201"
checkbox input "true"
click at [501, 636] on button "Place Order" at bounding box center [454, 634] width 164 height 42
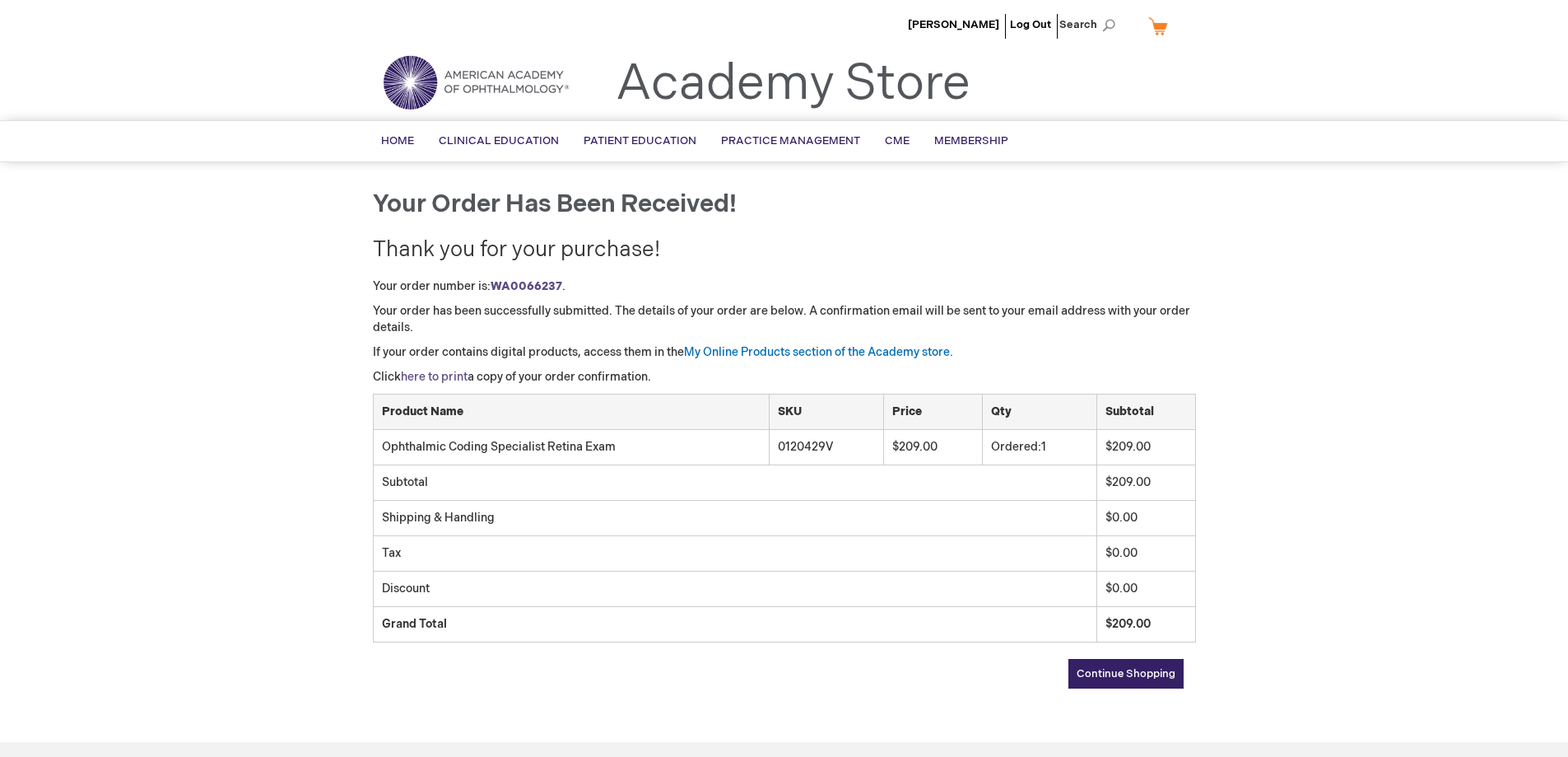
click at [451, 382] on link "here to print" at bounding box center [434, 377] width 67 height 14
click at [974, 24] on span "[PERSON_NAME]" at bounding box center [954, 25] width 91 height 14
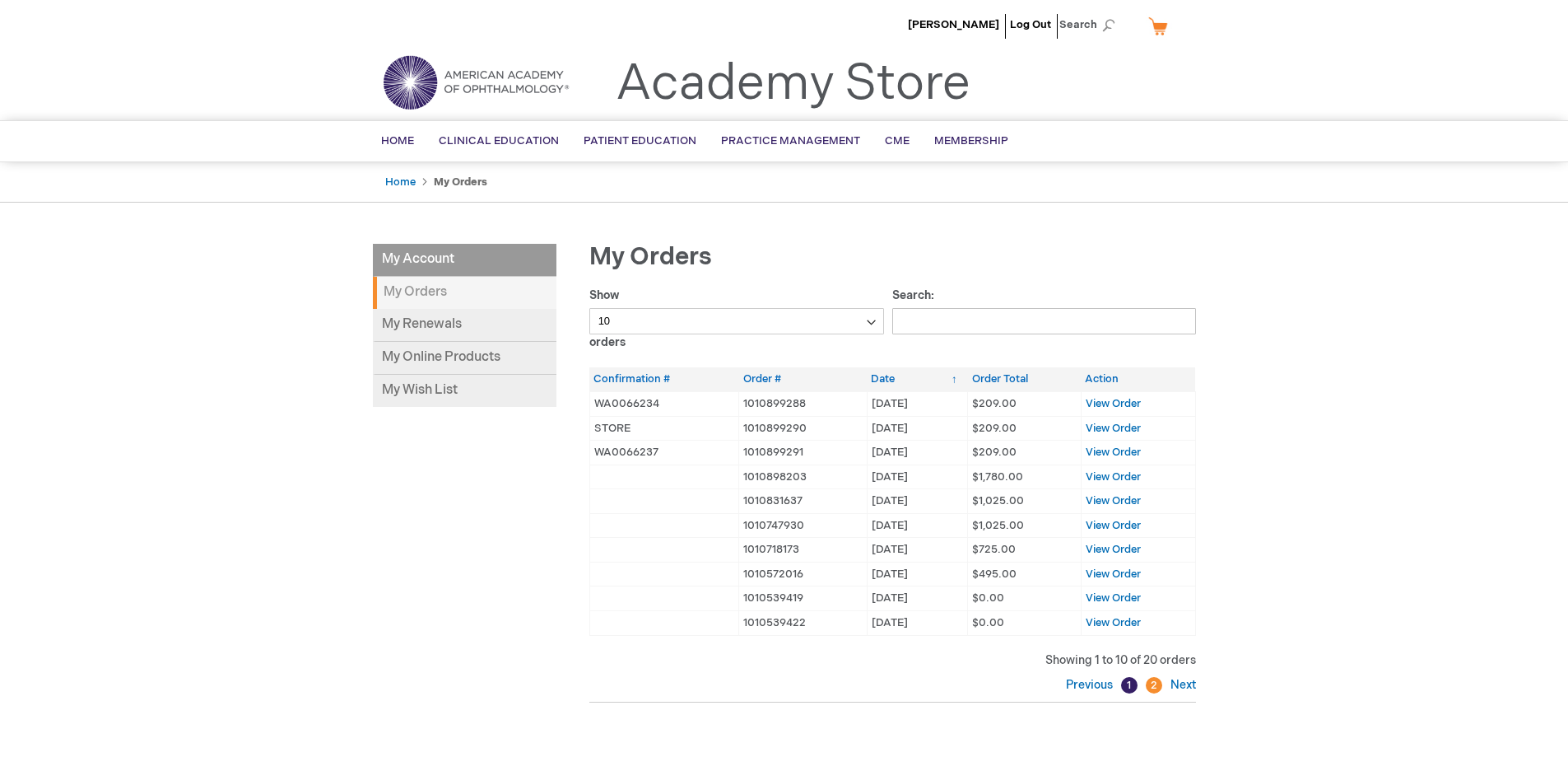
click at [664, 433] on td "STORE" at bounding box center [664, 427] width 150 height 24
click at [1095, 428] on span "View Order" at bounding box center [1113, 428] width 55 height 14
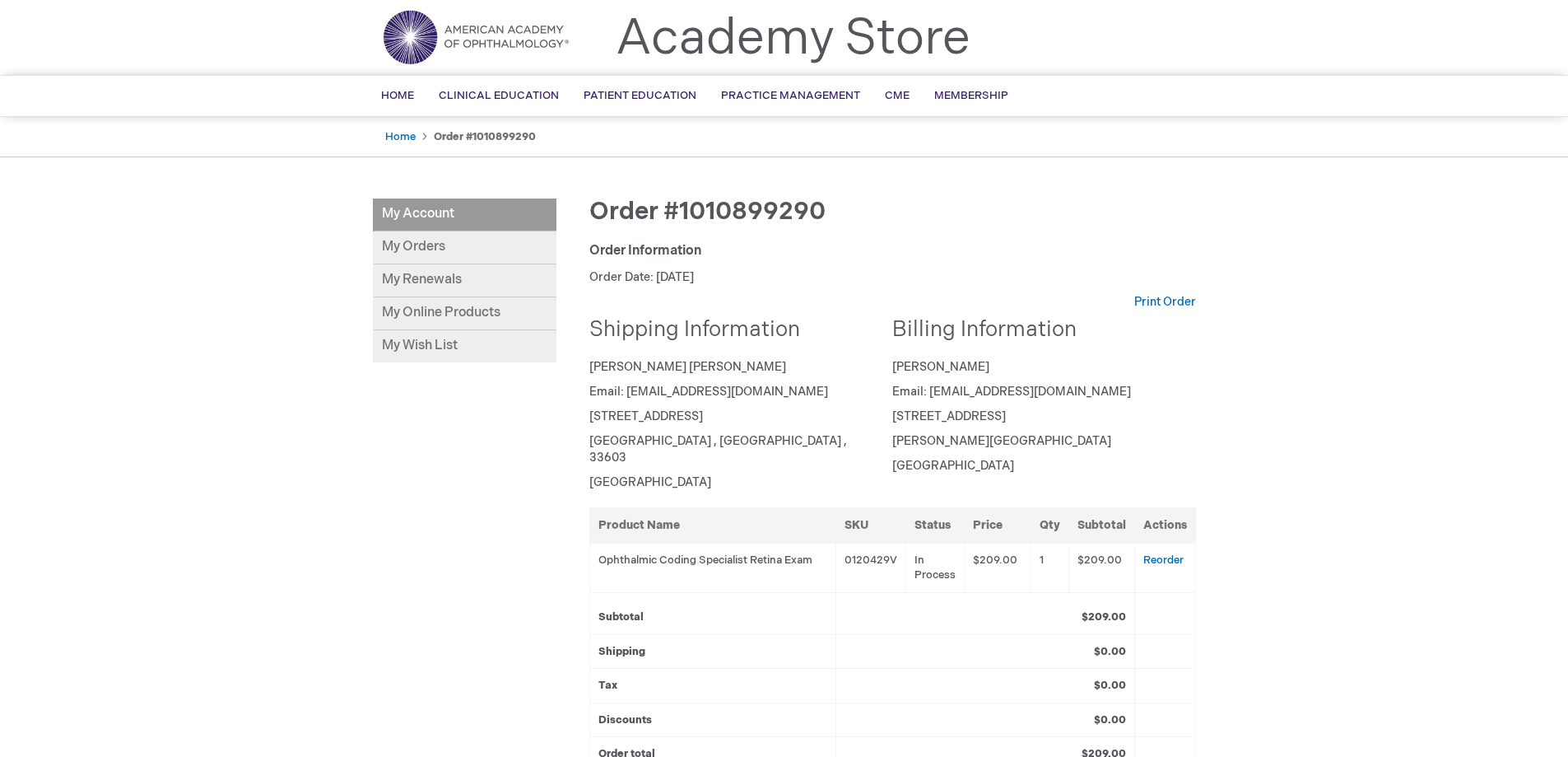
scroll to position [164, 0]
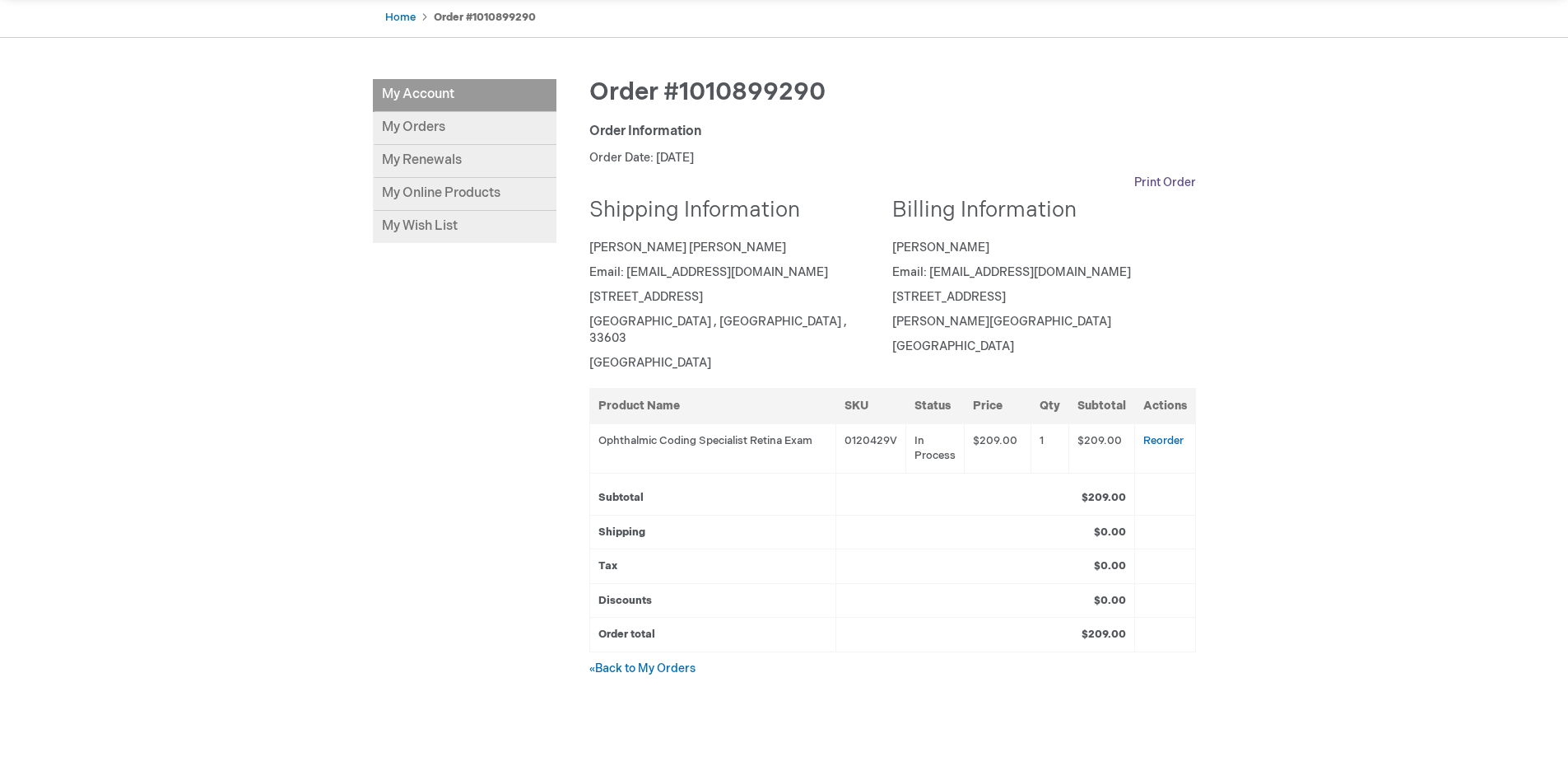
click at [1160, 182] on link "Print Order" at bounding box center [1164, 182] width 61 height 17
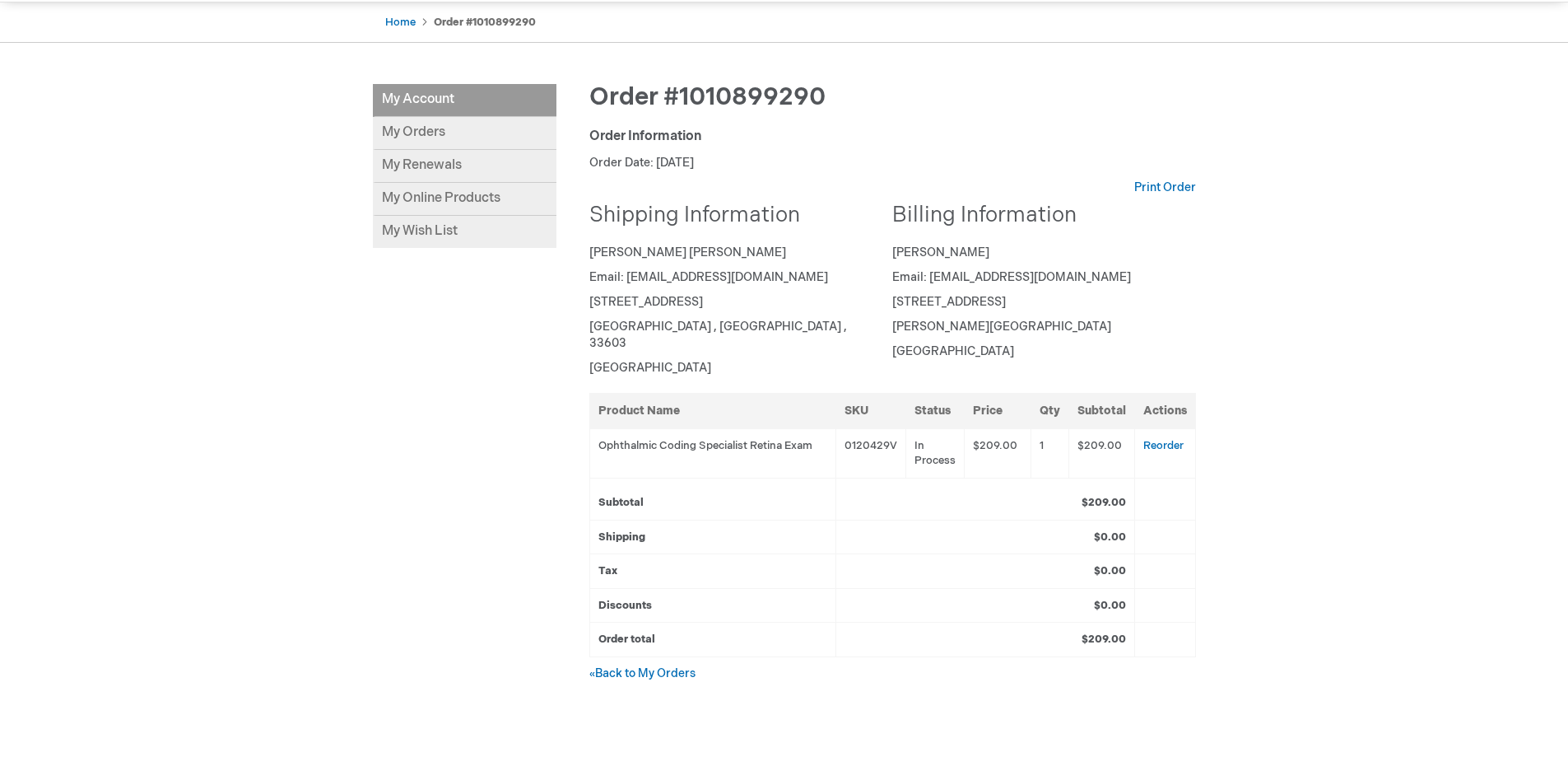
scroll to position [0, 0]
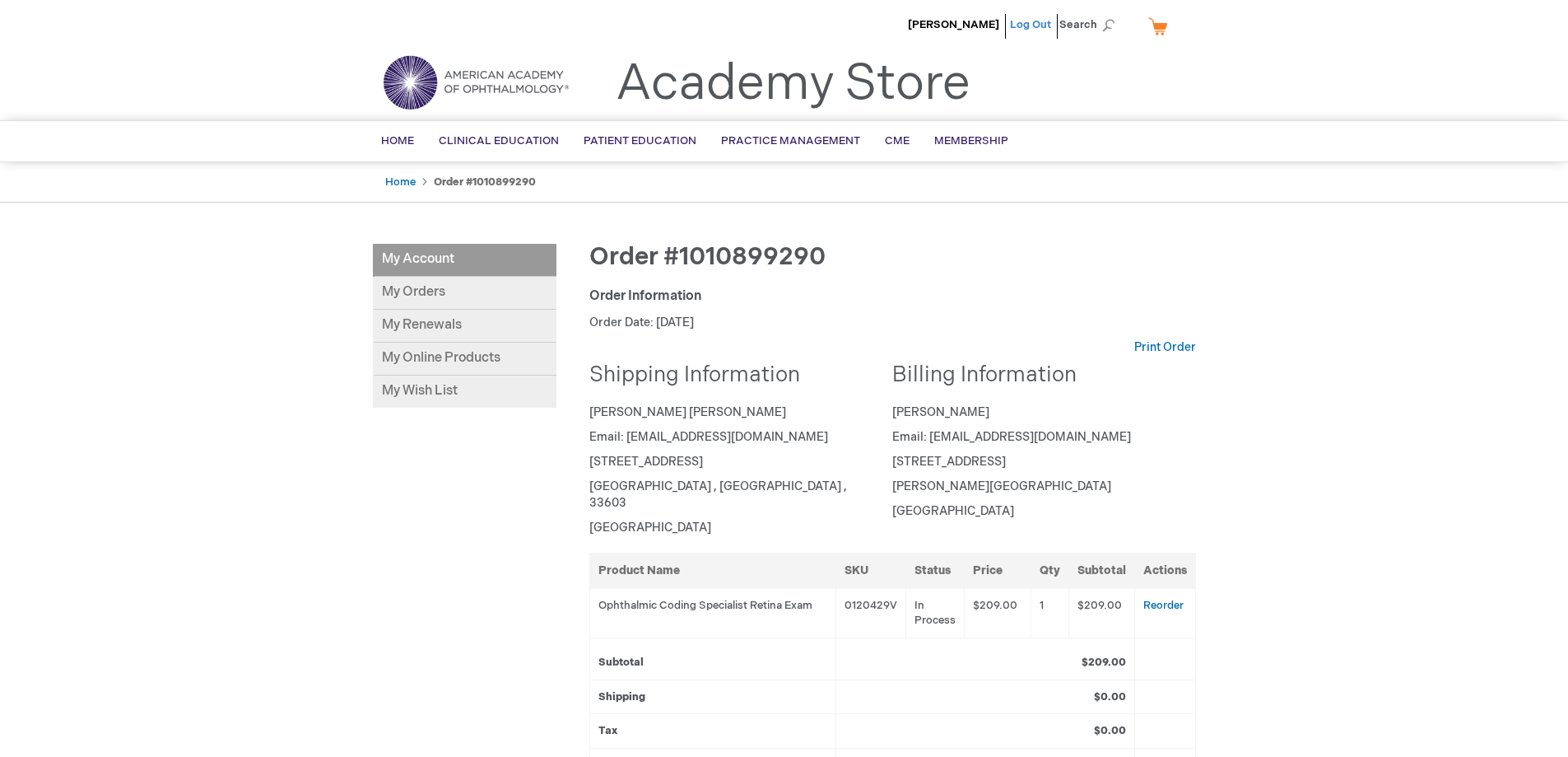
click at [1031, 21] on link "Log Out" at bounding box center [1031, 25] width 41 height 14
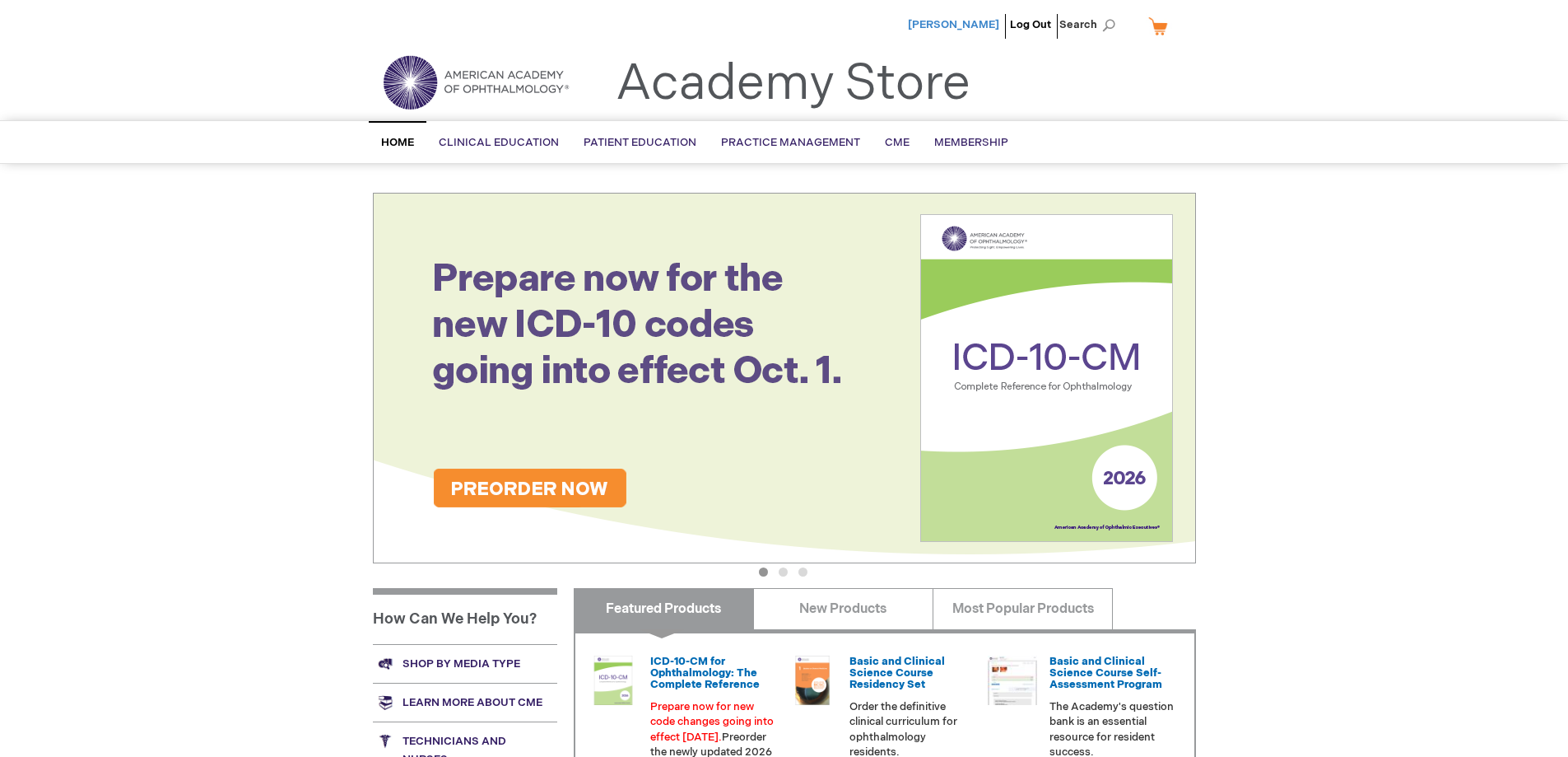
click at [959, 25] on span "[PERSON_NAME]" at bounding box center [954, 25] width 91 height 14
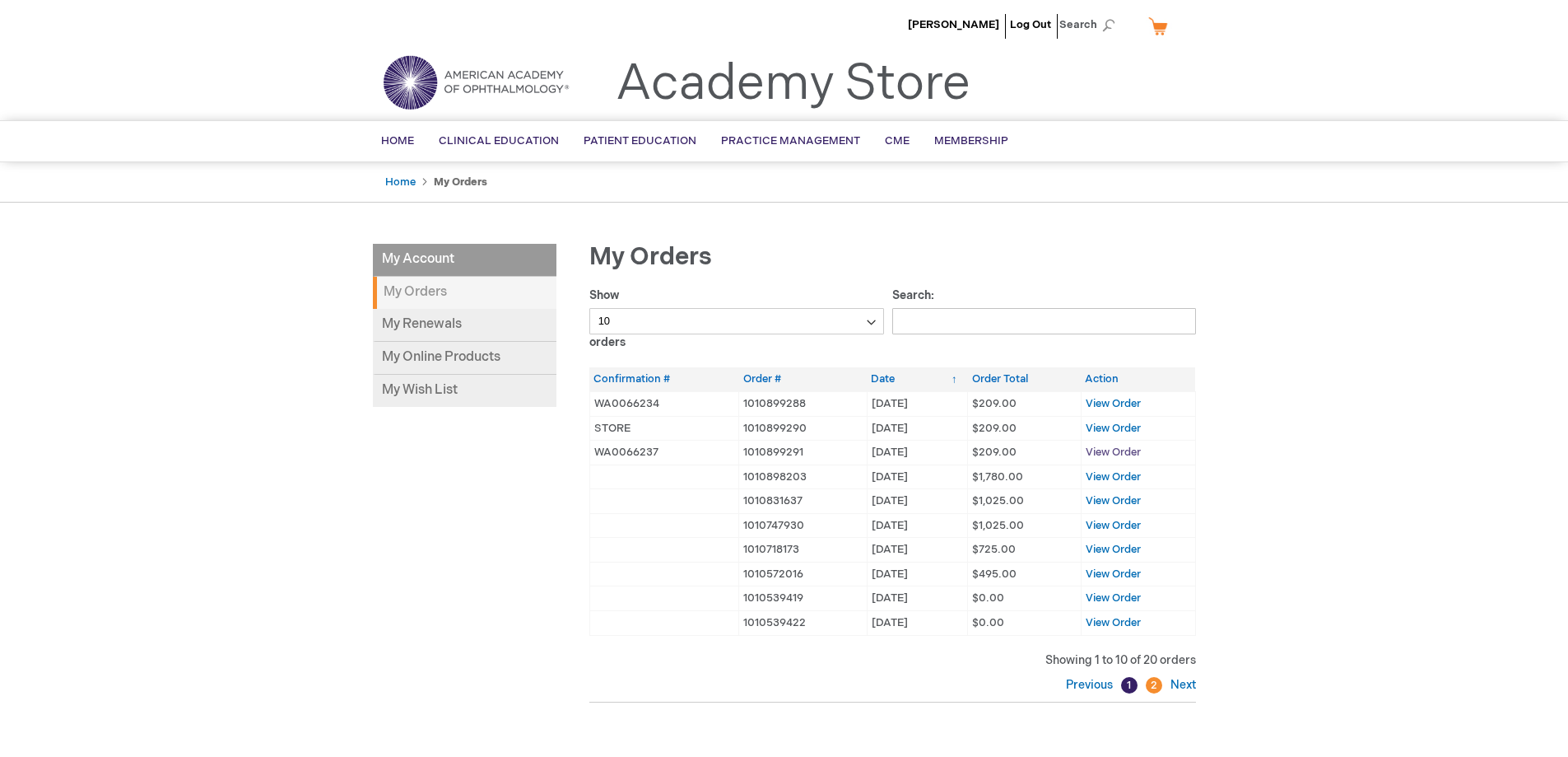
click at [1118, 450] on span "View Order" at bounding box center [1113, 452] width 55 height 14
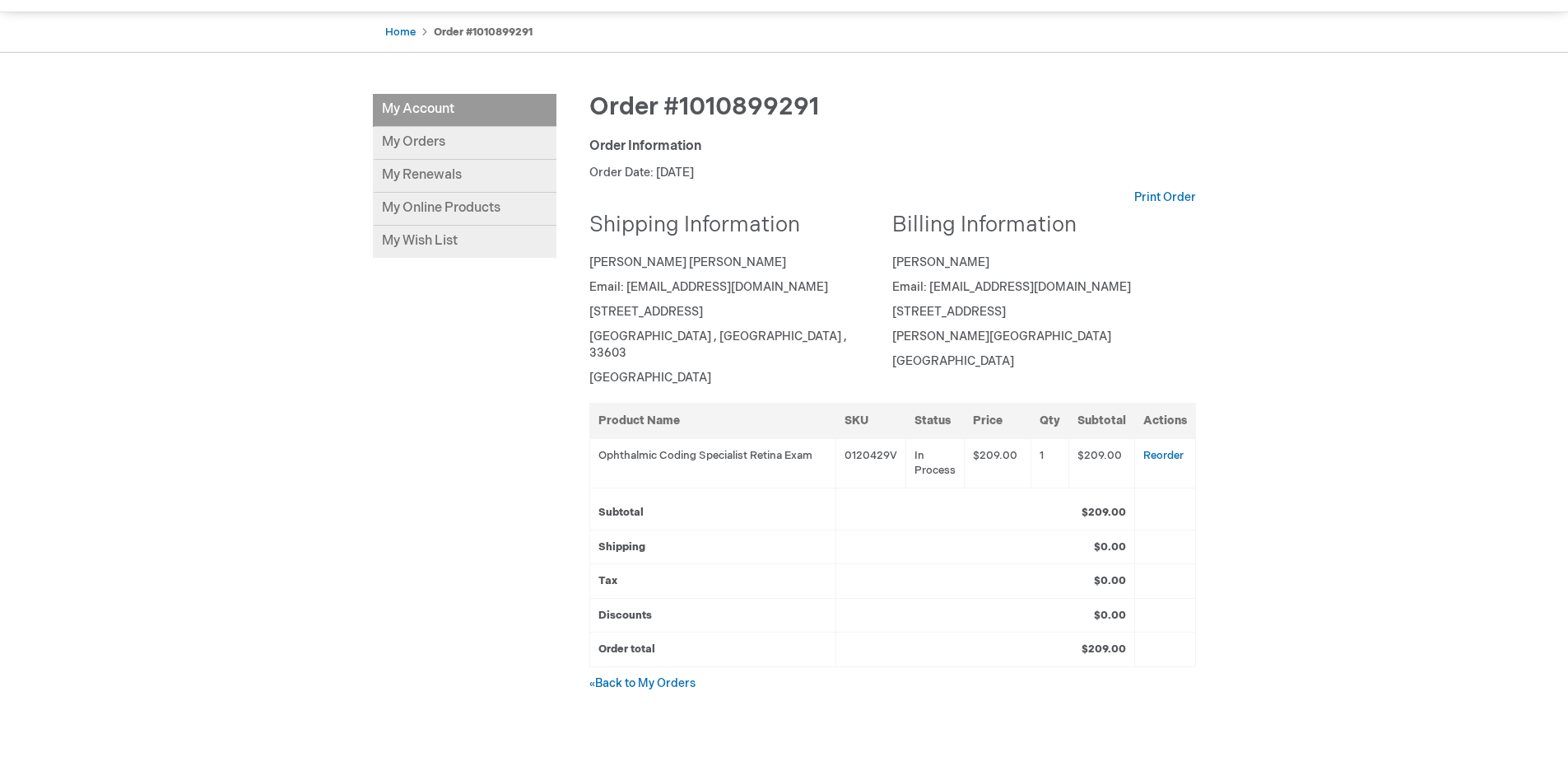
scroll to position [164, 0]
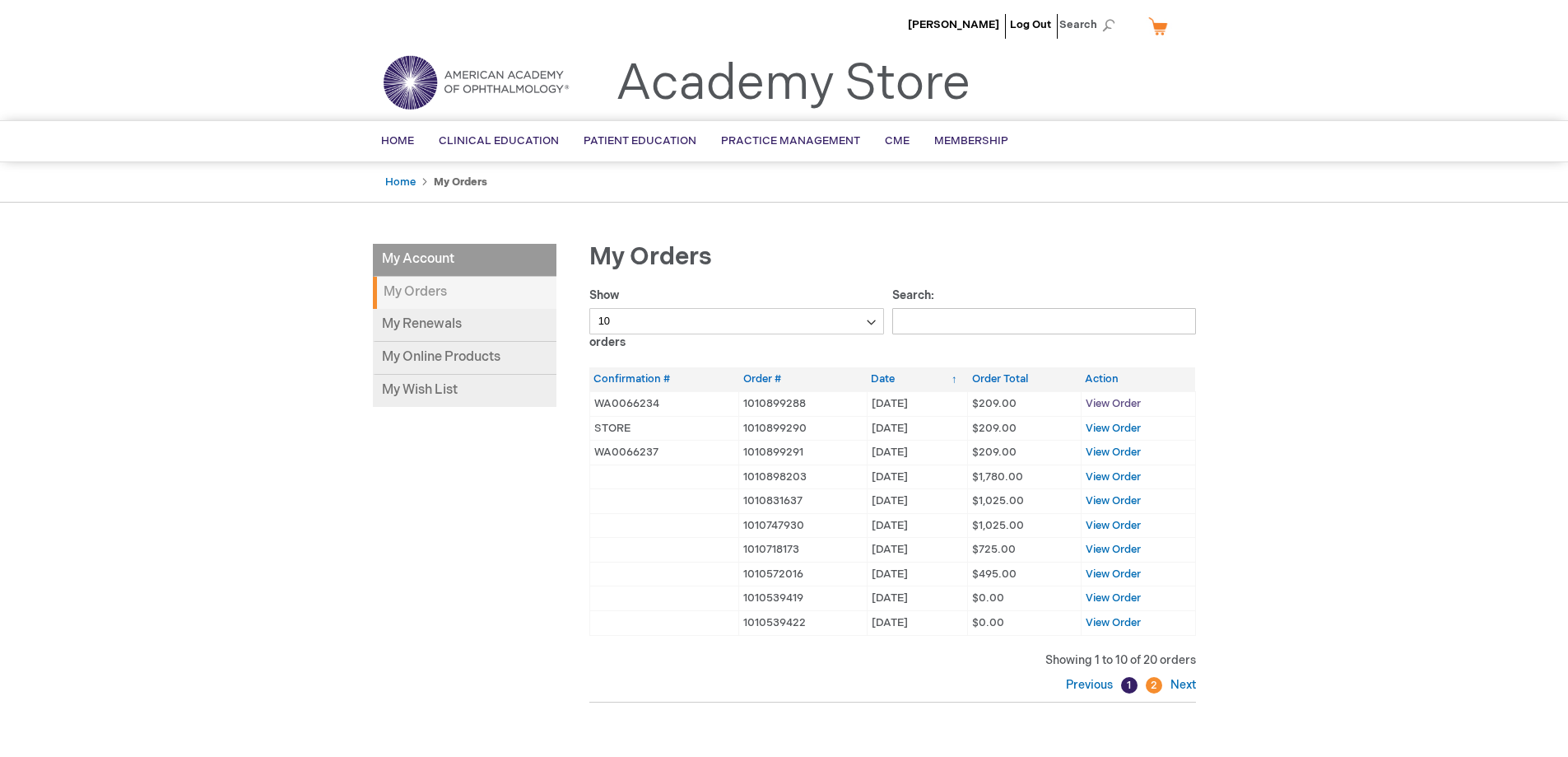
click at [1128, 404] on span "View Order" at bounding box center [1113, 404] width 55 height 14
click at [1119, 428] on span "View Order" at bounding box center [1113, 428] width 55 height 14
click at [1123, 407] on span "View Order" at bounding box center [1113, 404] width 55 height 14
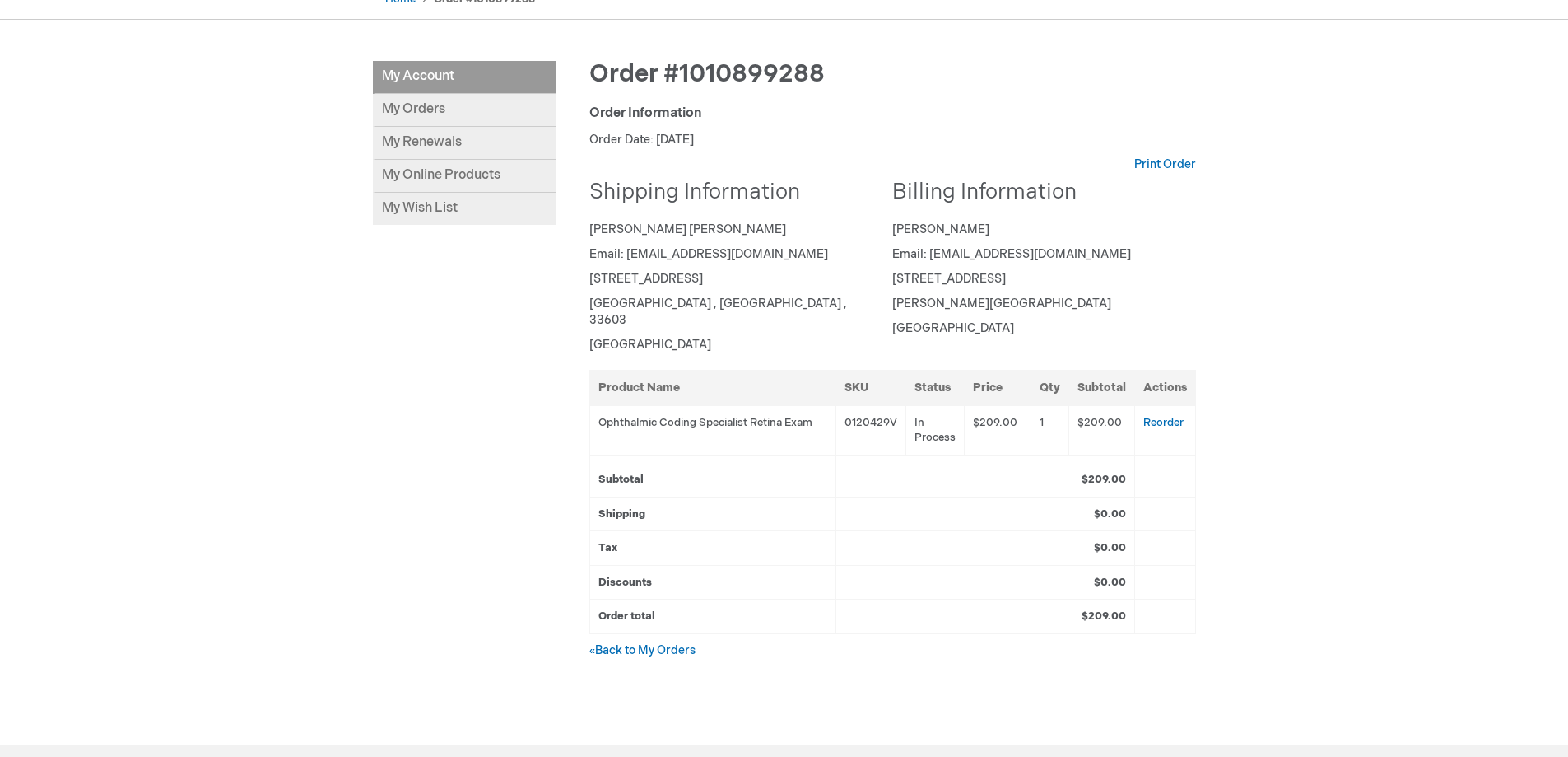
scroll to position [330, 0]
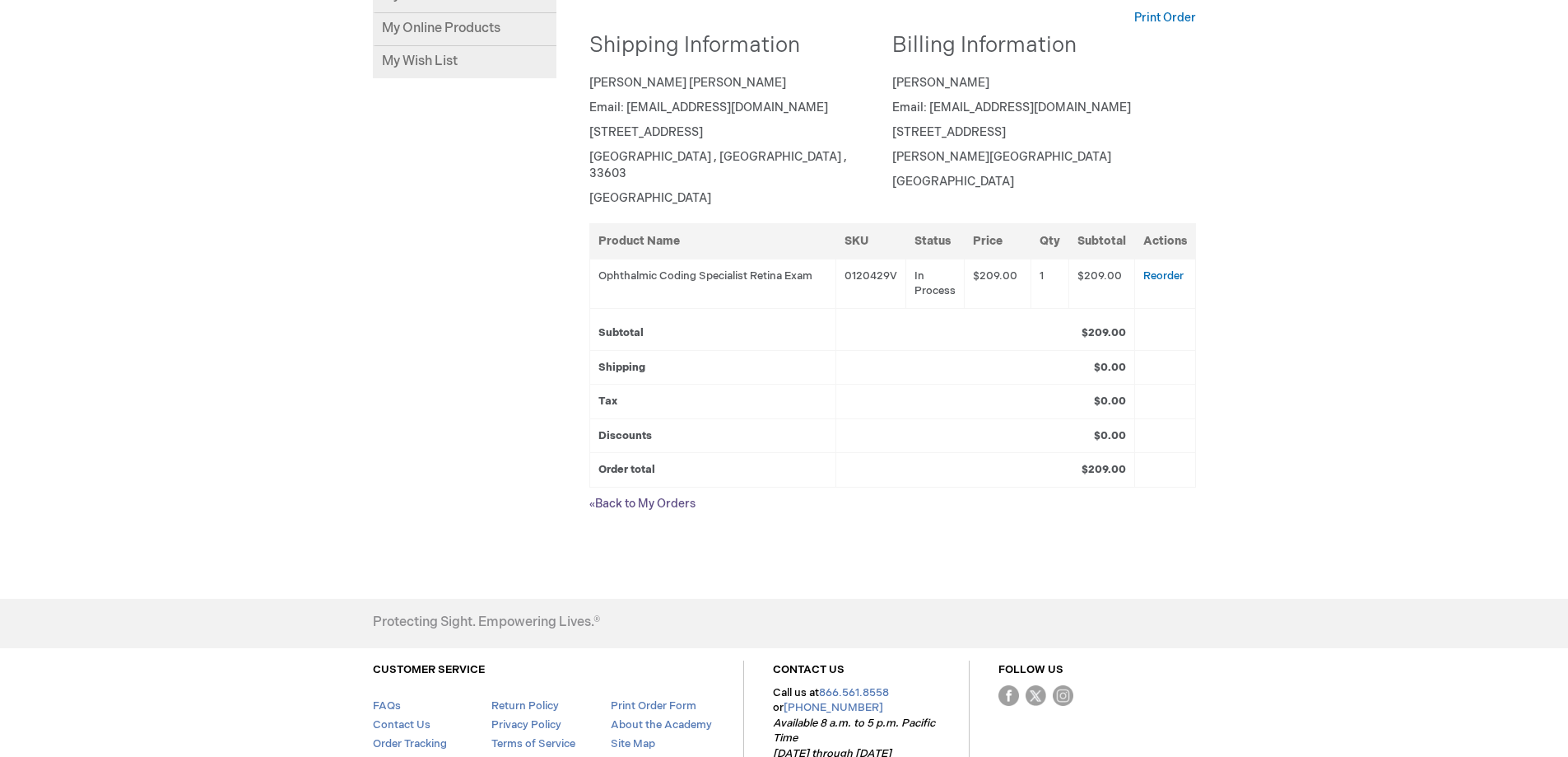
click at [627, 496] on link "« Back to My Orders" at bounding box center [642, 503] width 106 height 14
